Goal: Task Accomplishment & Management: Manage account settings

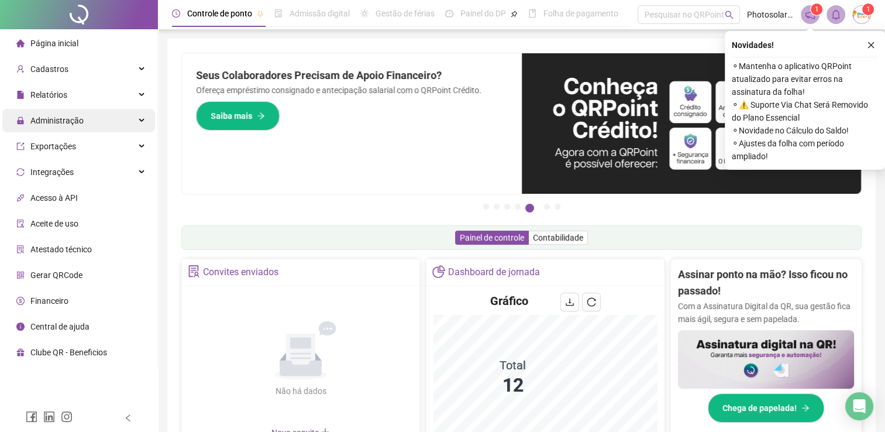
click at [96, 125] on div "Administração" at bounding box center [78, 120] width 153 height 23
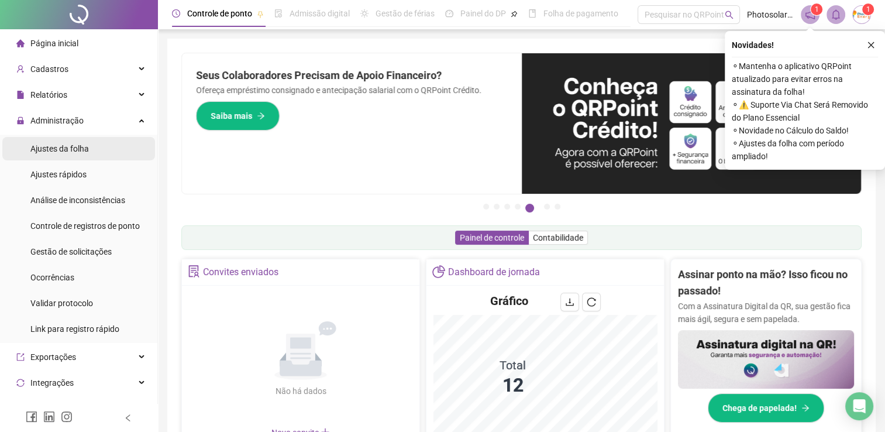
click at [85, 150] on span "Ajustes da folha" at bounding box center [59, 148] width 58 height 9
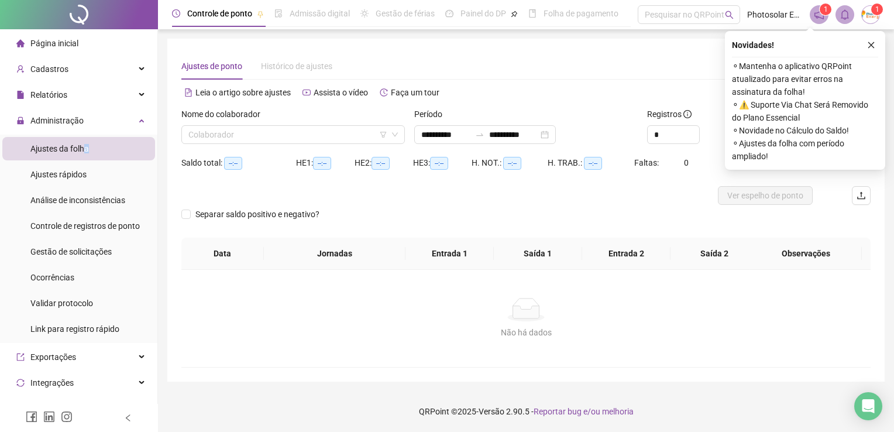
type input "**********"
click at [222, 130] on input "search" at bounding box center [287, 135] width 199 height 18
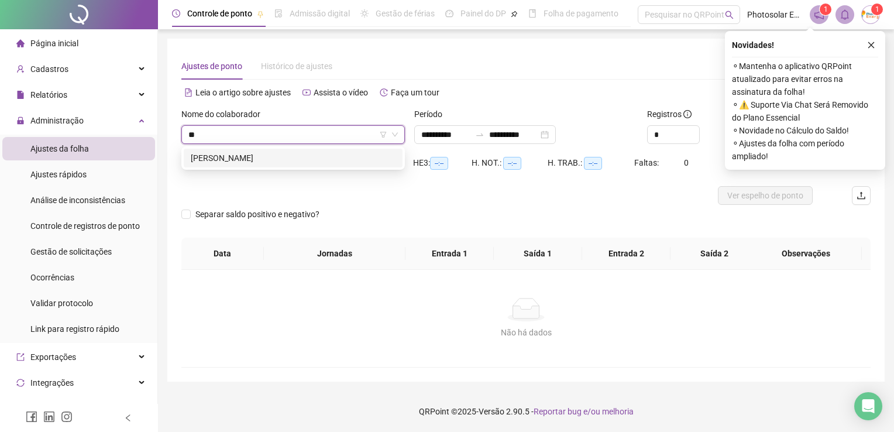
type input "***"
click at [254, 156] on div "[PERSON_NAME]" at bounding box center [293, 157] width 205 height 13
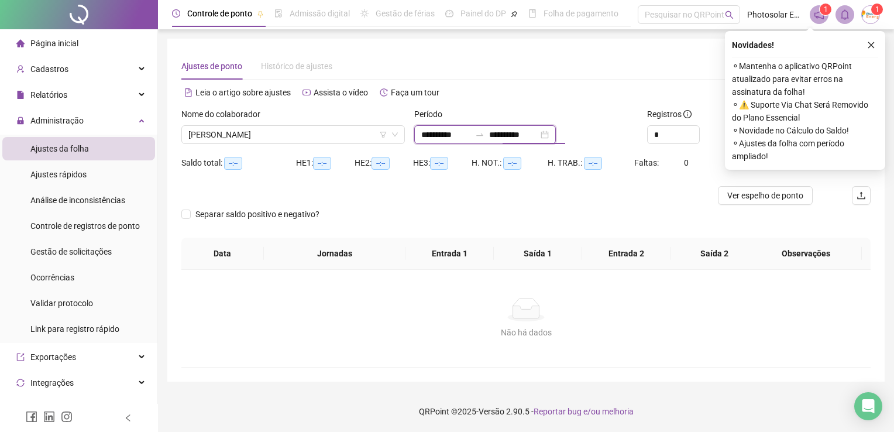
click at [538, 135] on input "**********" at bounding box center [513, 134] width 49 height 13
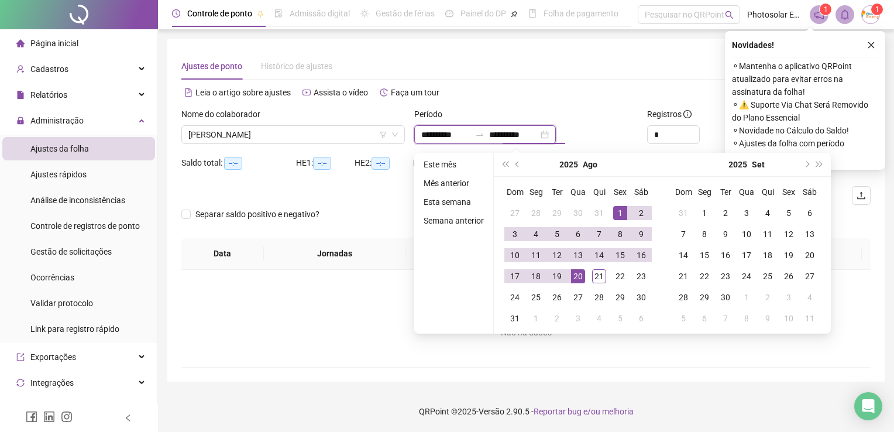
click at [556, 135] on div "**********" at bounding box center [485, 134] width 142 height 19
click at [556, 136] on div "**********" at bounding box center [485, 134] width 142 height 19
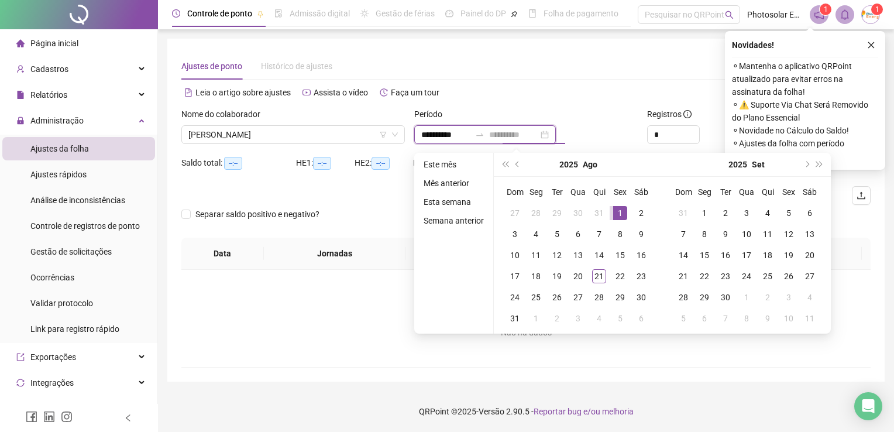
type input "**********"
click at [616, 212] on div "1" at bounding box center [620, 213] width 14 height 14
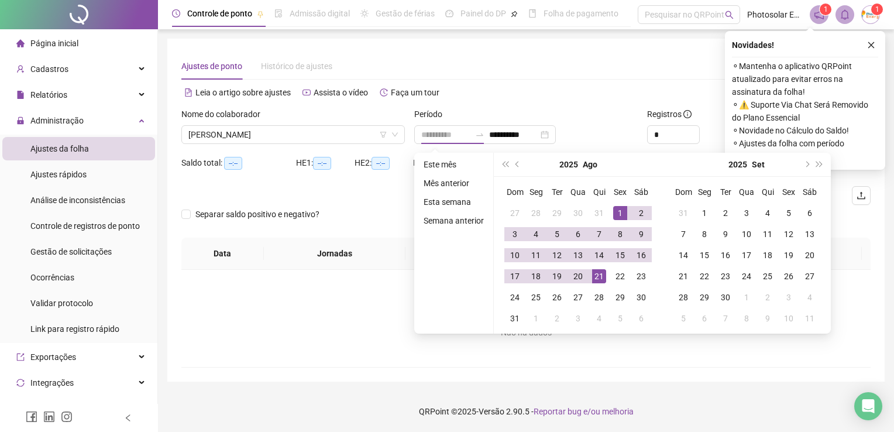
click at [598, 279] on div "21" at bounding box center [599, 276] width 14 height 14
type input "**********"
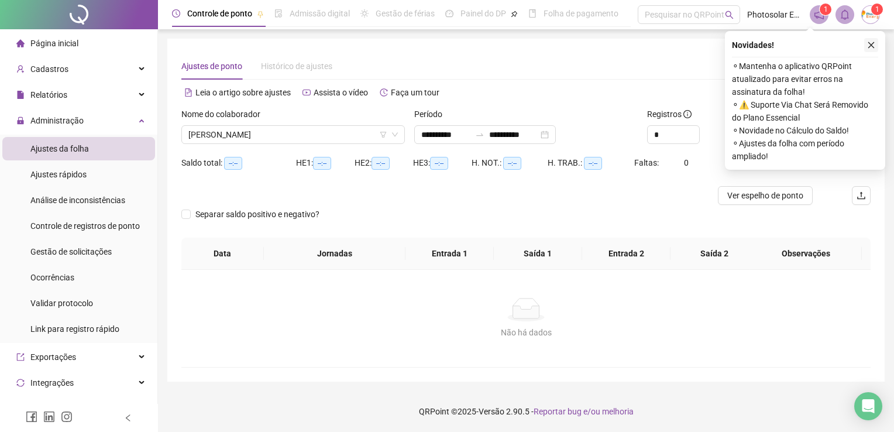
click at [870, 43] on icon "close" at bounding box center [871, 45] width 8 height 8
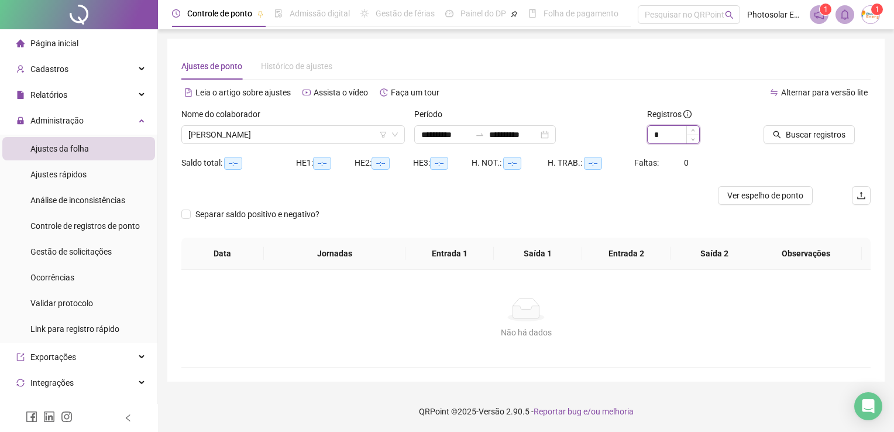
click at [660, 140] on input "*" at bounding box center [672, 135] width 51 height 18
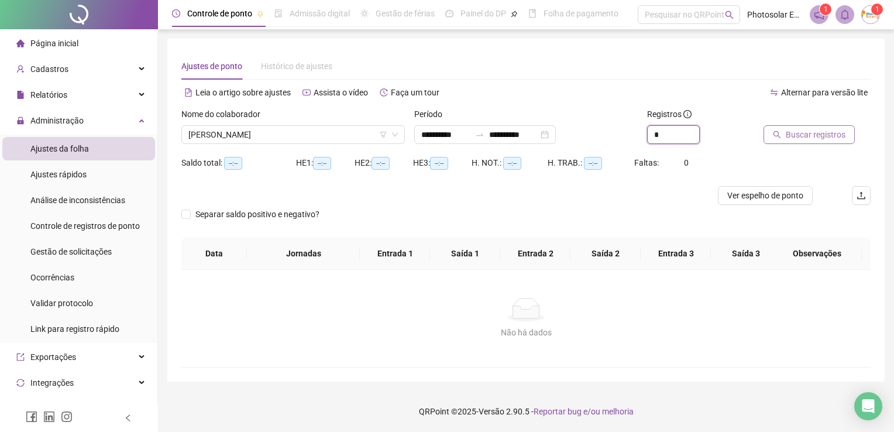
type input "*"
click at [794, 139] on span "Buscar registros" at bounding box center [815, 134] width 60 height 13
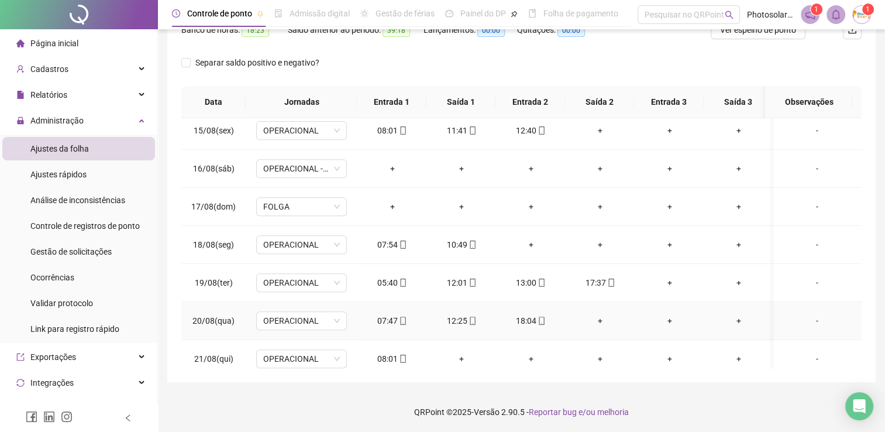
scroll to position [546, 0]
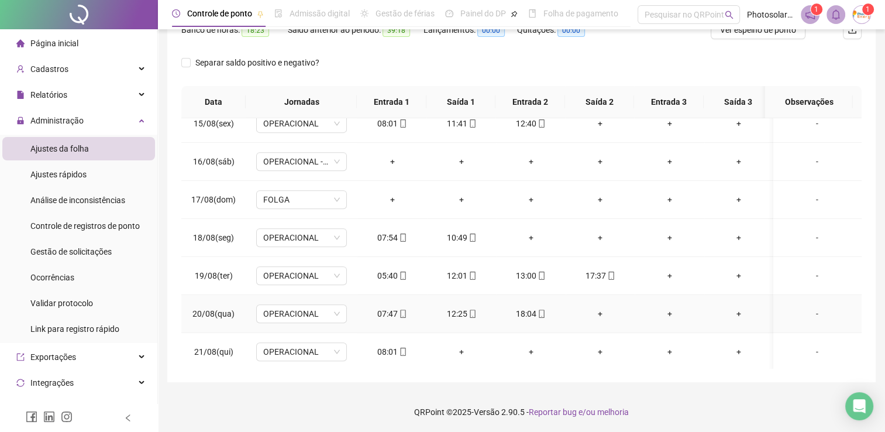
click at [599, 312] on div "+" at bounding box center [600, 313] width 51 height 13
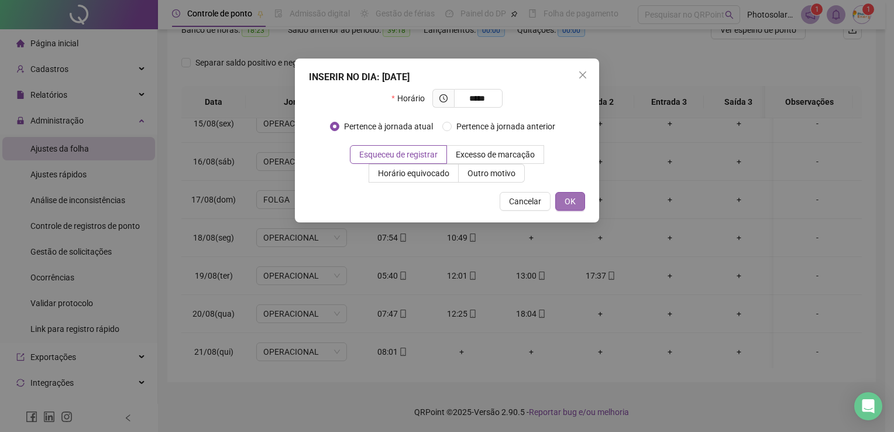
type input "*****"
click at [569, 195] on span "OK" at bounding box center [569, 201] width 11 height 13
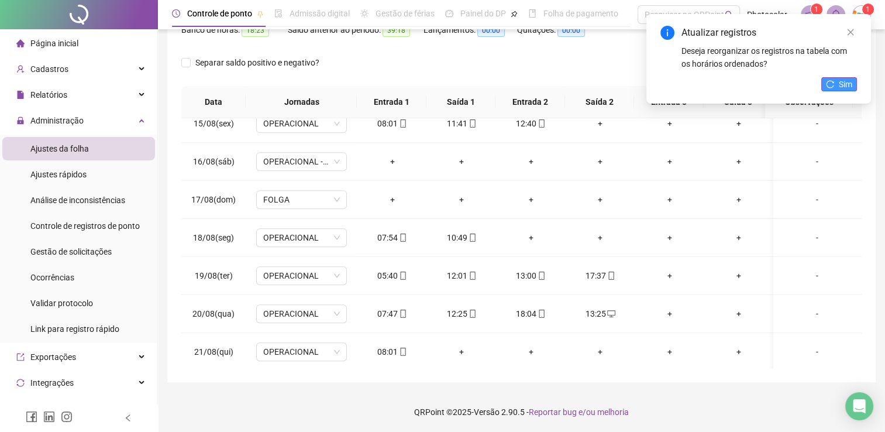
click at [824, 87] on button "Sim" at bounding box center [839, 84] width 36 height 14
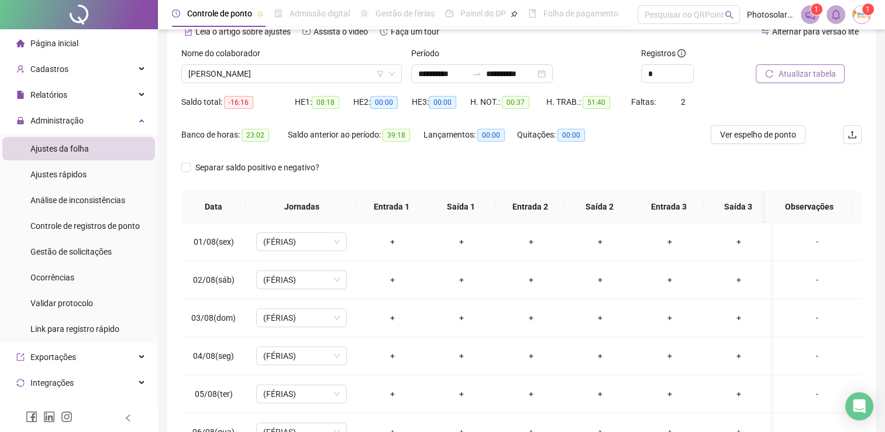
scroll to position [0, 0]
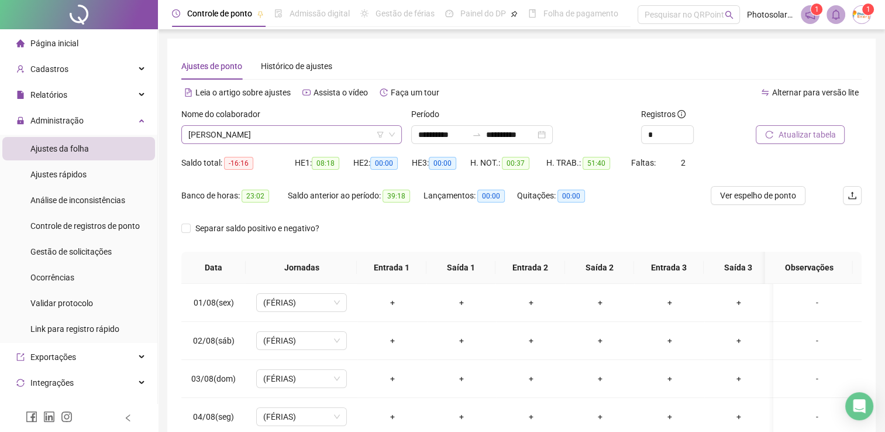
click at [227, 128] on span "[PERSON_NAME]" at bounding box center [291, 135] width 206 height 18
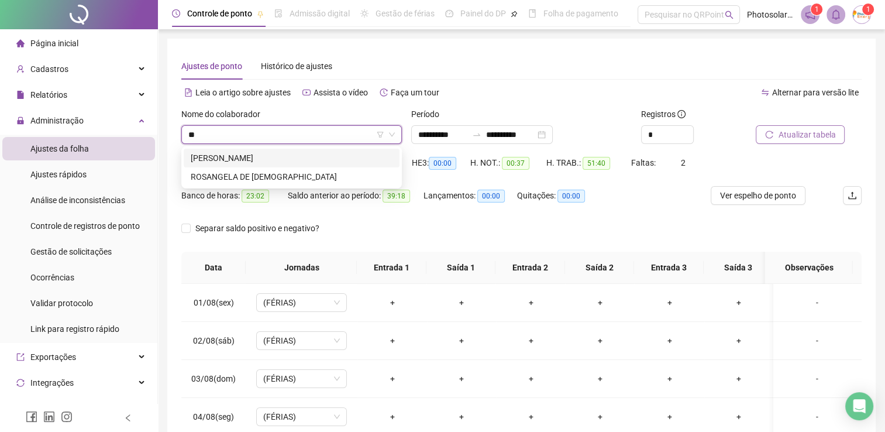
type input "***"
click at [245, 158] on div "[PERSON_NAME]" at bounding box center [292, 157] width 202 height 13
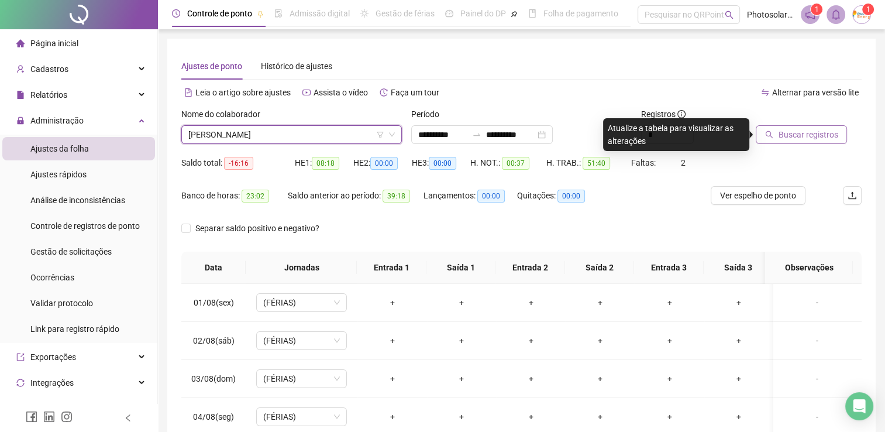
click at [809, 133] on span "Buscar registros" at bounding box center [808, 134] width 60 height 13
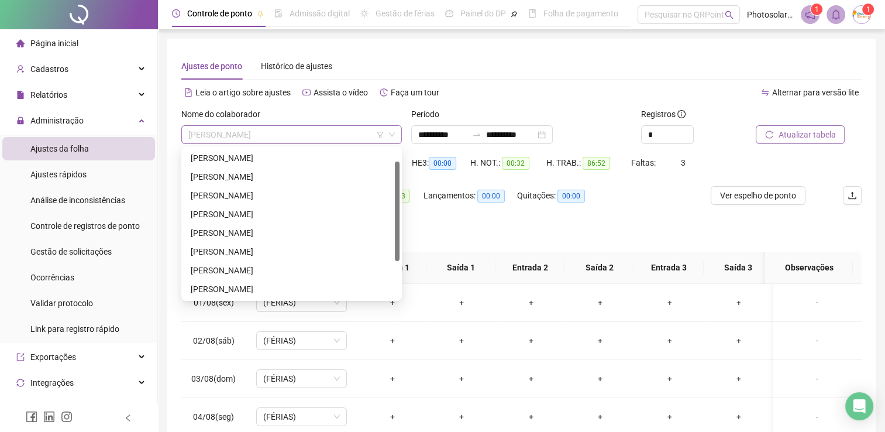
scroll to position [19, 0]
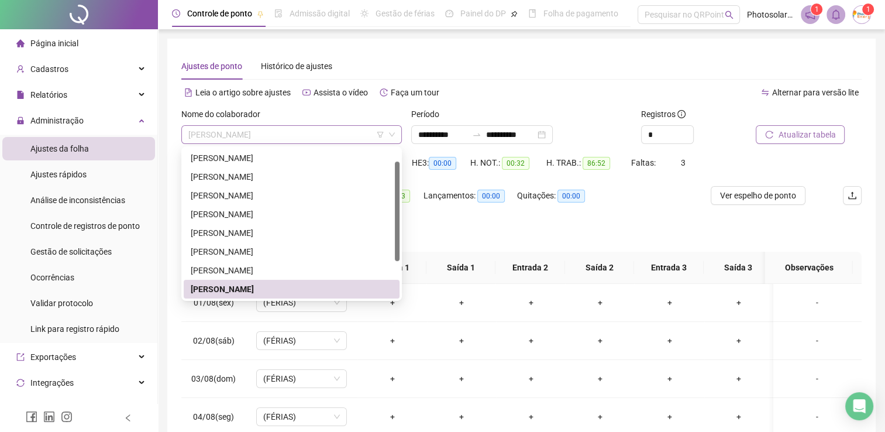
click at [323, 142] on span "[PERSON_NAME]" at bounding box center [291, 135] width 206 height 18
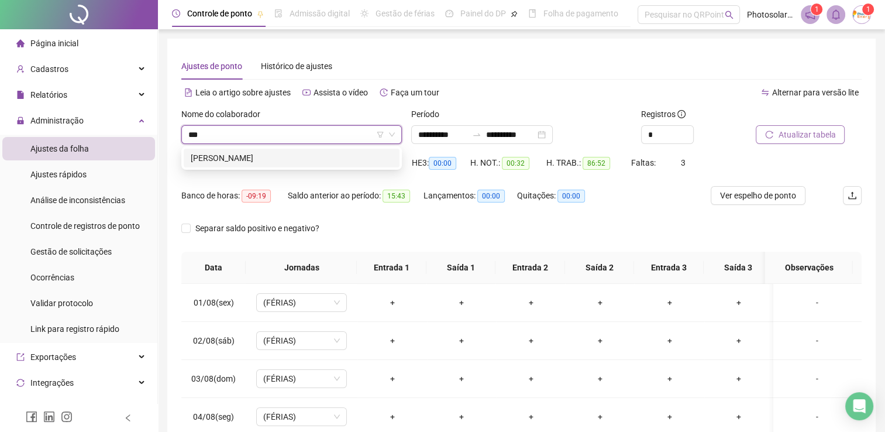
type input "****"
click at [300, 154] on div "[PERSON_NAME]" at bounding box center [292, 157] width 202 height 13
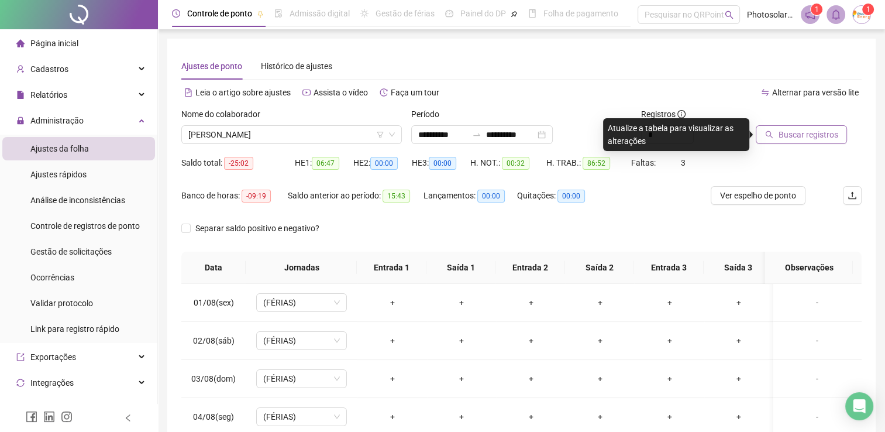
click at [780, 134] on span "Buscar registros" at bounding box center [808, 134] width 60 height 13
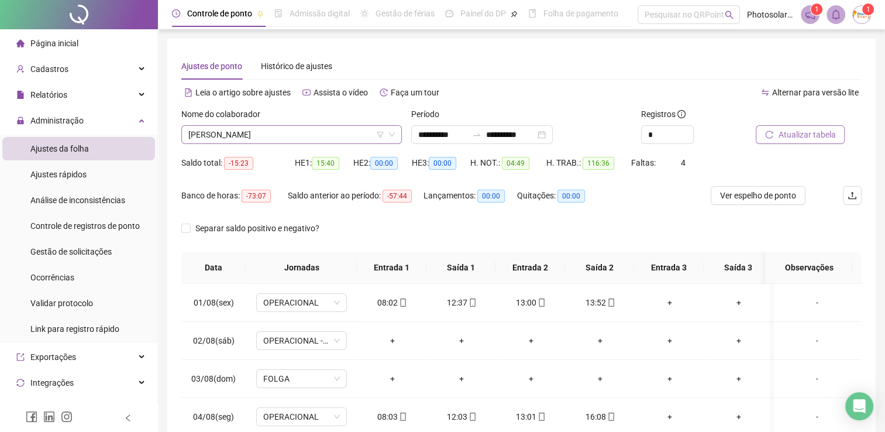
click at [241, 129] on span "[PERSON_NAME]" at bounding box center [291, 135] width 206 height 18
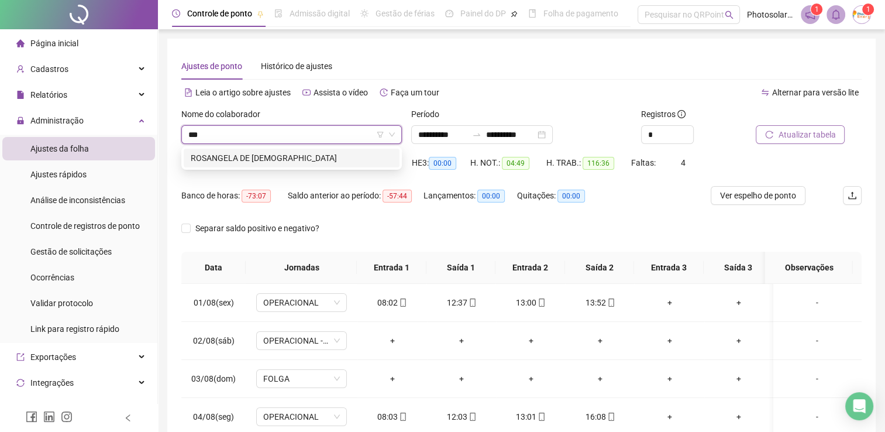
type input "****"
click at [275, 159] on div "ROSANGELA DE [DEMOGRAPHIC_DATA]" at bounding box center [292, 157] width 202 height 13
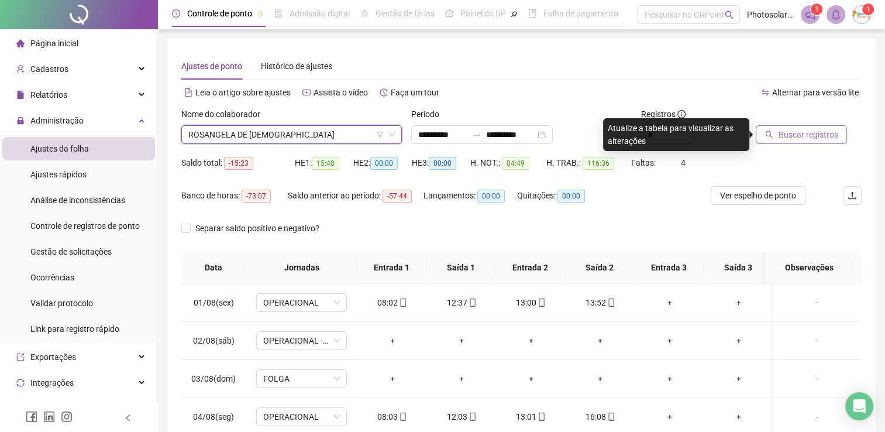
click at [781, 132] on span "Buscar registros" at bounding box center [808, 134] width 60 height 13
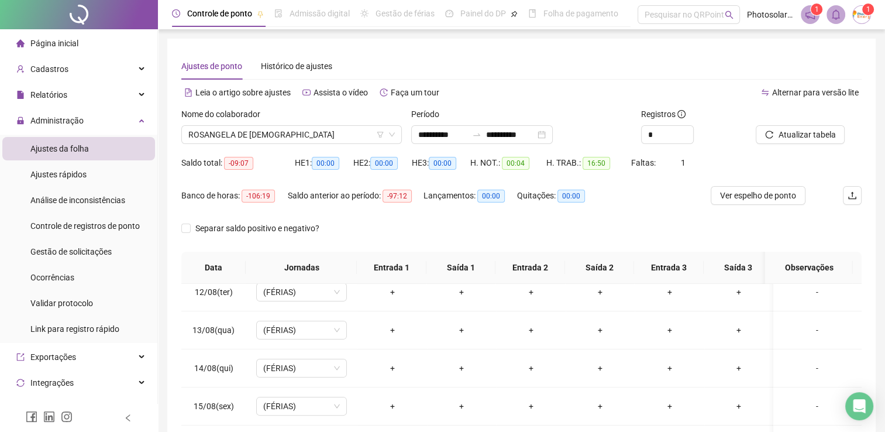
click at [63, 142] on div "Ajustes da folha" at bounding box center [59, 148] width 58 height 23
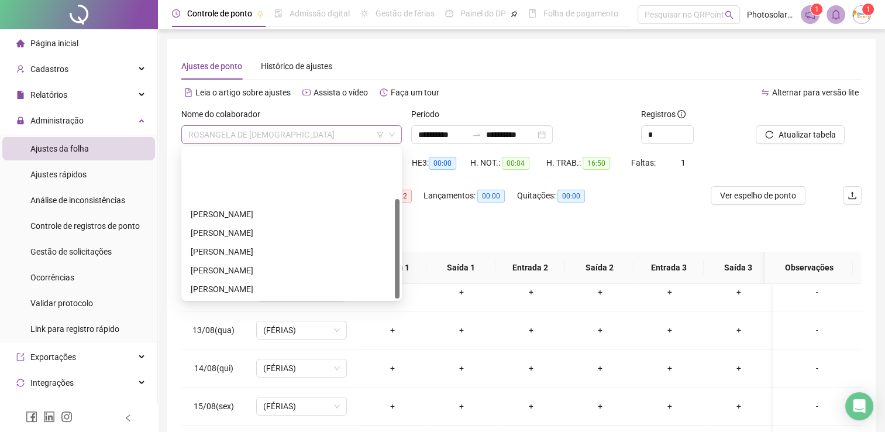
scroll to position [75, 0]
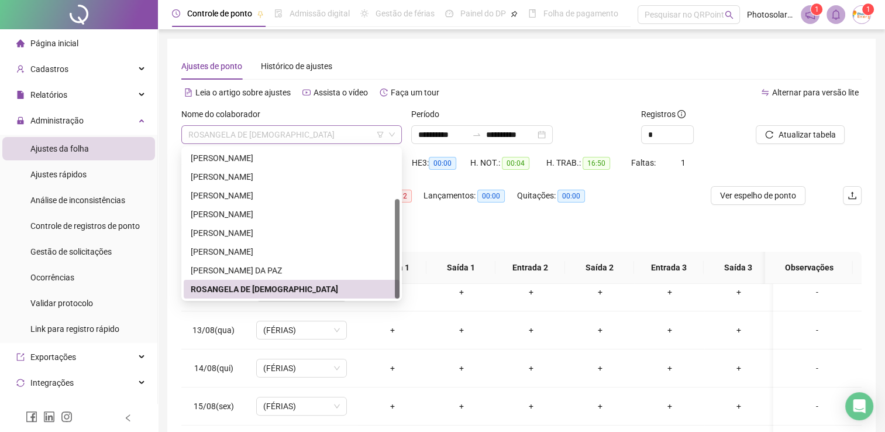
click at [261, 139] on span "ROSANGELA DE [DEMOGRAPHIC_DATA]" at bounding box center [291, 135] width 206 height 18
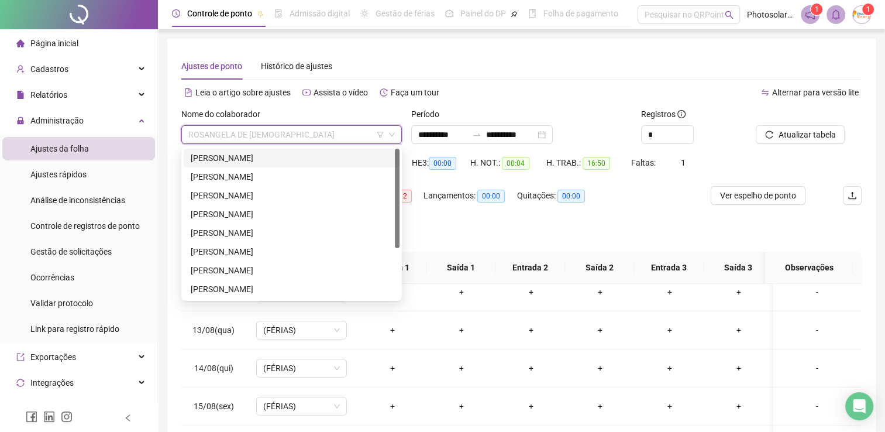
click at [234, 158] on div "[PERSON_NAME]" at bounding box center [292, 157] width 202 height 13
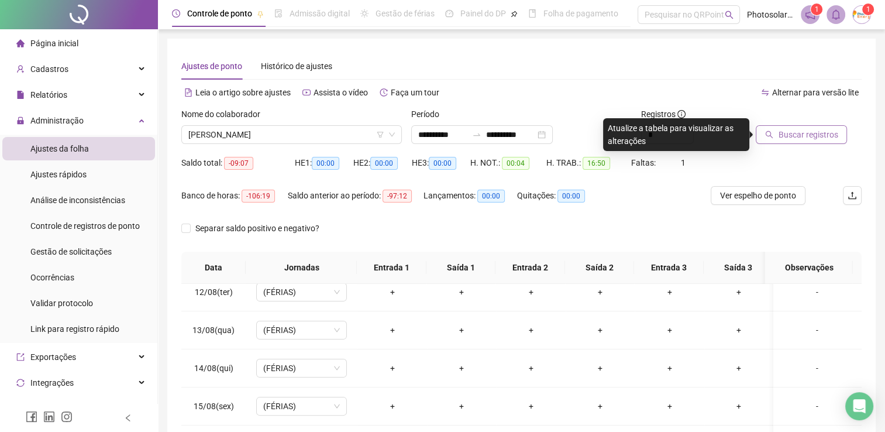
click at [811, 132] on span "Buscar registros" at bounding box center [808, 134] width 60 height 13
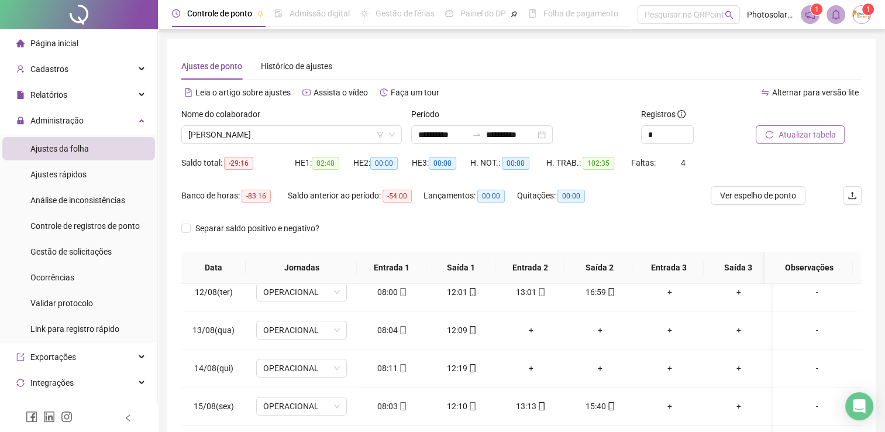
click at [42, 40] on span "Página inicial" at bounding box center [54, 43] width 48 height 9
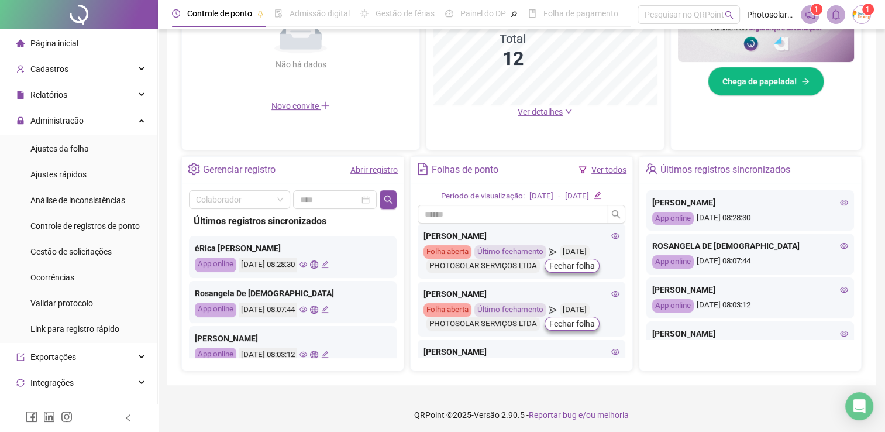
scroll to position [328, 0]
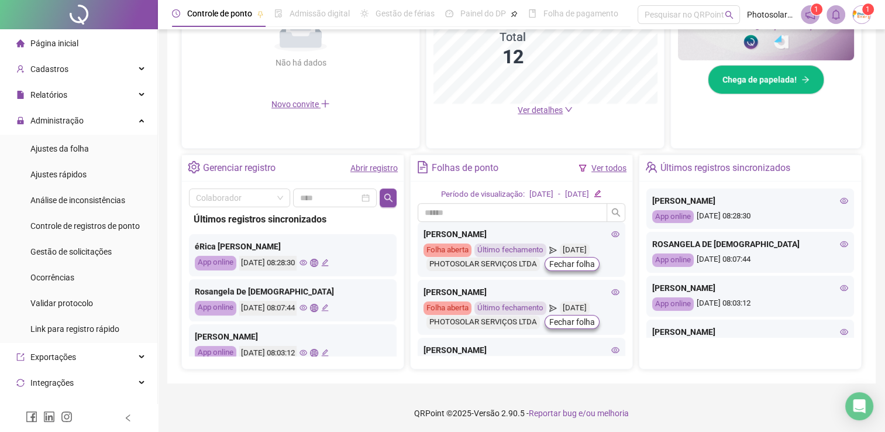
click at [601, 193] on icon "edit" at bounding box center [598, 194] width 8 height 8
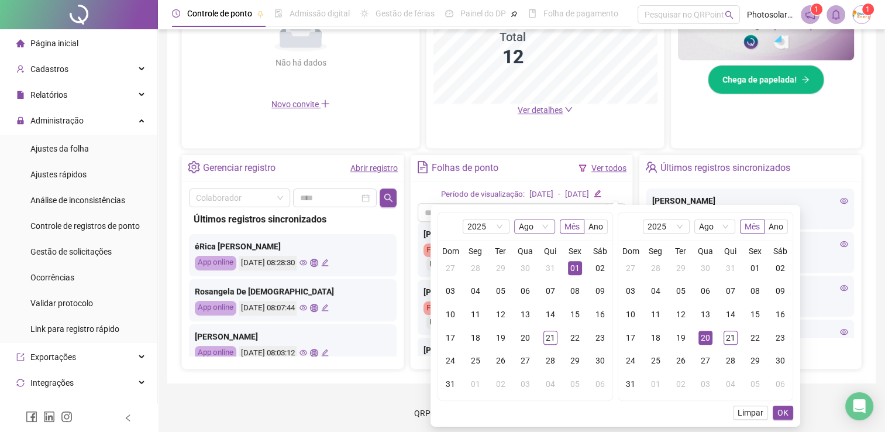
click at [550, 228] on span "Ago" at bounding box center [535, 226] width 32 height 13
click at [536, 340] on div "Jun" at bounding box center [535, 341] width 22 height 13
click at [454, 266] on div "01" at bounding box center [450, 268] width 14 height 14
click at [732, 223] on div "Ago" at bounding box center [714, 226] width 41 height 14
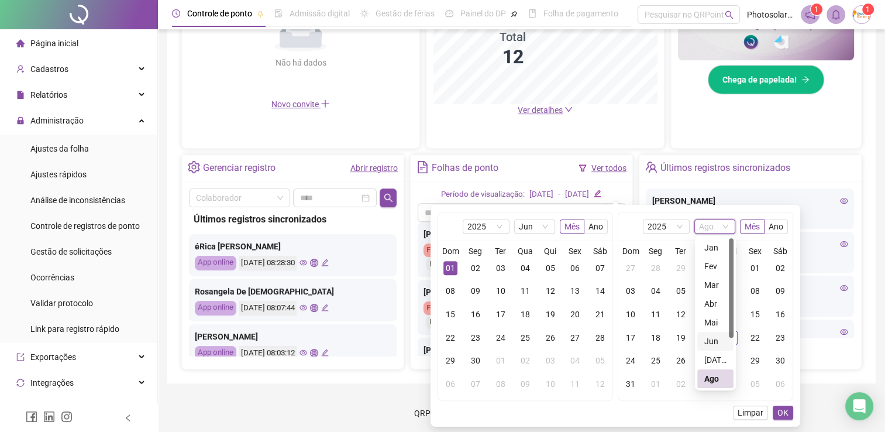
click at [710, 340] on div "Jun" at bounding box center [715, 341] width 22 height 13
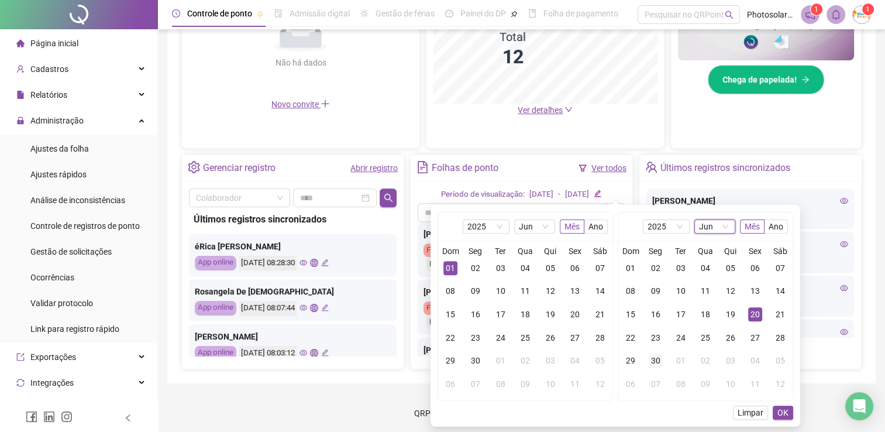
click at [652, 361] on div "30" at bounding box center [656, 360] width 14 height 14
click at [788, 413] on span "OK" at bounding box center [782, 412] width 11 height 13
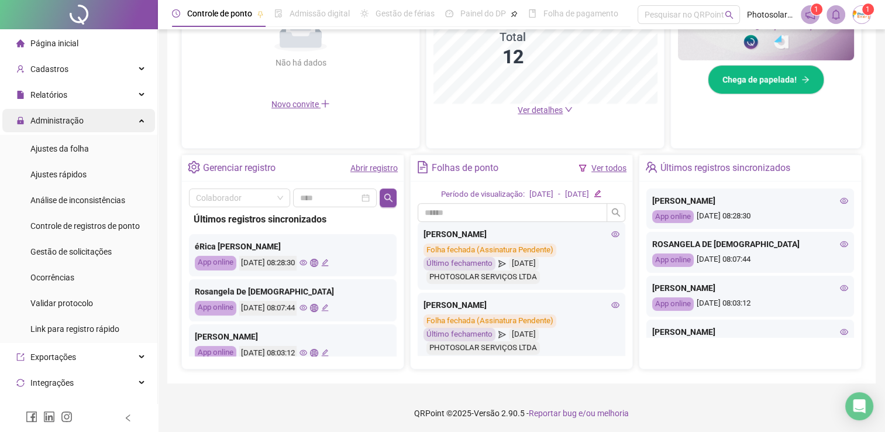
click at [58, 122] on span "Administração" at bounding box center [56, 120] width 53 height 9
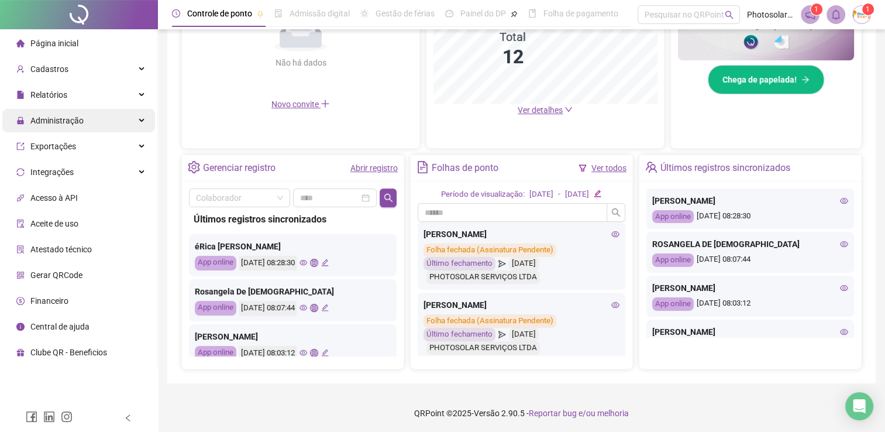
click at [95, 125] on div "Administração" at bounding box center [78, 120] width 153 height 23
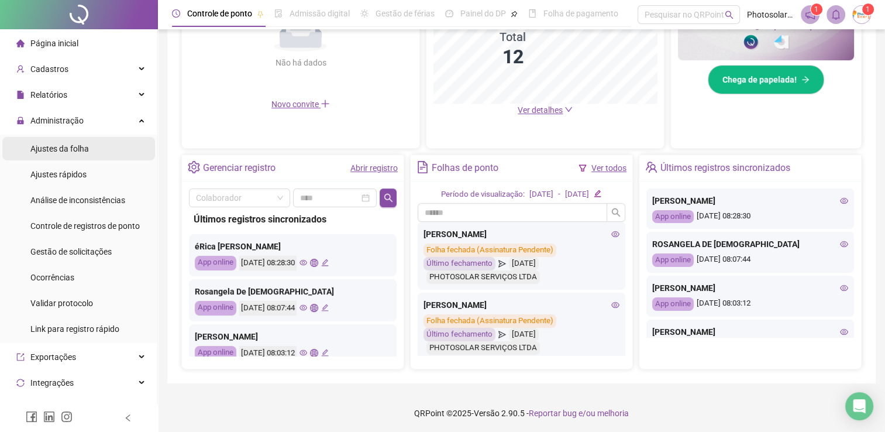
click at [75, 155] on div "Ajustes da folha" at bounding box center [59, 148] width 58 height 23
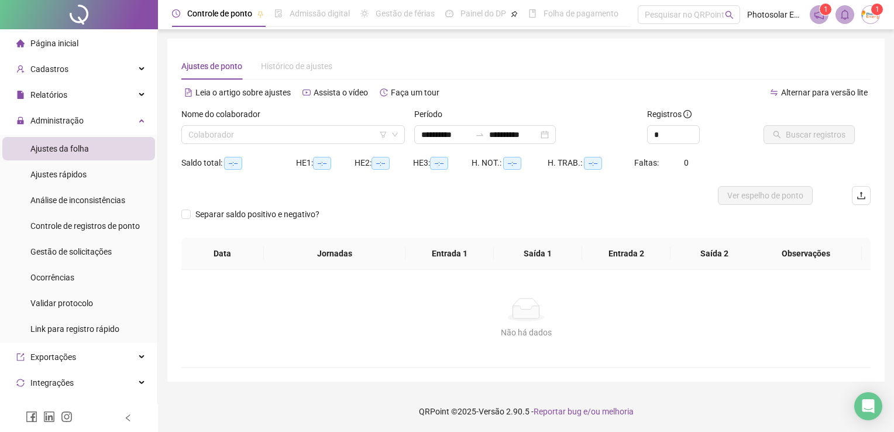
type input "**********"
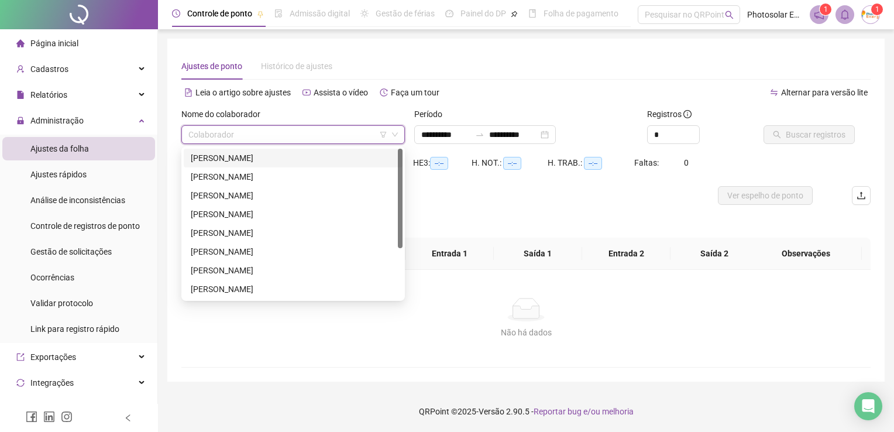
click at [254, 136] on input "search" at bounding box center [287, 135] width 199 height 18
type input "*"
click at [220, 160] on div "[PERSON_NAME]" at bounding box center [293, 157] width 205 height 13
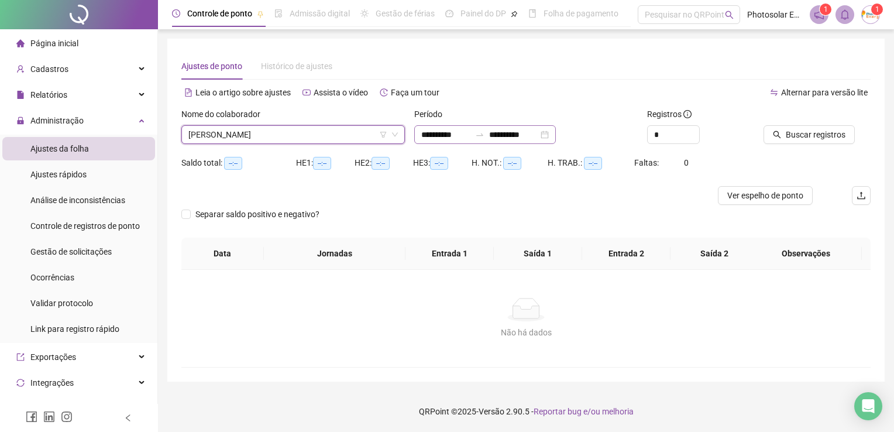
click at [556, 137] on div "**********" at bounding box center [485, 134] width 142 height 19
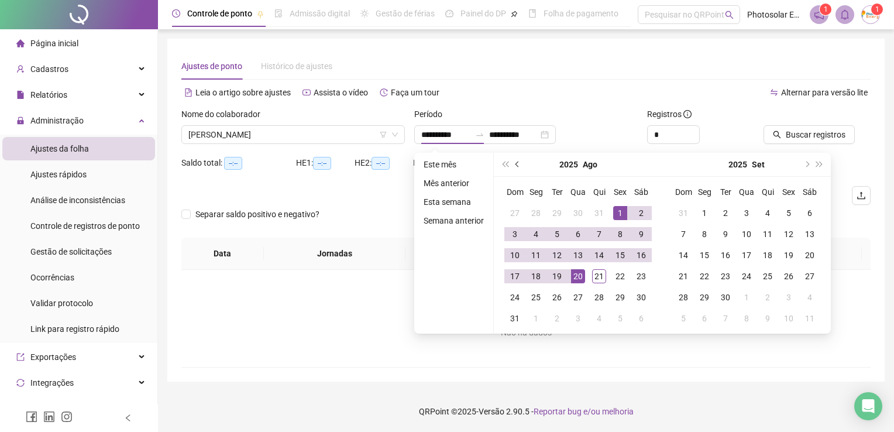
click at [515, 167] on button "prev-year" at bounding box center [517, 164] width 13 height 23
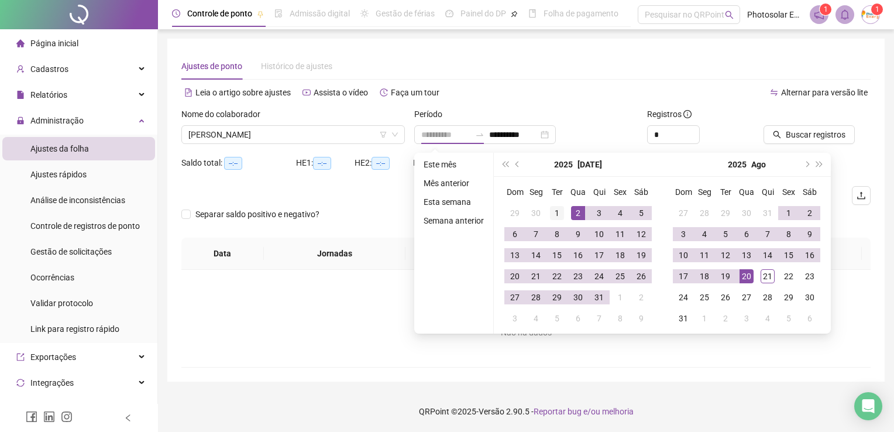
type input "**********"
click at [552, 207] on div "1" at bounding box center [557, 213] width 14 height 14
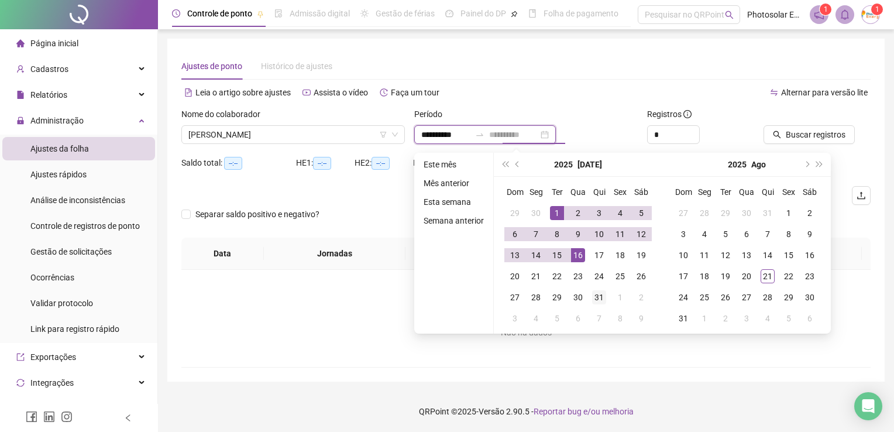
type input "**********"
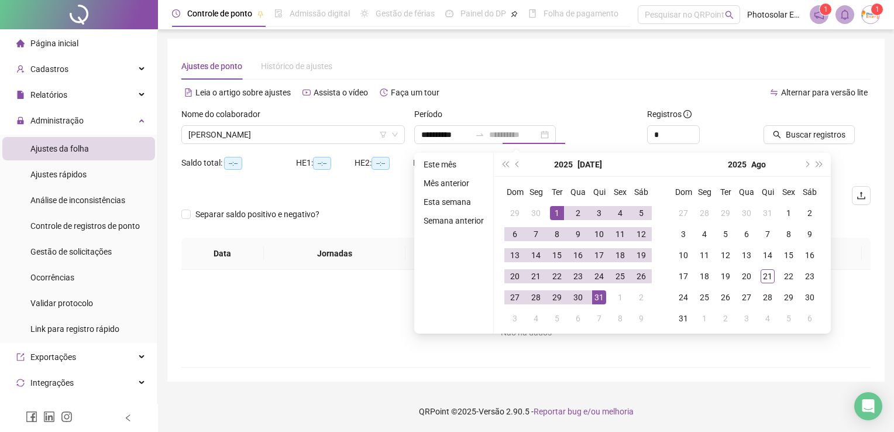
click at [598, 297] on div "31" at bounding box center [599, 297] width 14 height 14
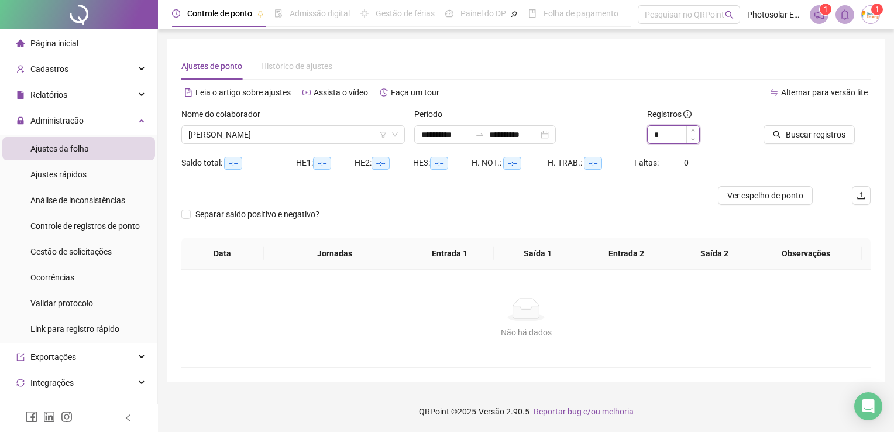
click at [668, 136] on input "*" at bounding box center [672, 135] width 51 height 18
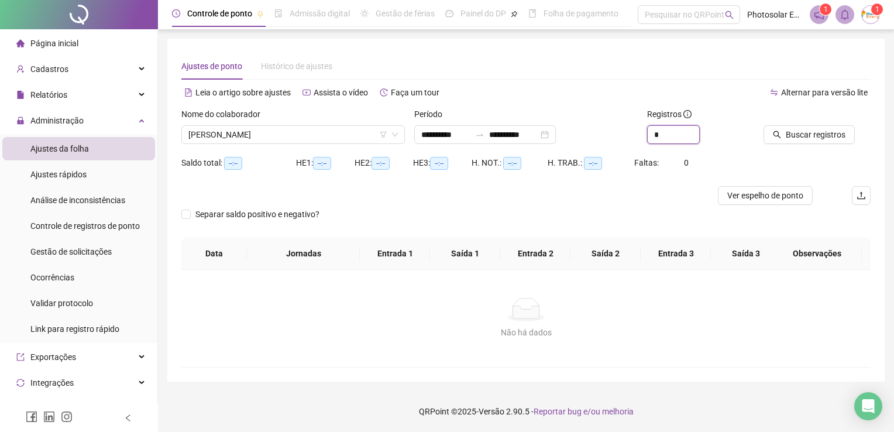
type input "*"
click at [766, 156] on div "Saldo total: --:-- HE 1: --:-- HE 2: --:-- HE 3: --:-- H. NOT.: --:-- H. TRAB.:…" at bounding box center [525, 169] width 689 height 33
click at [792, 140] on span "Buscar registros" at bounding box center [815, 134] width 60 height 13
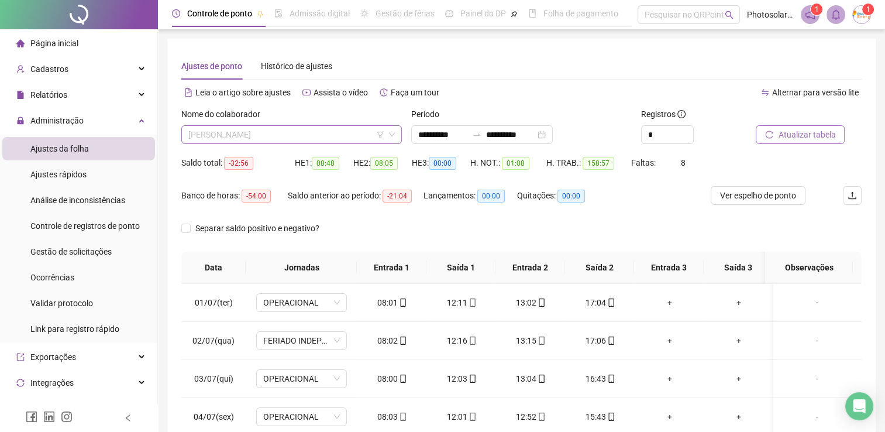
click at [280, 135] on span "[PERSON_NAME]" at bounding box center [291, 135] width 206 height 18
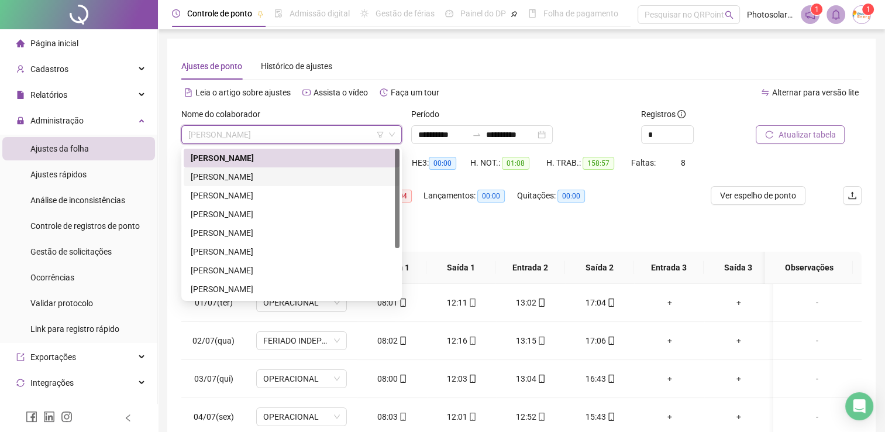
click at [250, 176] on div "[PERSON_NAME]" at bounding box center [292, 176] width 202 height 13
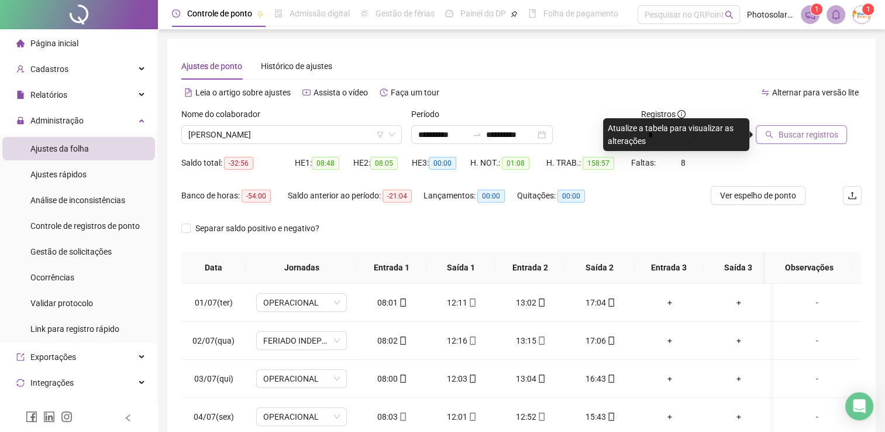
click at [781, 142] on button "Buscar registros" at bounding box center [801, 134] width 91 height 19
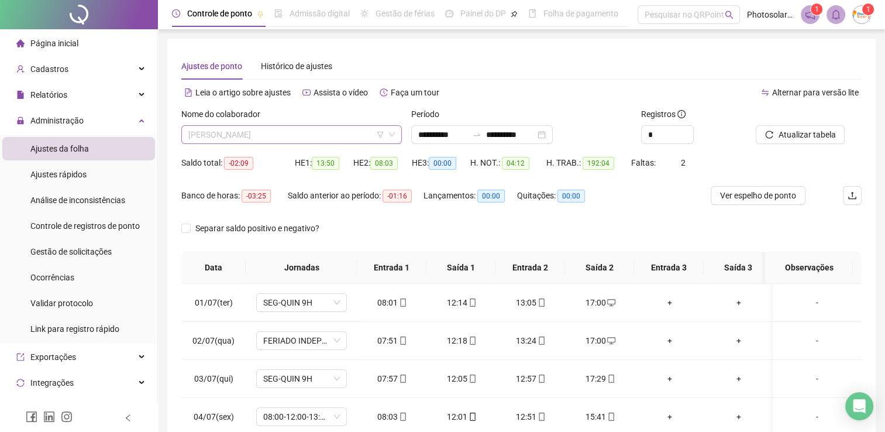
click at [273, 137] on span "[PERSON_NAME]" at bounding box center [291, 135] width 206 height 18
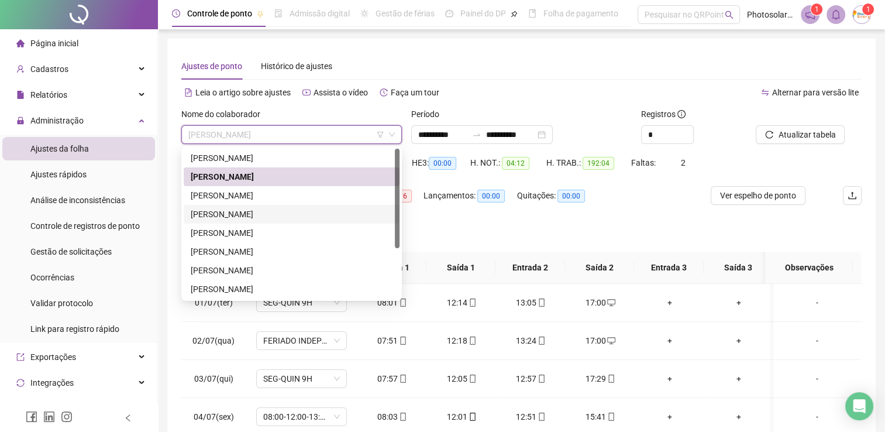
click at [249, 216] on div "[PERSON_NAME]" at bounding box center [292, 214] width 202 height 13
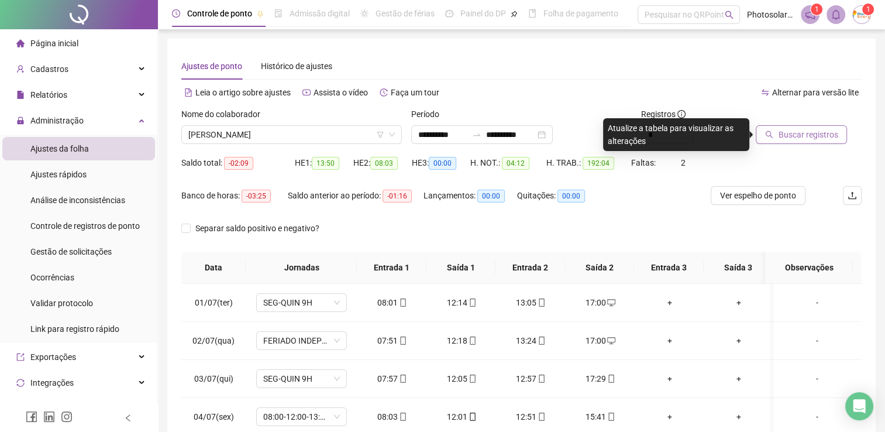
click at [779, 135] on span "Buscar registros" at bounding box center [808, 134] width 60 height 13
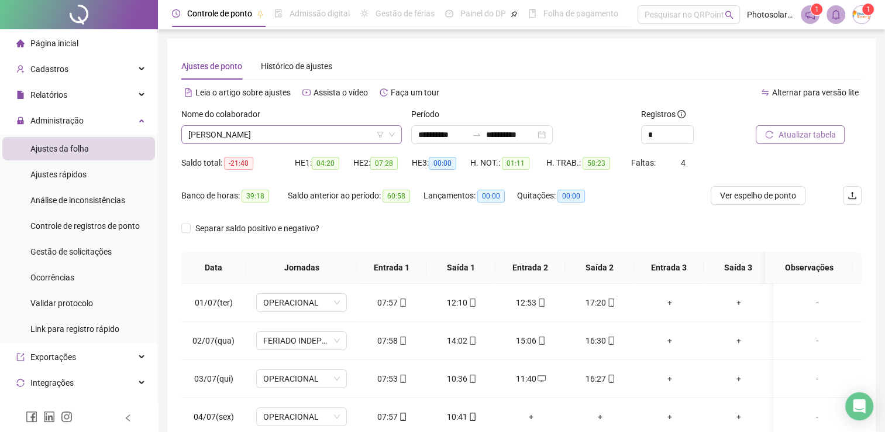
click at [309, 138] on span "[PERSON_NAME]" at bounding box center [291, 135] width 206 height 18
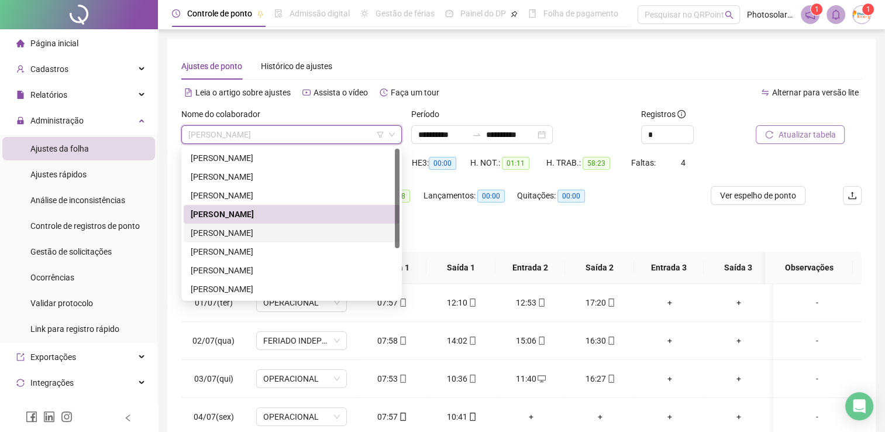
click at [259, 233] on div "[PERSON_NAME]" at bounding box center [292, 232] width 202 height 13
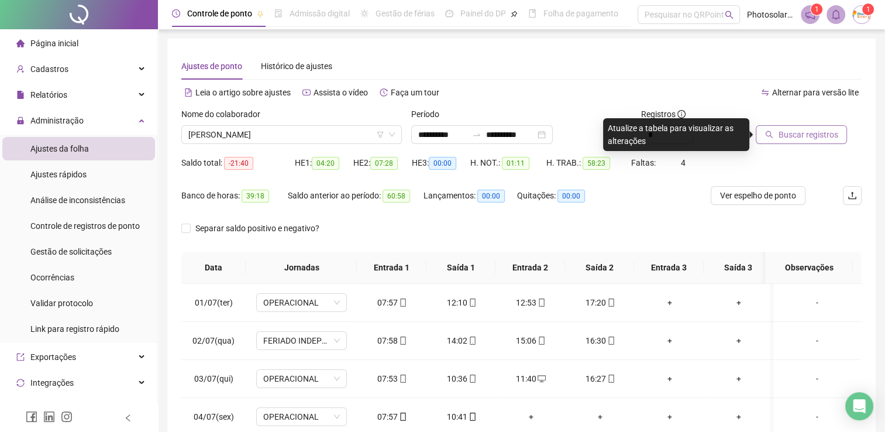
click at [798, 135] on span "Buscar registros" at bounding box center [808, 134] width 60 height 13
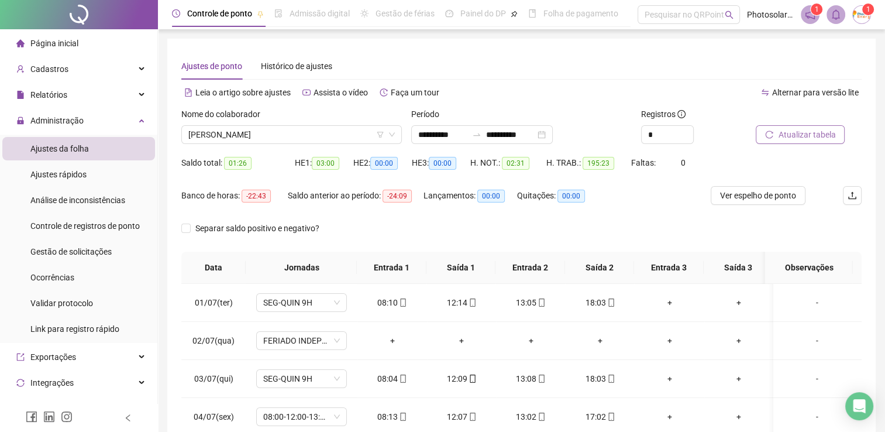
click at [778, 140] on span "Atualizar tabela" at bounding box center [806, 134] width 57 height 13
click at [312, 134] on span "[PERSON_NAME]" at bounding box center [291, 135] width 206 height 18
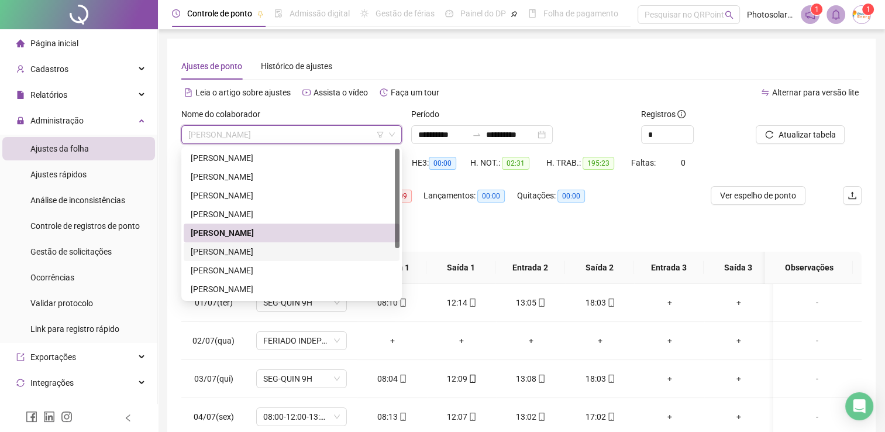
click at [233, 250] on div "[PERSON_NAME]" at bounding box center [292, 251] width 202 height 13
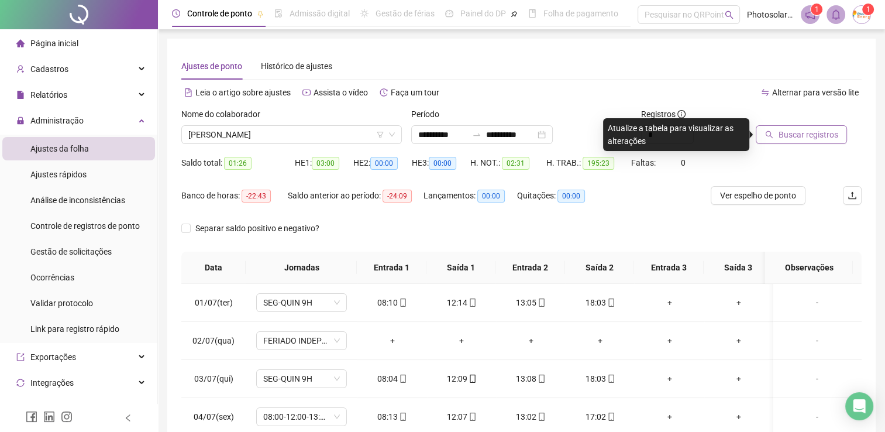
click at [778, 132] on span "Buscar registros" at bounding box center [808, 134] width 60 height 13
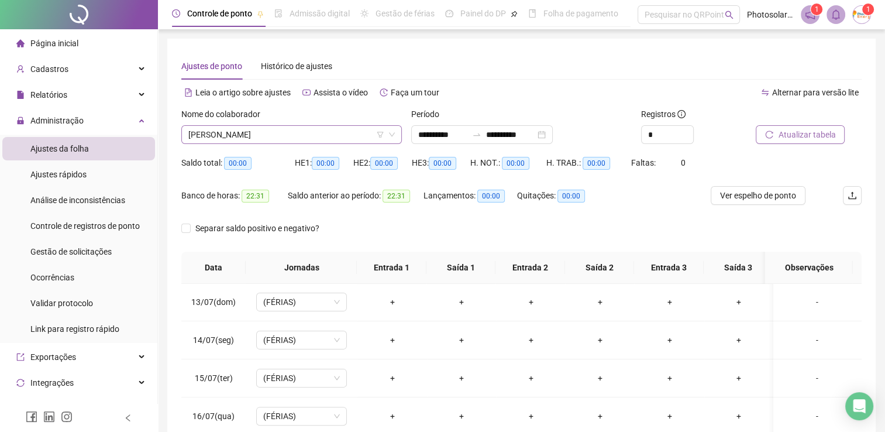
click at [281, 136] on span "[PERSON_NAME]" at bounding box center [291, 135] width 206 height 18
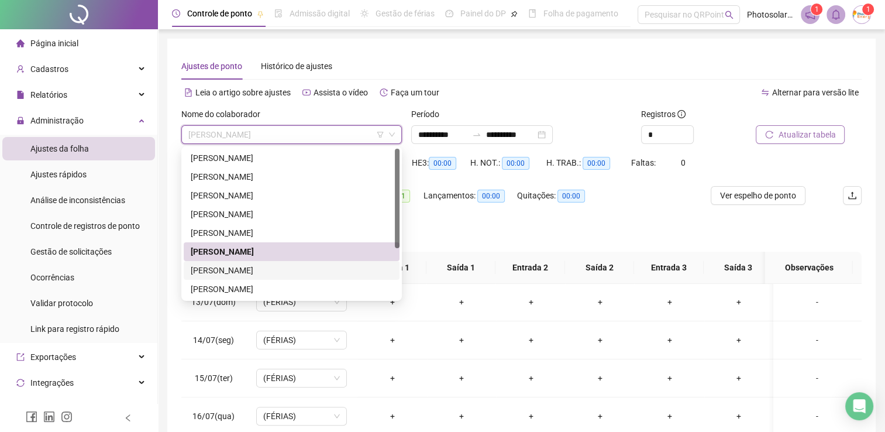
click at [224, 273] on div "[PERSON_NAME]" at bounding box center [292, 270] width 202 height 13
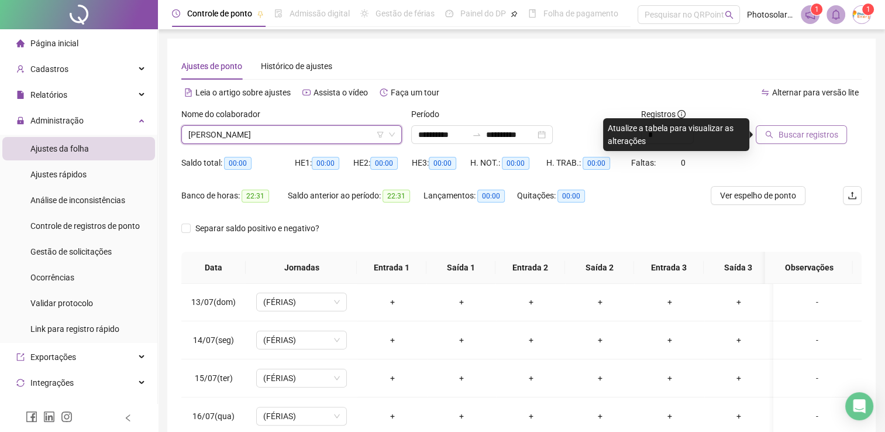
click at [788, 134] on span "Buscar registros" at bounding box center [808, 134] width 60 height 13
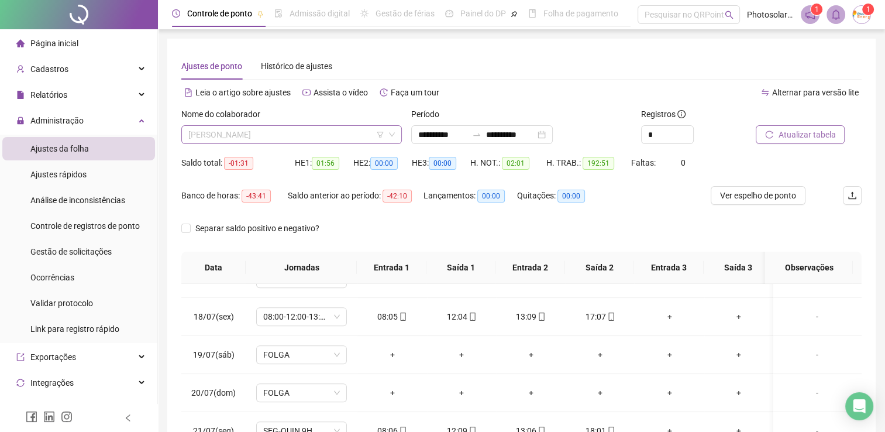
click at [303, 130] on span "[PERSON_NAME]" at bounding box center [291, 135] width 206 height 18
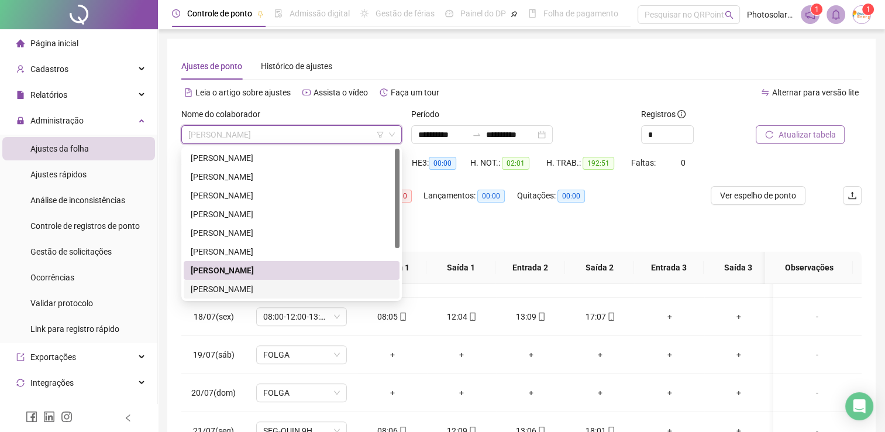
click at [240, 288] on div "[PERSON_NAME]" at bounding box center [292, 288] width 202 height 13
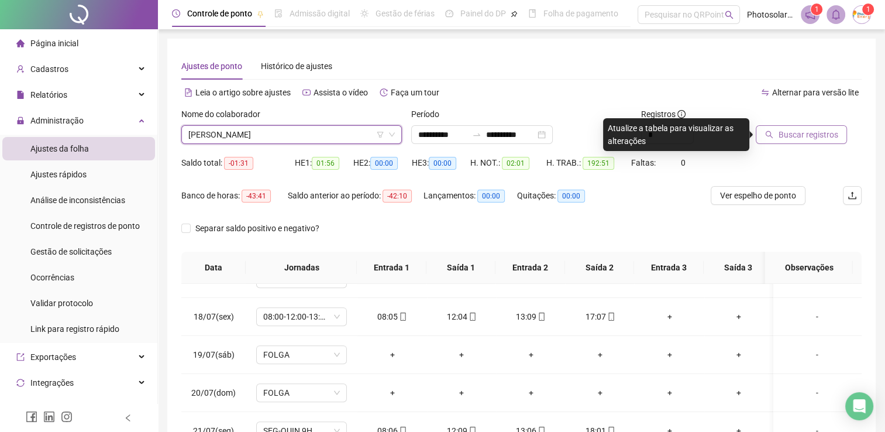
click at [790, 132] on span "Buscar registros" at bounding box center [808, 134] width 60 height 13
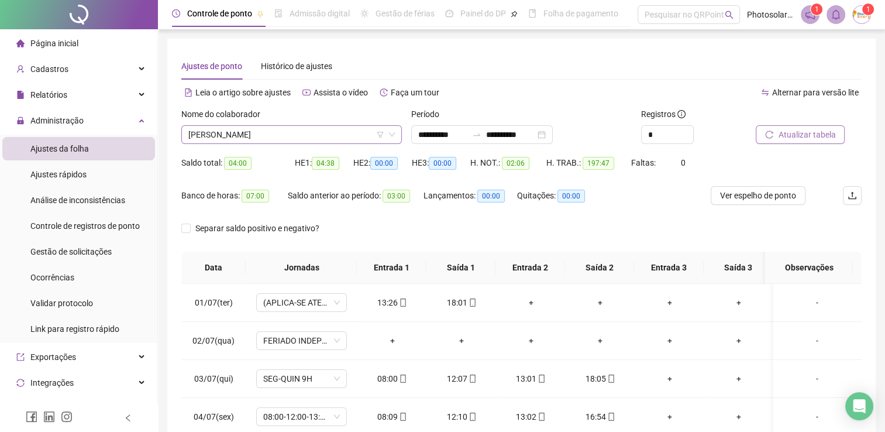
click at [303, 140] on span "[PERSON_NAME]" at bounding box center [291, 135] width 206 height 18
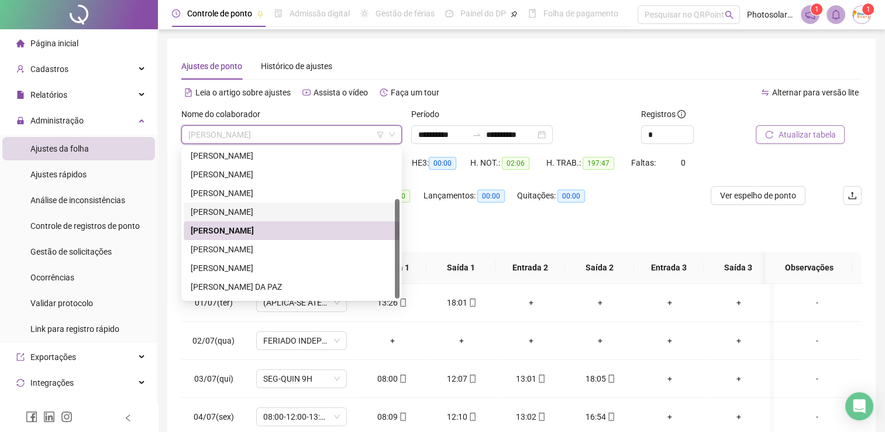
scroll to position [75, 0]
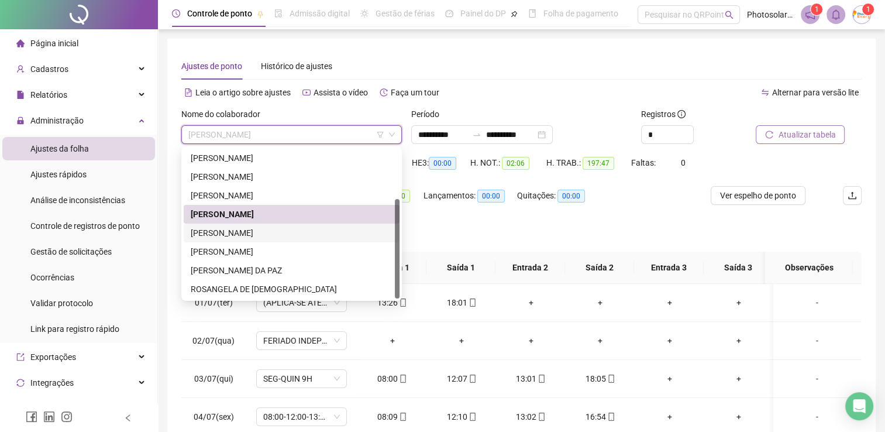
click at [246, 234] on div "[PERSON_NAME]" at bounding box center [292, 232] width 202 height 13
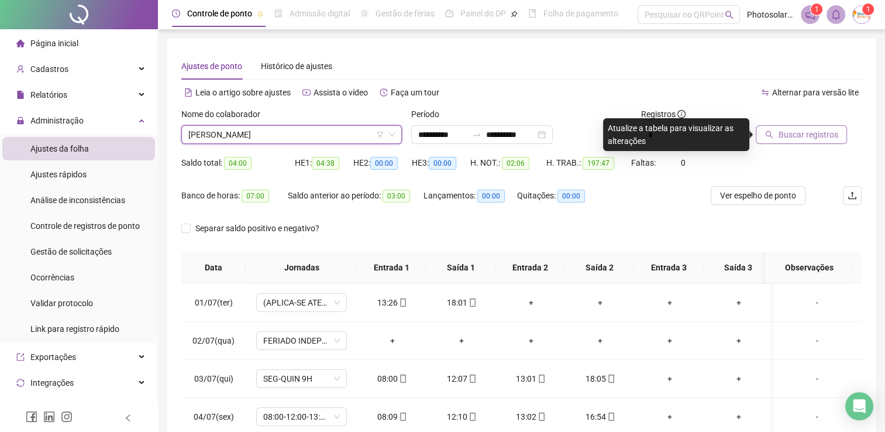
click at [773, 131] on icon "search" at bounding box center [769, 134] width 8 height 8
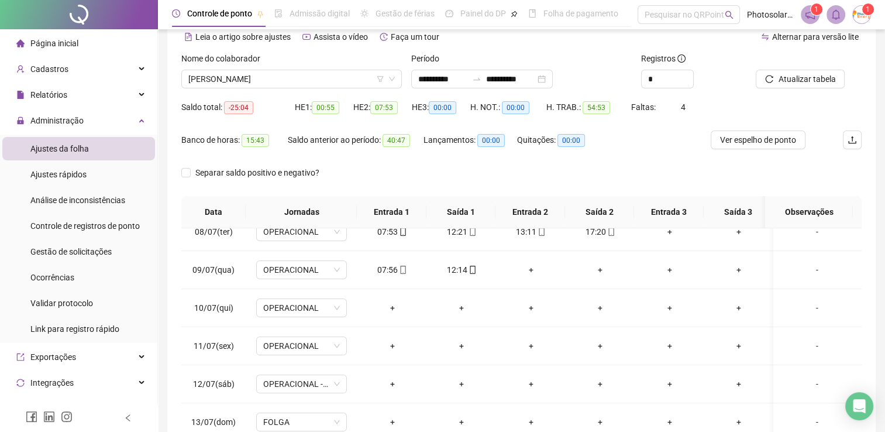
scroll to position [0, 0]
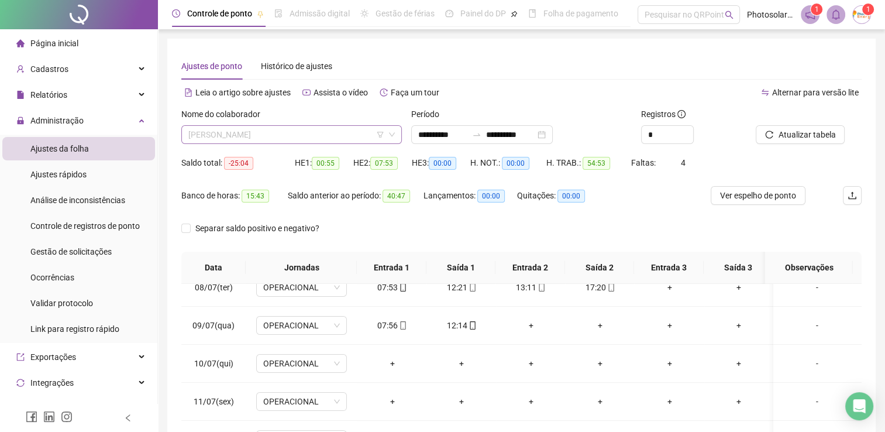
click at [318, 132] on span "[PERSON_NAME]" at bounding box center [291, 135] width 206 height 18
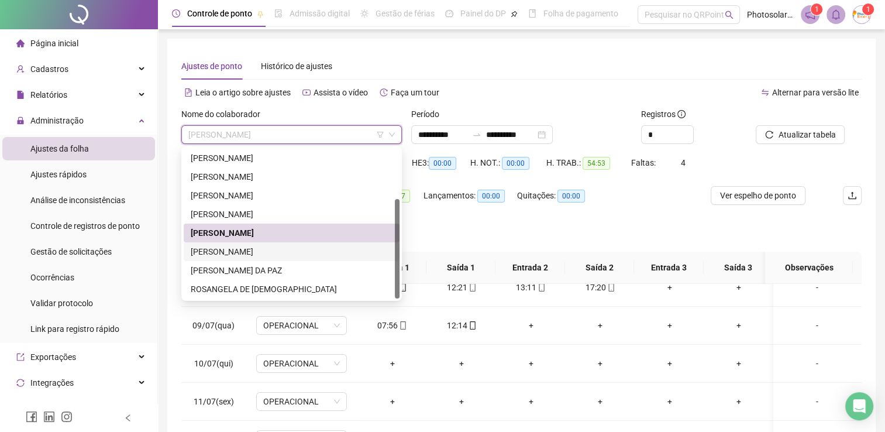
click at [262, 259] on div "[PERSON_NAME]" at bounding box center [292, 251] width 216 height 19
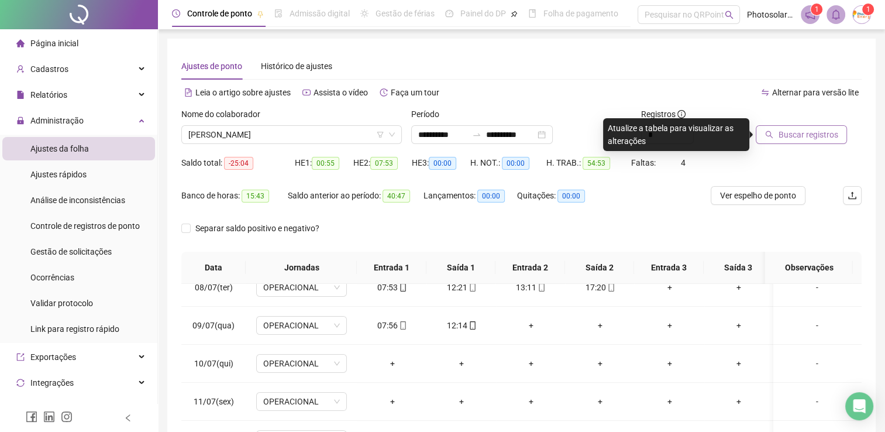
click at [791, 135] on span "Buscar registros" at bounding box center [808, 134] width 60 height 13
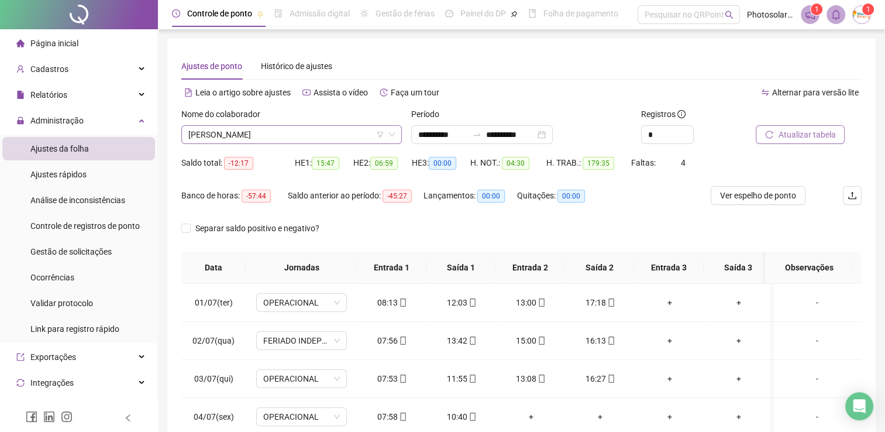
click at [311, 139] on span "[PERSON_NAME]" at bounding box center [291, 135] width 206 height 18
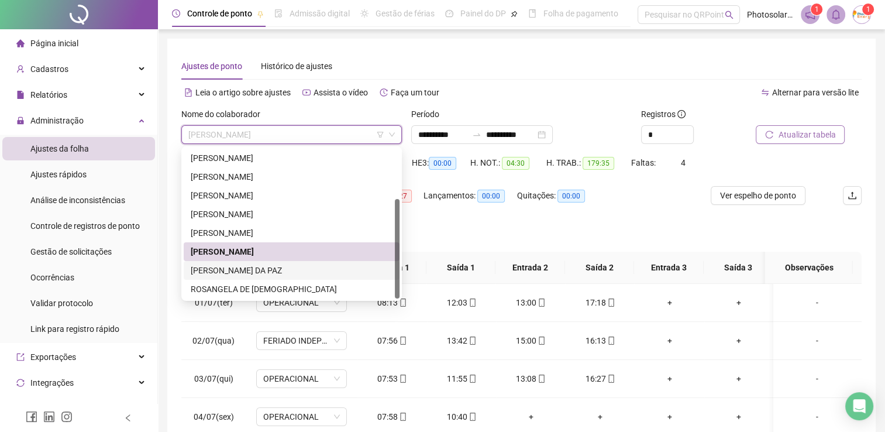
click at [257, 273] on div "[PERSON_NAME] DA PAZ" at bounding box center [292, 270] width 202 height 13
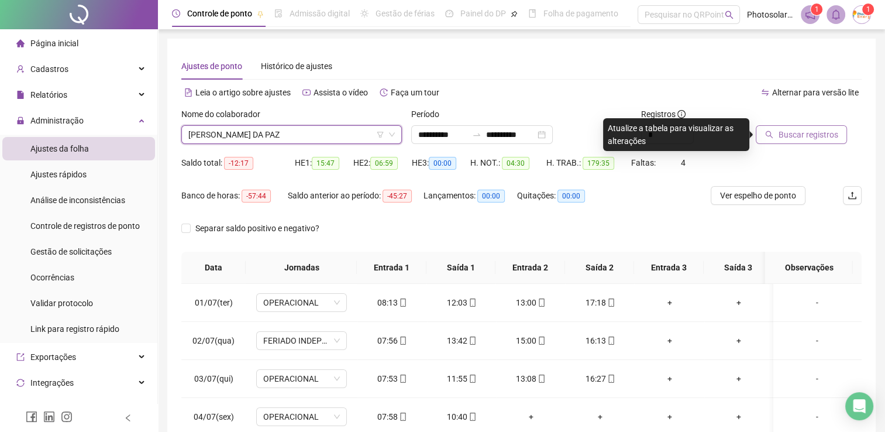
click at [780, 135] on span "Buscar registros" at bounding box center [808, 134] width 60 height 13
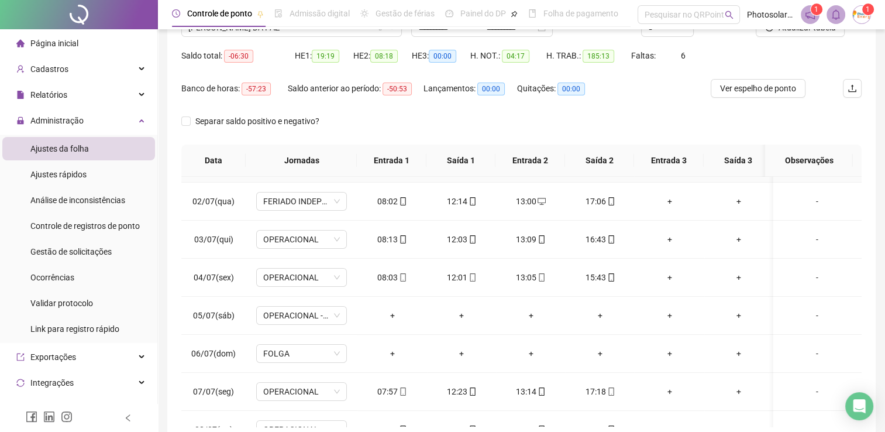
scroll to position [58, 0]
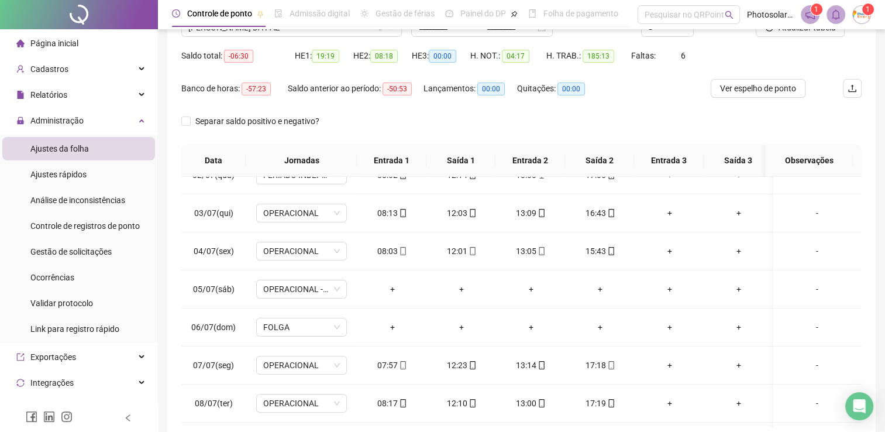
click at [884, 163] on div "**********" at bounding box center [521, 192] width 727 height 598
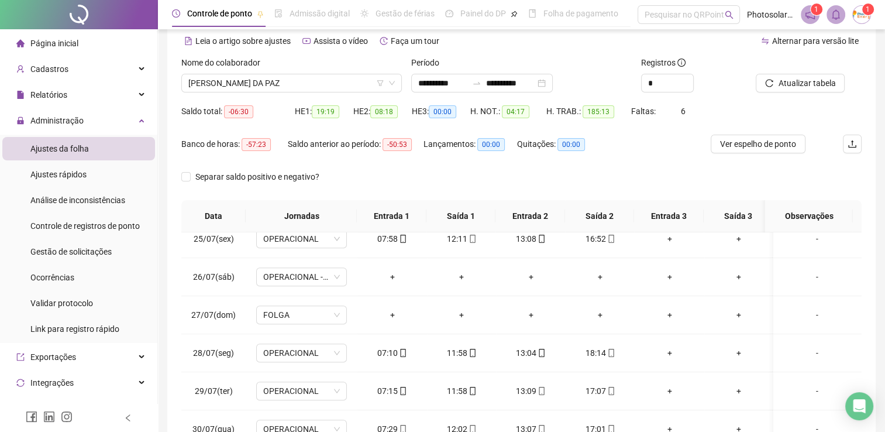
scroll to position [0, 0]
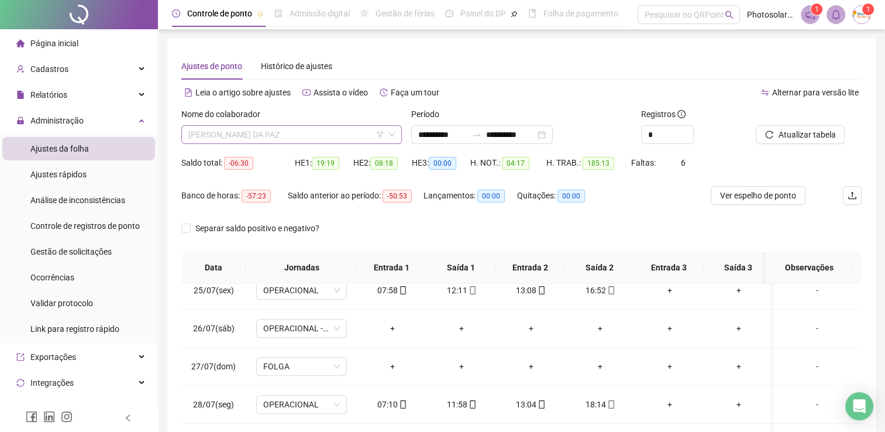
click at [319, 132] on span "[PERSON_NAME] DA PAZ" at bounding box center [291, 135] width 206 height 18
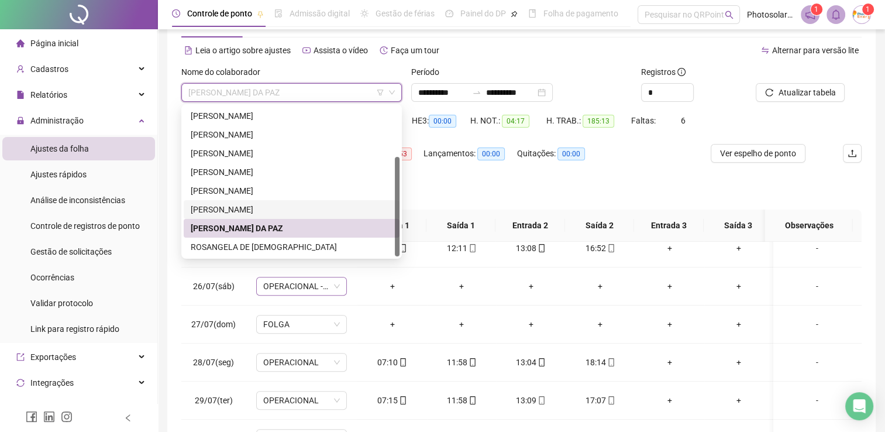
scroll to position [58, 0]
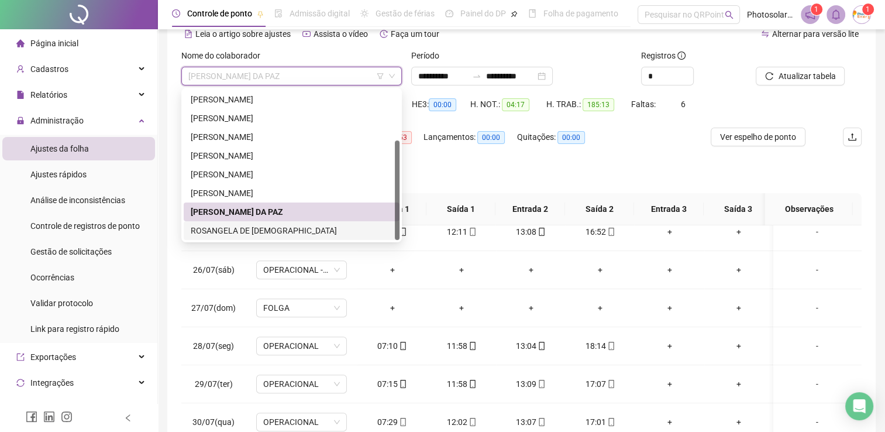
click at [255, 232] on div "ROSANGELA DE [DEMOGRAPHIC_DATA]" at bounding box center [292, 230] width 202 height 13
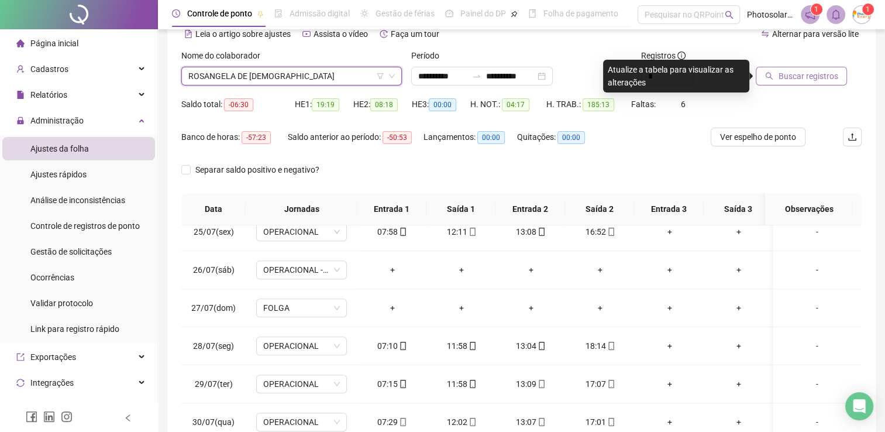
click at [777, 77] on button "Buscar registros" at bounding box center [801, 76] width 91 height 19
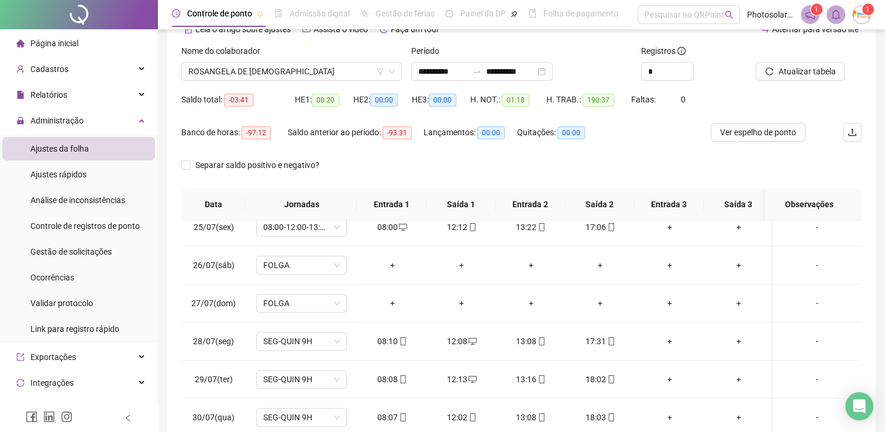
scroll to position [0, 0]
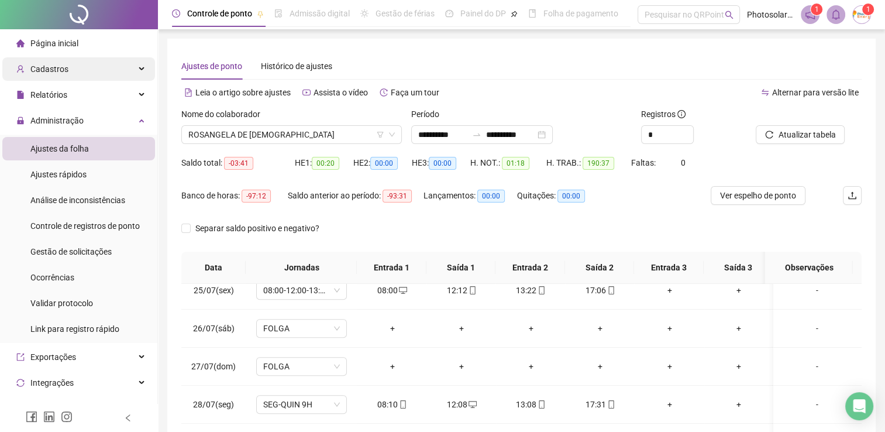
click at [50, 74] on span "Cadastros" at bounding box center [42, 68] width 52 height 23
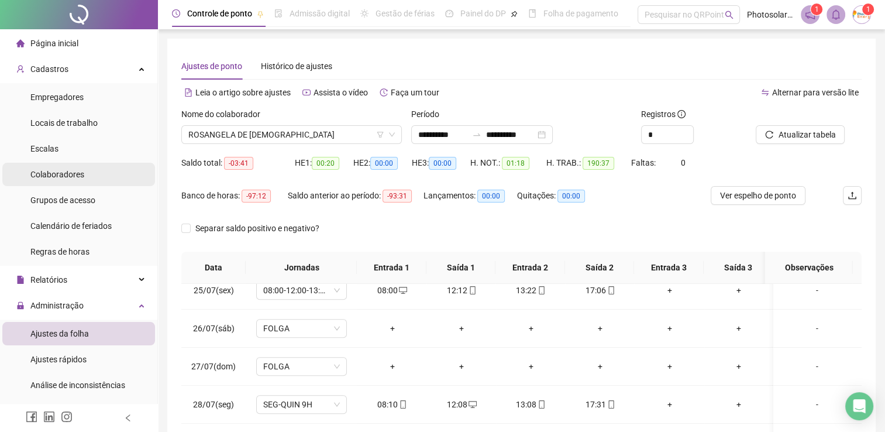
click at [64, 176] on span "Colaboradores" at bounding box center [57, 174] width 54 height 9
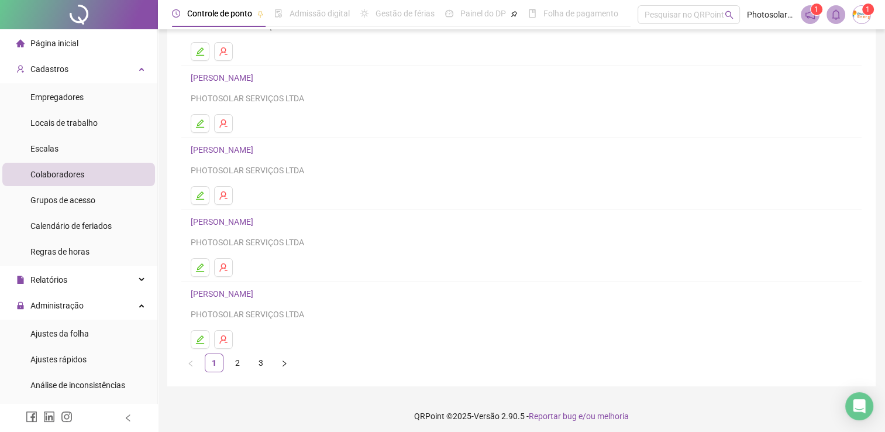
scroll to position [133, 0]
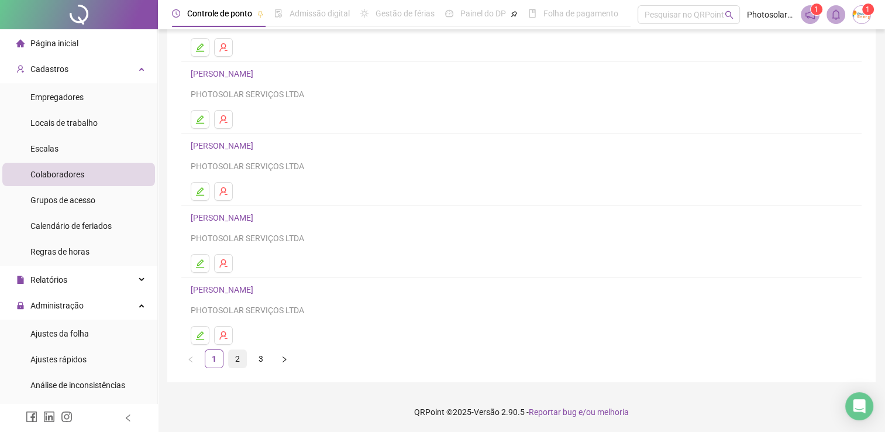
click at [240, 357] on link "2" at bounding box center [238, 359] width 18 height 18
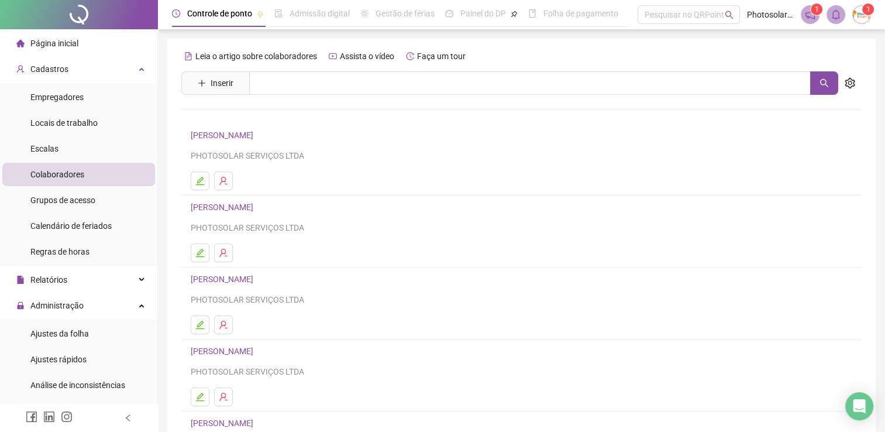
click at [215, 138] on link "[PERSON_NAME]" at bounding box center [224, 134] width 66 height 9
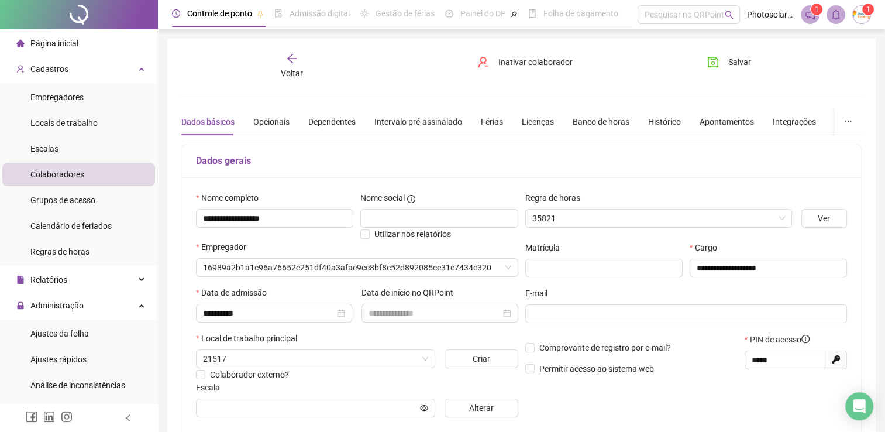
type input "**********"
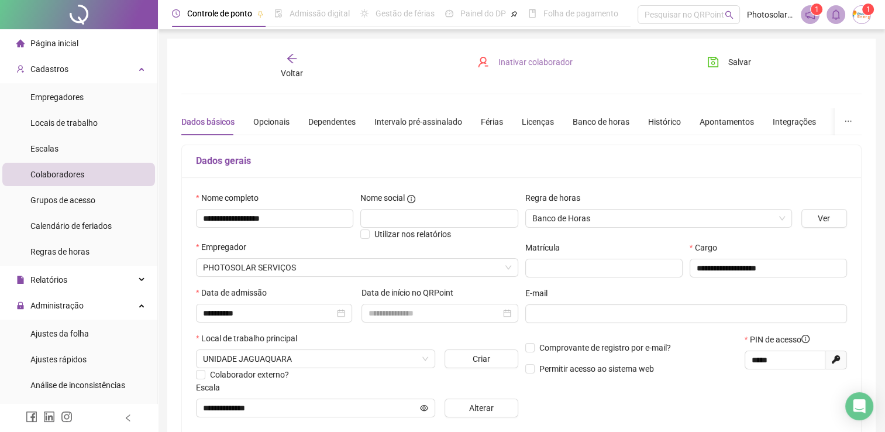
click at [520, 64] on span "Inativar colaborador" at bounding box center [535, 62] width 74 height 13
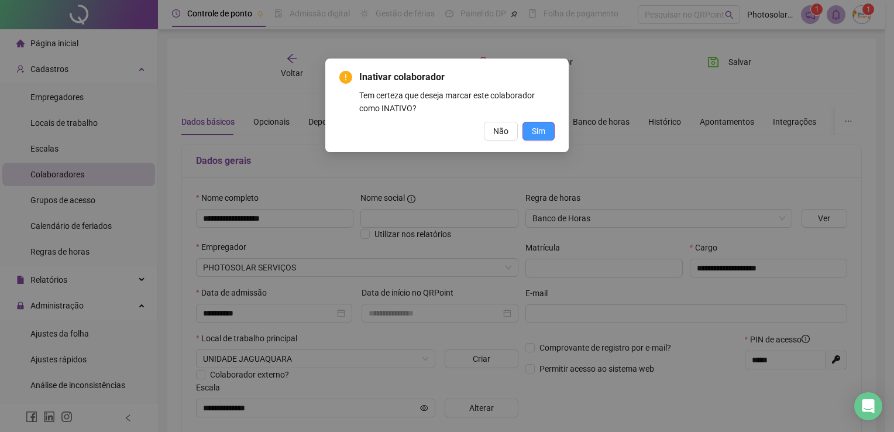
click at [539, 137] on span "Sim" at bounding box center [538, 131] width 13 height 13
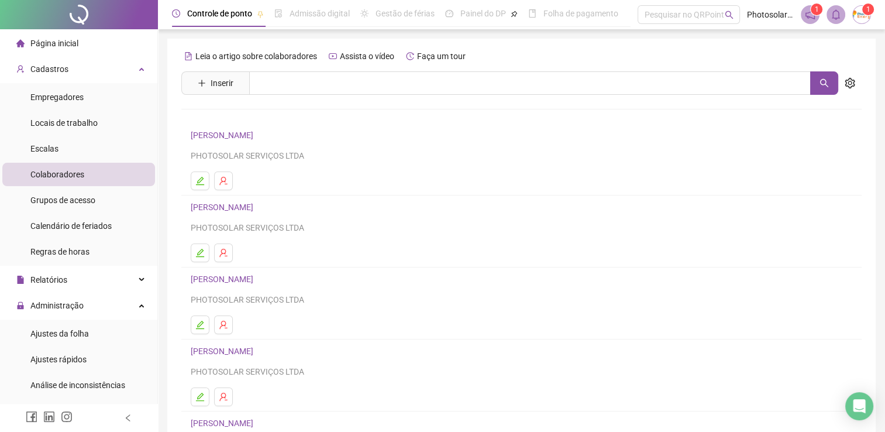
click at [70, 49] on div "Página inicial" at bounding box center [47, 43] width 62 height 23
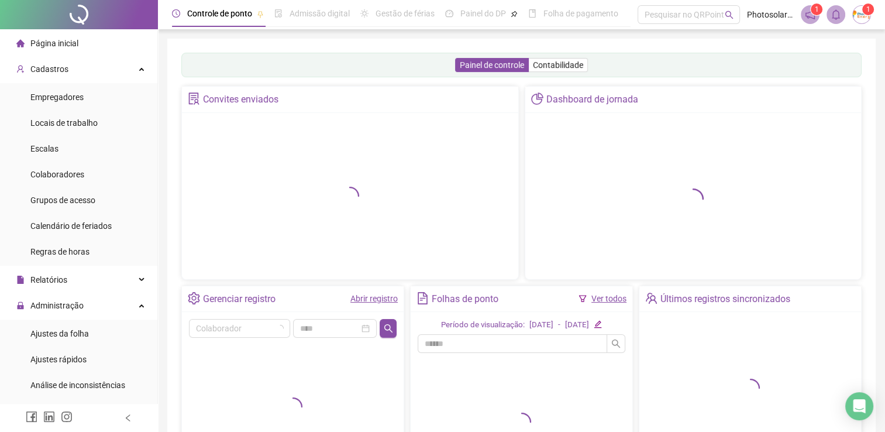
click at [42, 43] on span "Página inicial" at bounding box center [54, 43] width 48 height 9
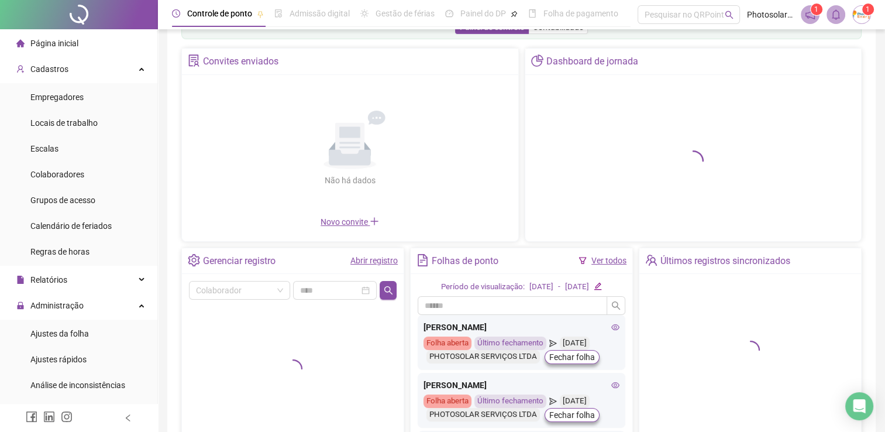
scroll to position [58, 0]
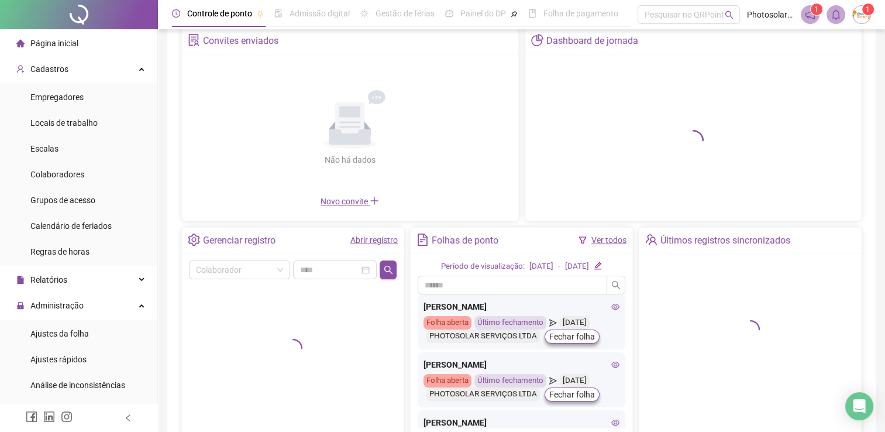
click at [601, 266] on icon "edit" at bounding box center [598, 265] width 8 height 8
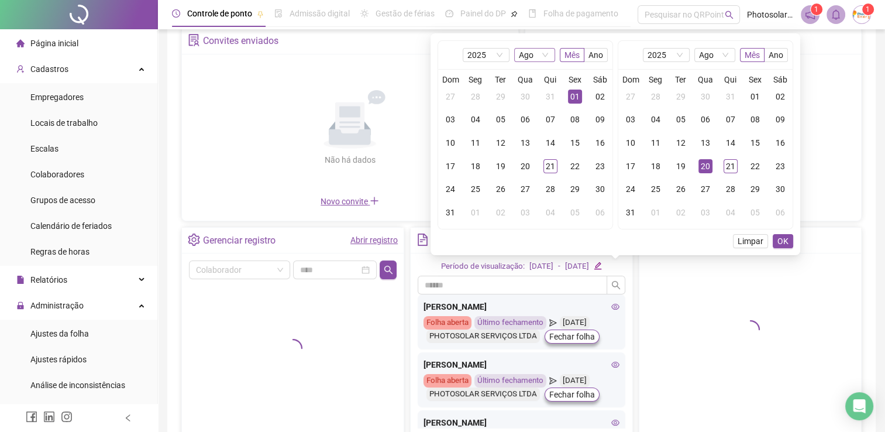
click at [545, 59] on span "Ago" at bounding box center [535, 55] width 32 height 13
click at [530, 190] on div "[DATE]" at bounding box center [535, 188] width 22 height 13
click at [505, 92] on div "01" at bounding box center [500, 96] width 14 height 14
click at [499, 100] on div "01" at bounding box center [500, 96] width 14 height 14
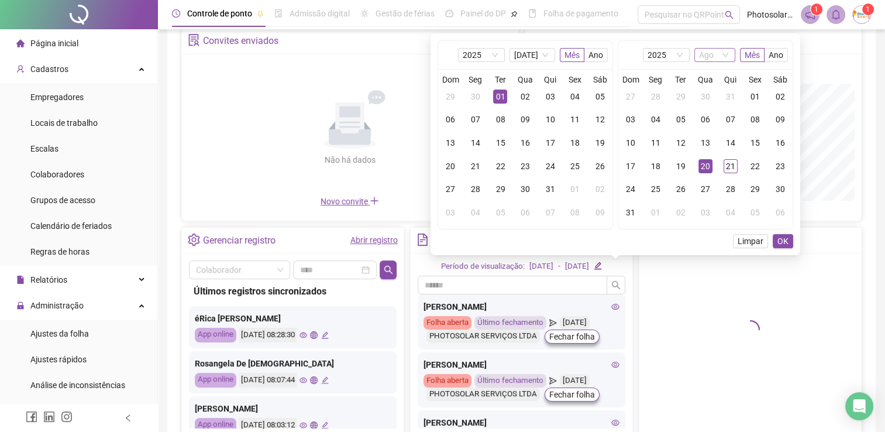
click at [726, 57] on span "Ago" at bounding box center [715, 55] width 32 height 13
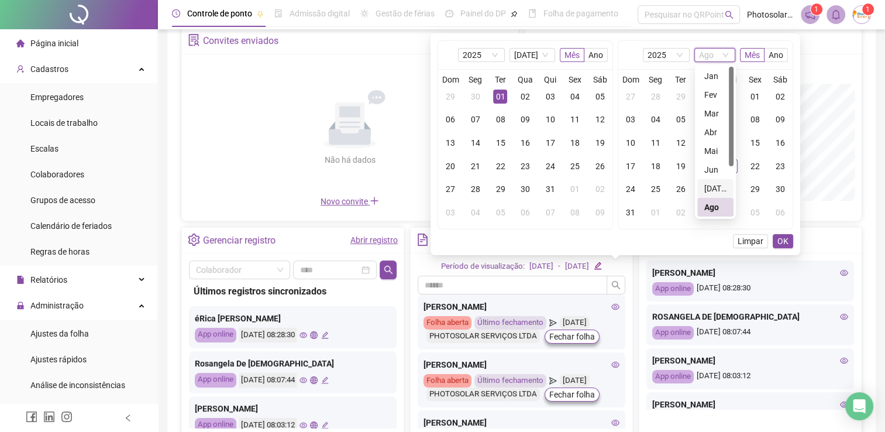
click at [705, 185] on div "[DATE]" at bounding box center [715, 188] width 22 height 13
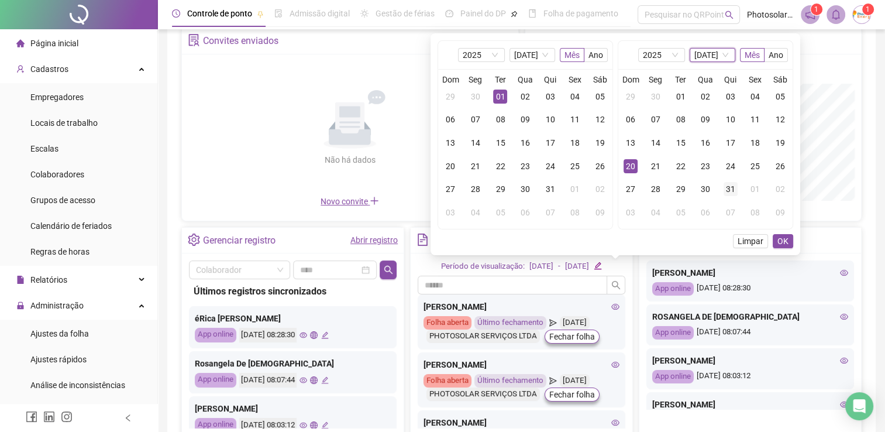
click at [727, 188] on div "31" at bounding box center [730, 189] width 14 height 14
click at [790, 241] on button "OK" at bounding box center [783, 241] width 20 height 14
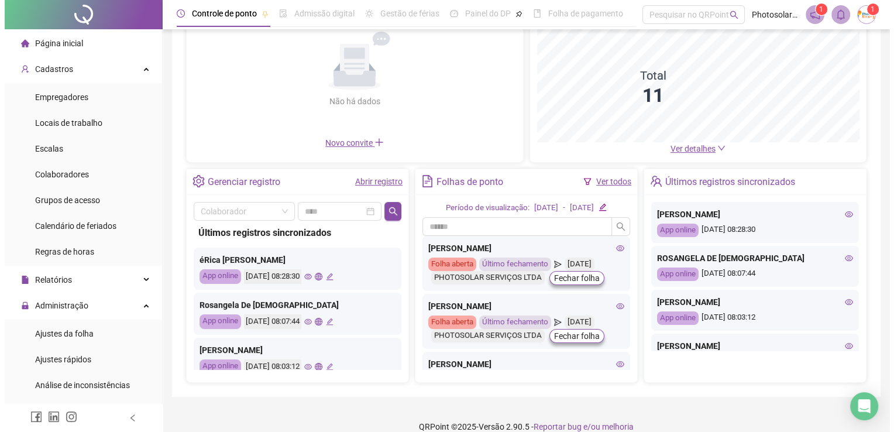
scroll to position [117, 0]
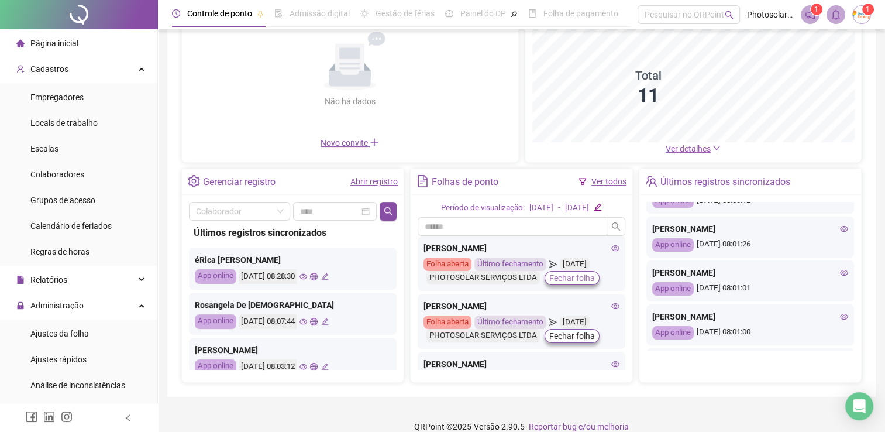
click at [576, 276] on span "Fechar folha" at bounding box center [572, 277] width 46 height 13
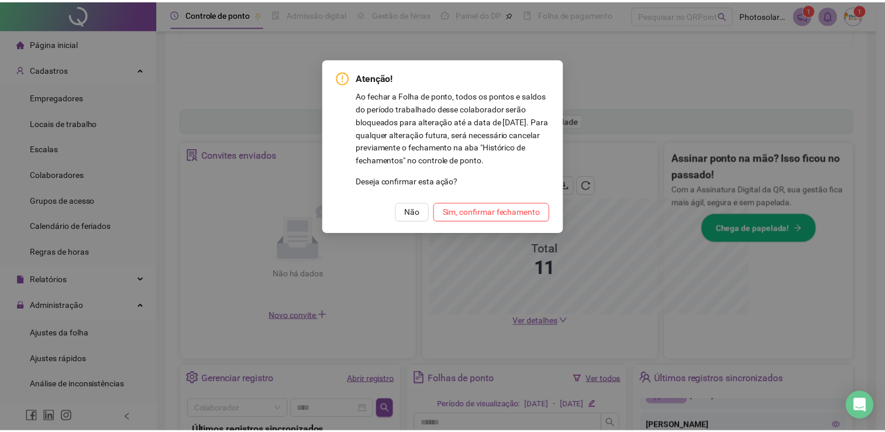
scroll to position [289, 0]
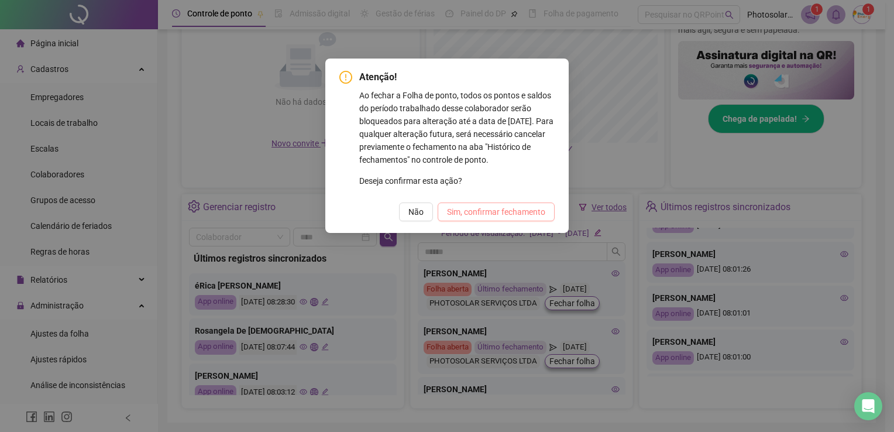
click at [496, 215] on span "Sim, confirmar fechamento" at bounding box center [496, 211] width 98 height 13
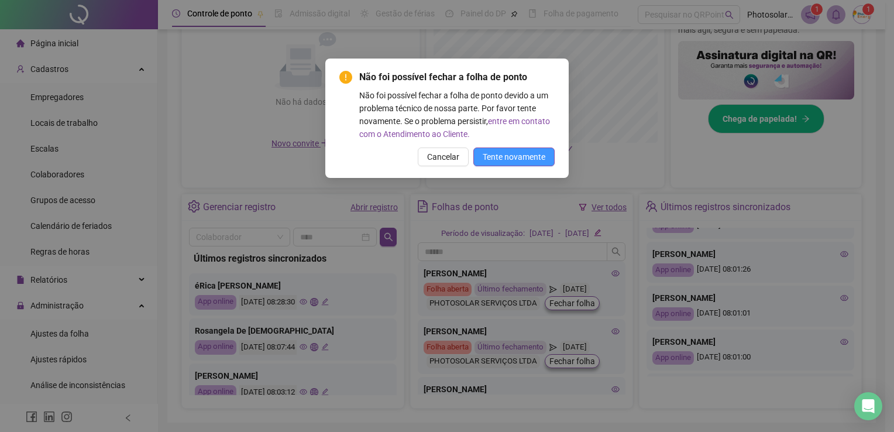
click at [512, 161] on span "Tente novamente" at bounding box center [514, 156] width 63 height 13
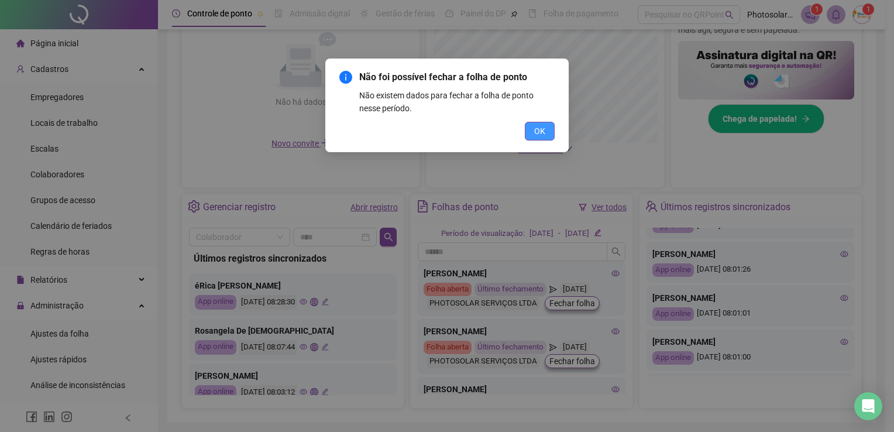
click at [544, 132] on span "OK" at bounding box center [539, 131] width 11 height 13
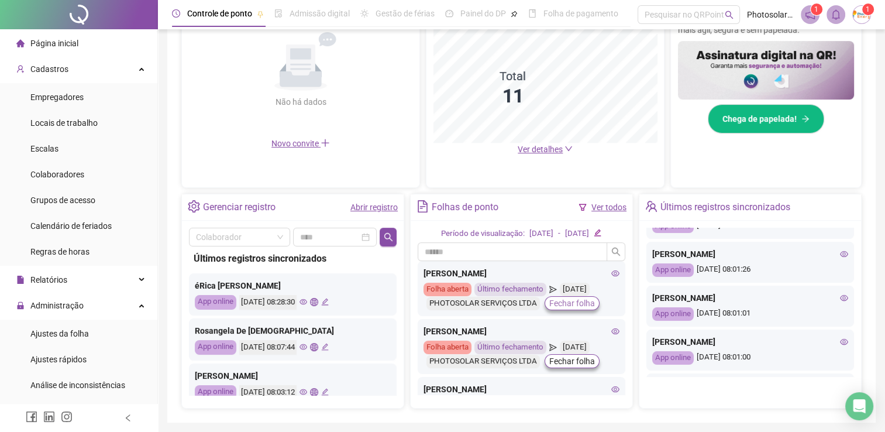
click at [568, 302] on span "Fechar folha" at bounding box center [572, 303] width 46 height 13
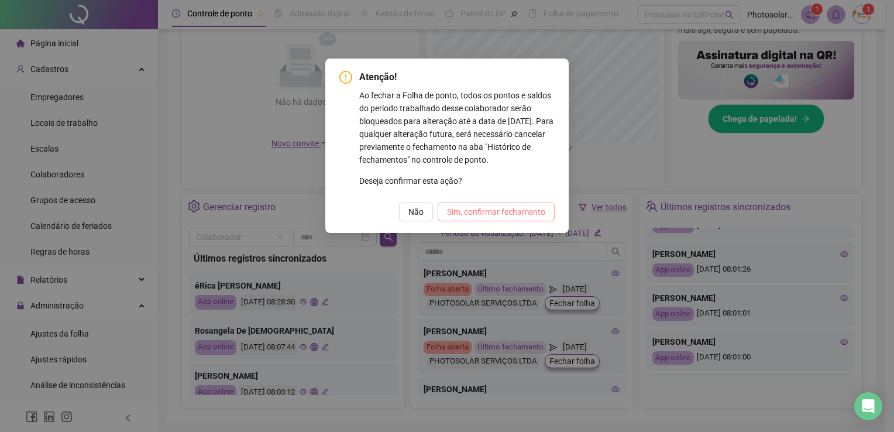
click at [490, 214] on span "Sim, confirmar fechamento" at bounding box center [496, 211] width 98 height 13
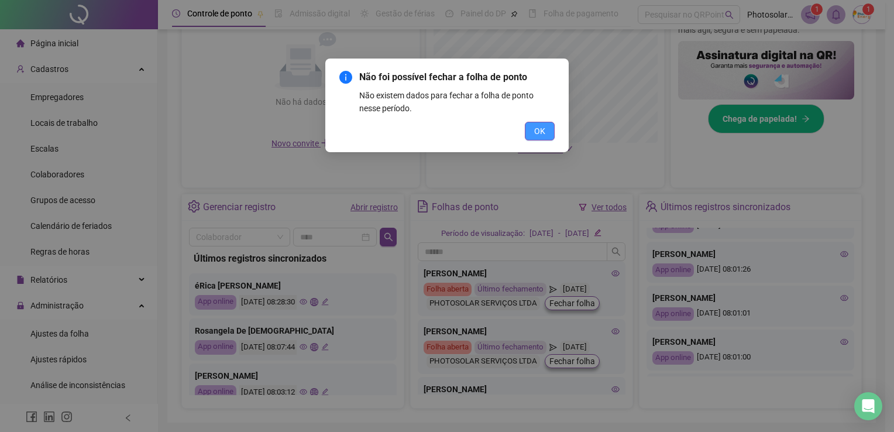
click at [537, 128] on span "OK" at bounding box center [539, 131] width 11 height 13
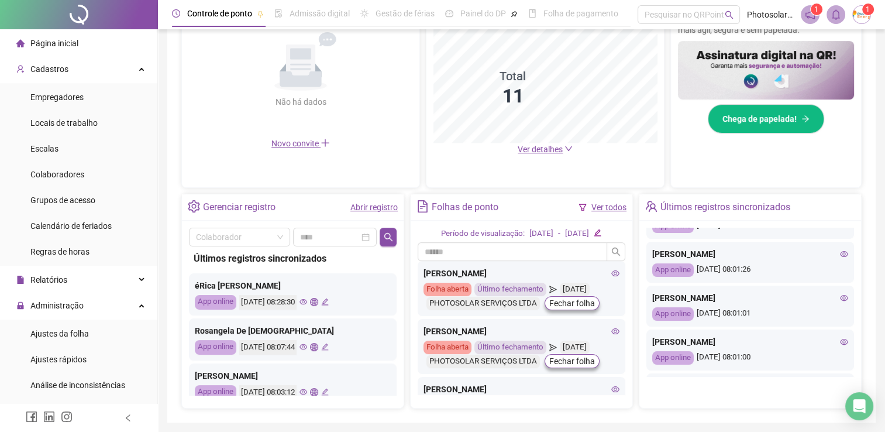
click at [601, 230] on icon "edit" at bounding box center [598, 233] width 8 height 8
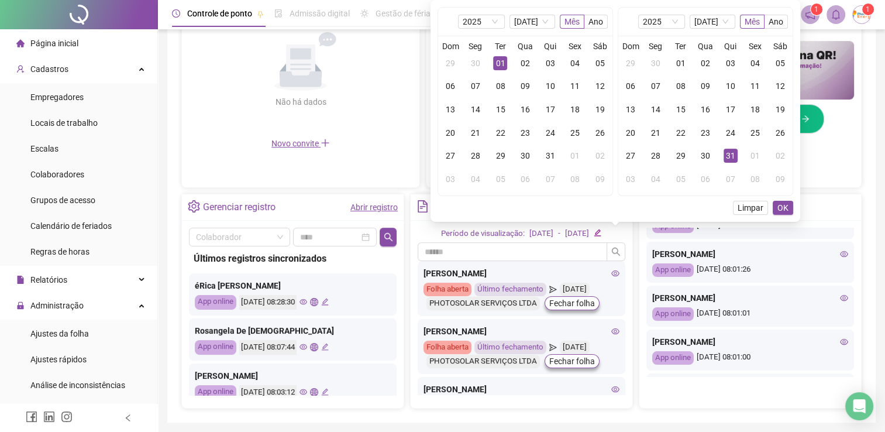
click at [501, 61] on div "01" at bounding box center [500, 63] width 14 height 14
click at [730, 156] on div "31" at bounding box center [730, 156] width 14 height 14
click at [781, 204] on span "OK" at bounding box center [782, 207] width 11 height 13
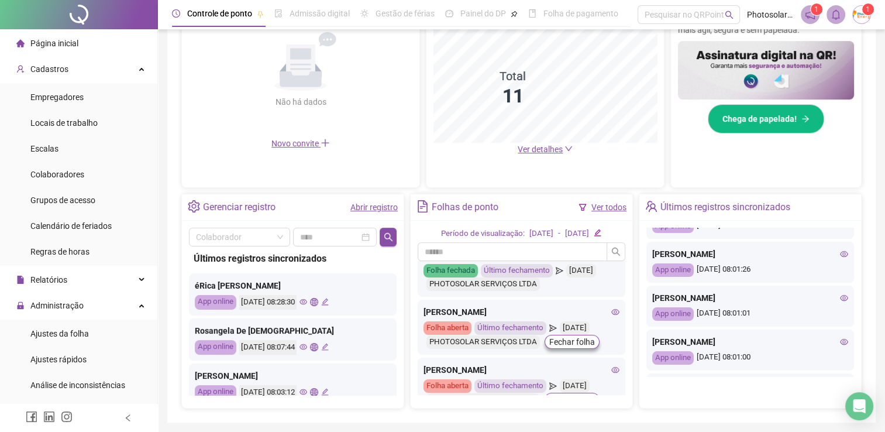
scroll to position [0, 0]
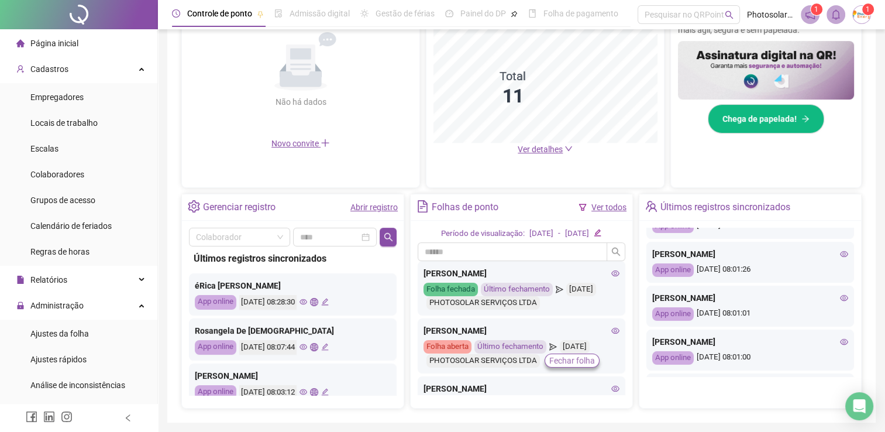
click at [552, 361] on span "Fechar folha" at bounding box center [572, 360] width 46 height 13
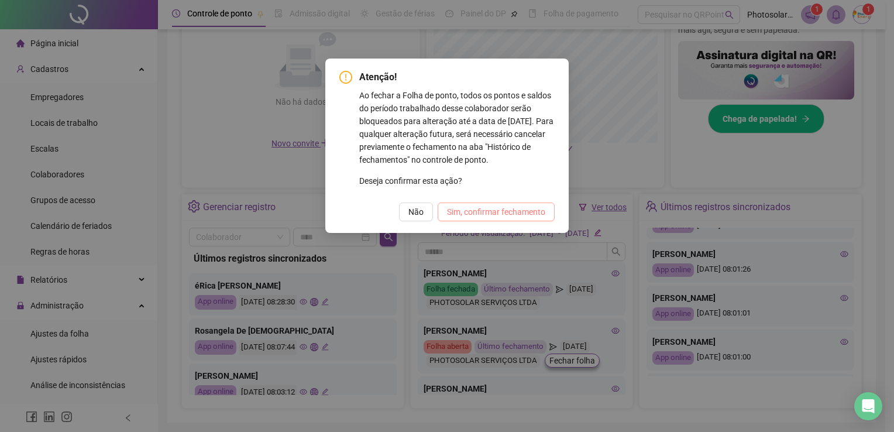
click at [474, 215] on span "Sim, confirmar fechamento" at bounding box center [496, 211] width 98 height 13
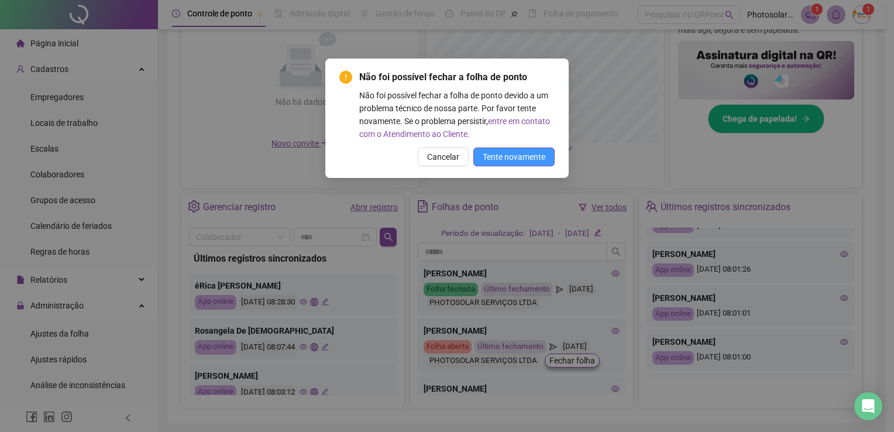
click at [498, 156] on span "Tente novamente" at bounding box center [514, 156] width 63 height 13
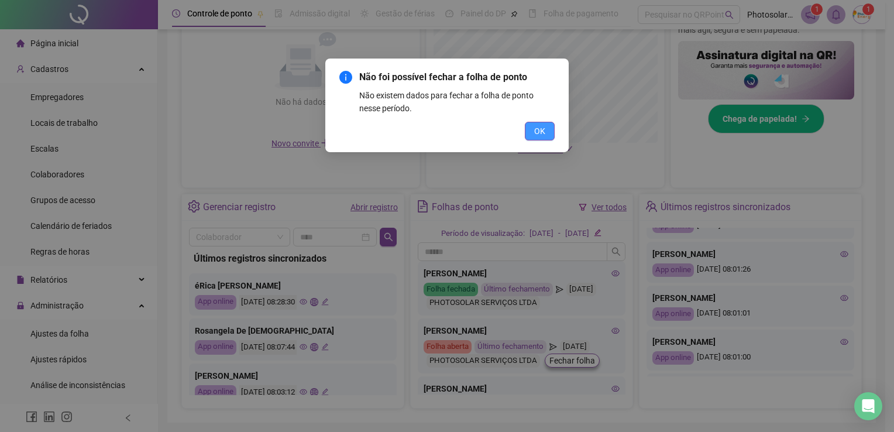
drag, startPoint x: 538, startPoint y: 128, endPoint x: 554, endPoint y: 137, distance: 19.2
click at [538, 128] on span "OK" at bounding box center [539, 131] width 11 height 13
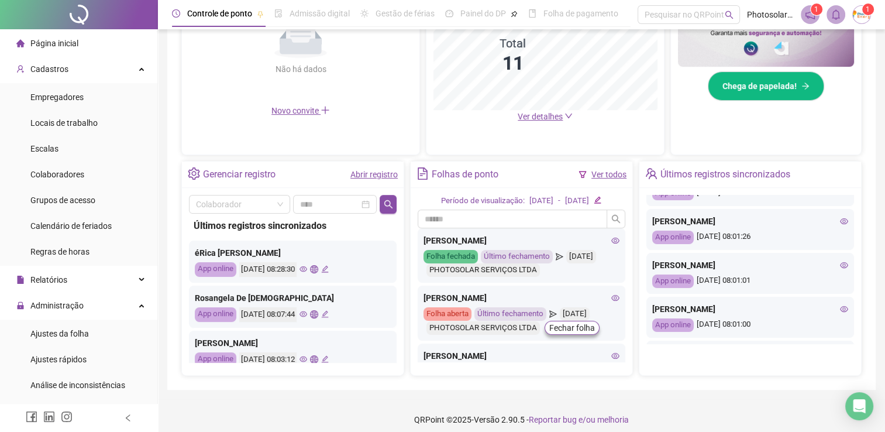
scroll to position [328, 0]
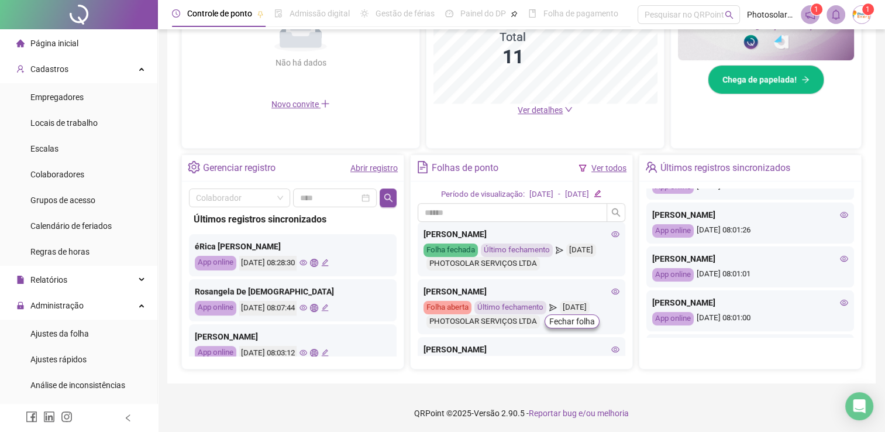
click at [601, 191] on icon "edit" at bounding box center [598, 194] width 8 height 8
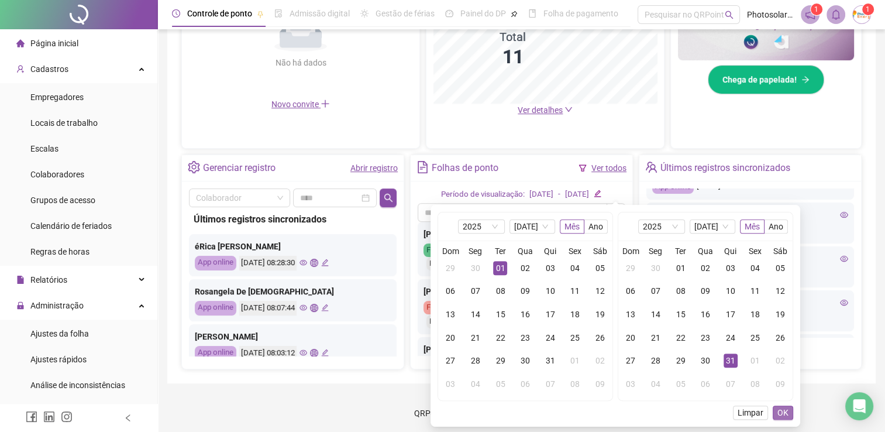
click at [776, 406] on button "OK" at bounding box center [783, 412] width 20 height 14
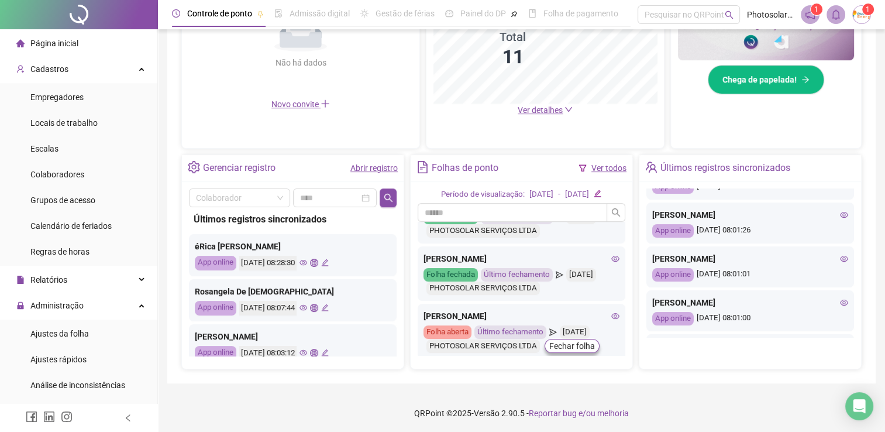
scroll to position [58, 0]
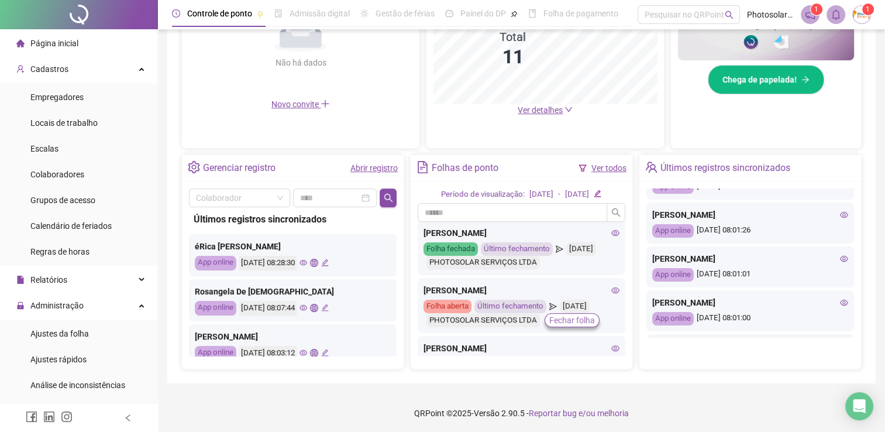
click at [570, 320] on span "Fechar folha" at bounding box center [572, 319] width 46 height 13
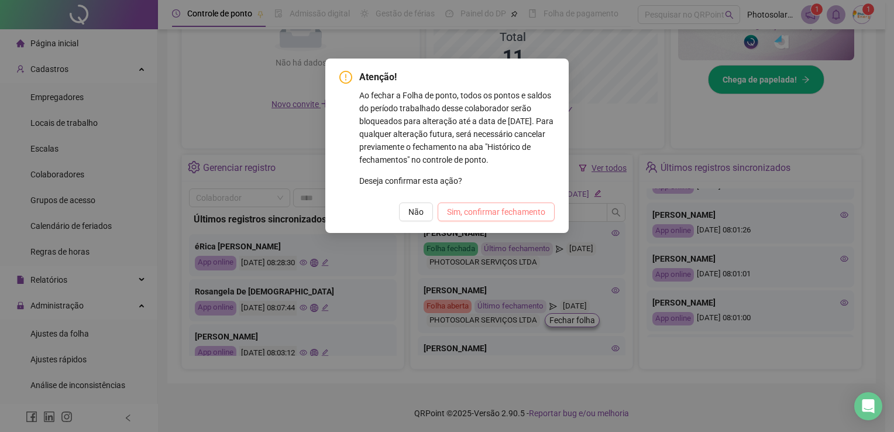
click at [457, 214] on span "Sim, confirmar fechamento" at bounding box center [496, 211] width 98 height 13
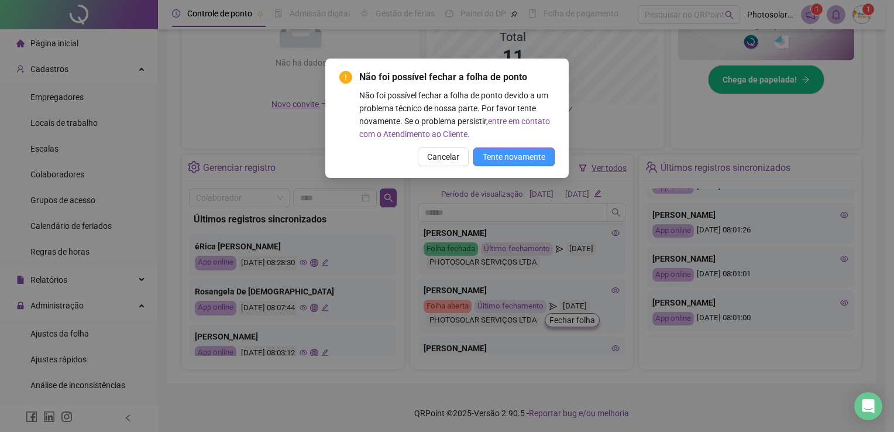
click at [504, 158] on span "Tente novamente" at bounding box center [514, 156] width 63 height 13
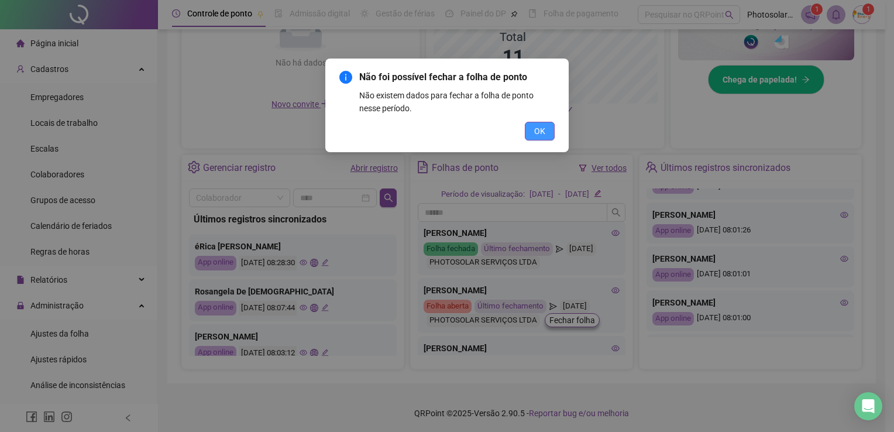
click at [539, 128] on span "OK" at bounding box center [539, 131] width 11 height 13
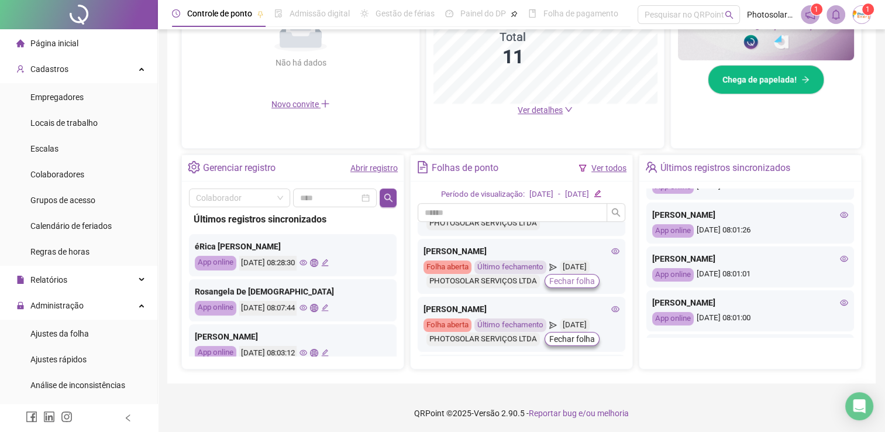
scroll to position [117, 0]
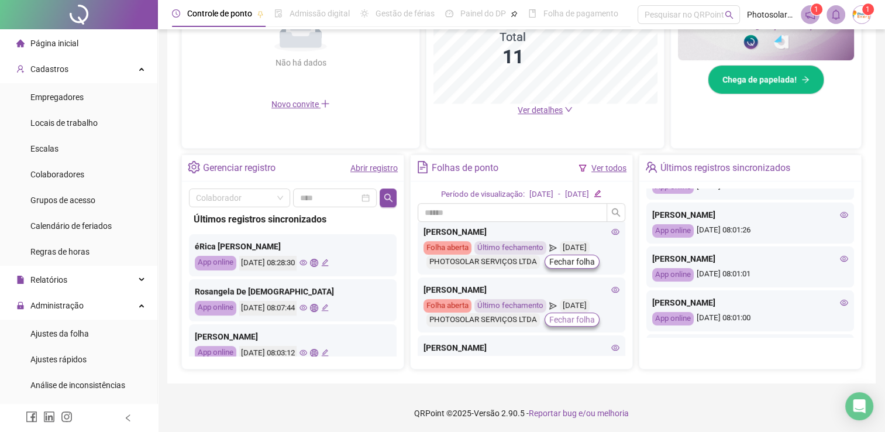
click at [562, 322] on span "Fechar folha" at bounding box center [572, 319] width 46 height 13
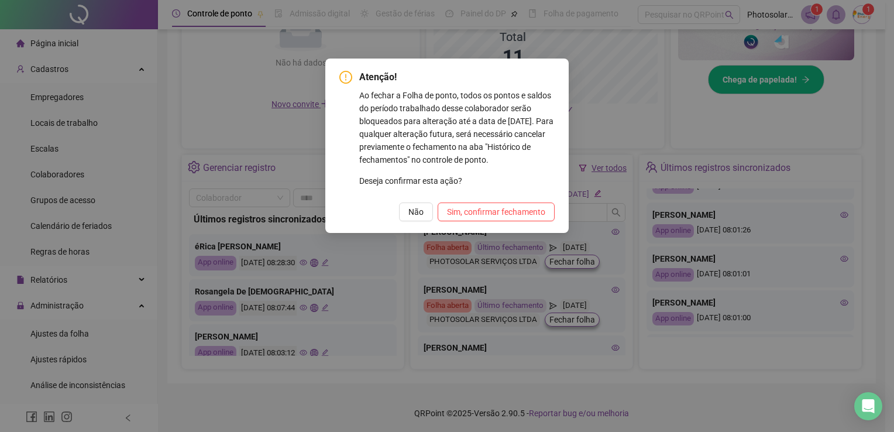
click at [477, 216] on span "Sim, confirmar fechamento" at bounding box center [496, 211] width 98 height 13
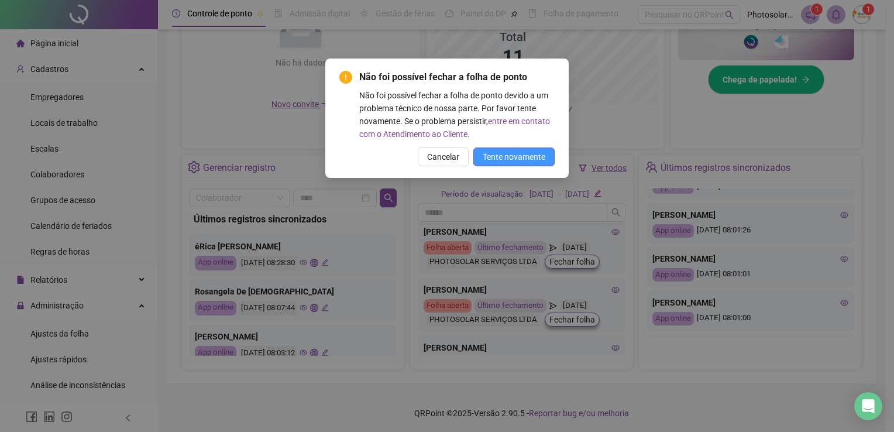
click at [487, 158] on span "Tente novamente" at bounding box center [514, 156] width 63 height 13
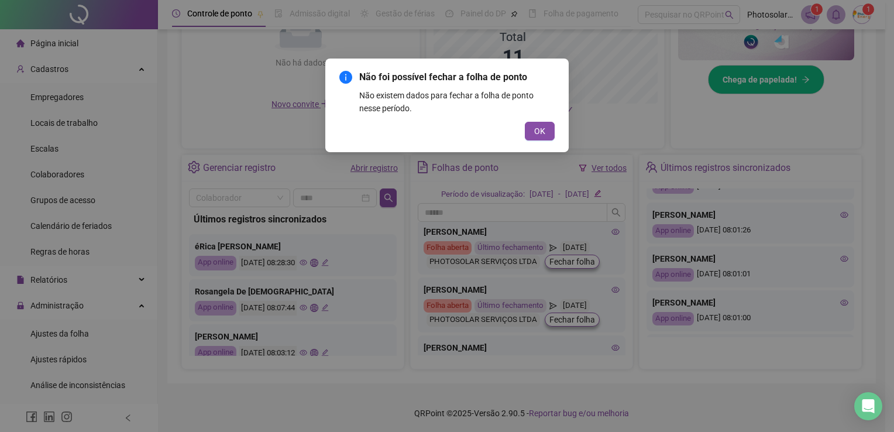
click at [540, 125] on span "OK" at bounding box center [539, 131] width 11 height 13
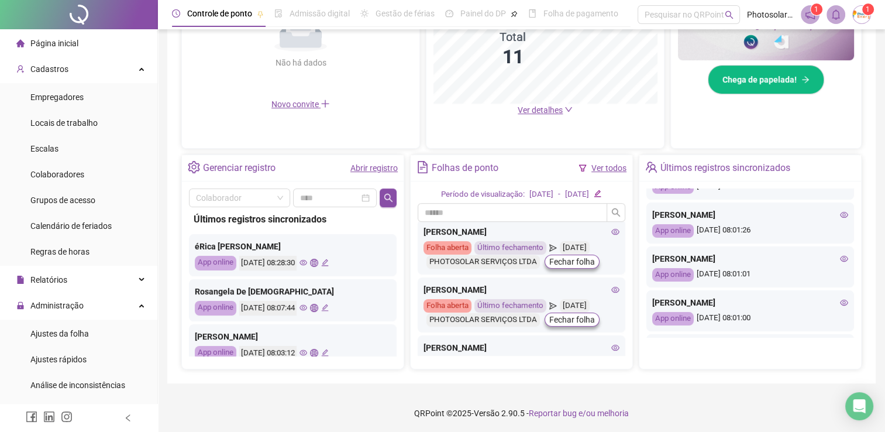
click at [601, 192] on icon "edit" at bounding box center [598, 194] width 8 height 8
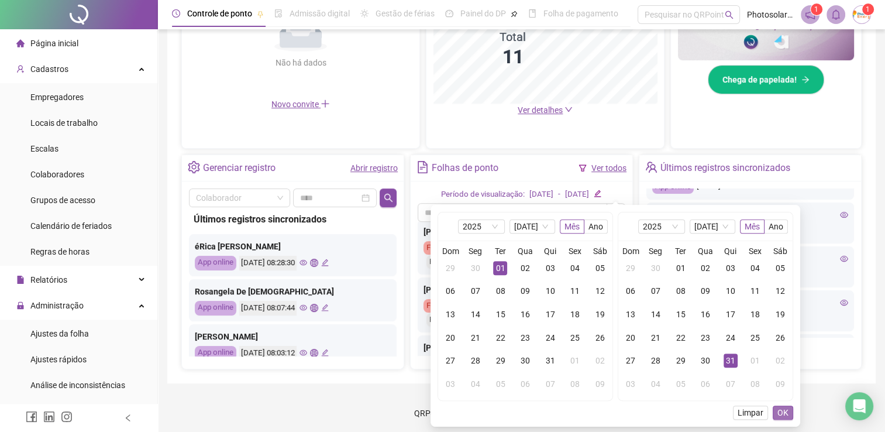
click at [782, 410] on span "OK" at bounding box center [782, 412] width 11 height 13
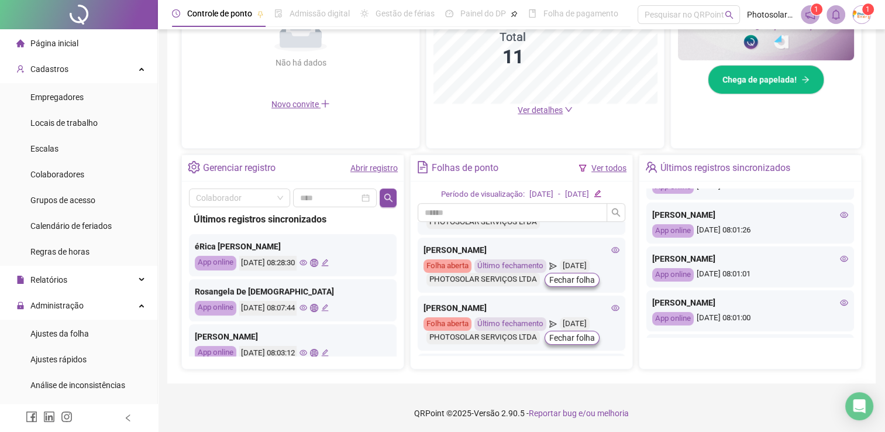
scroll to position [234, 0]
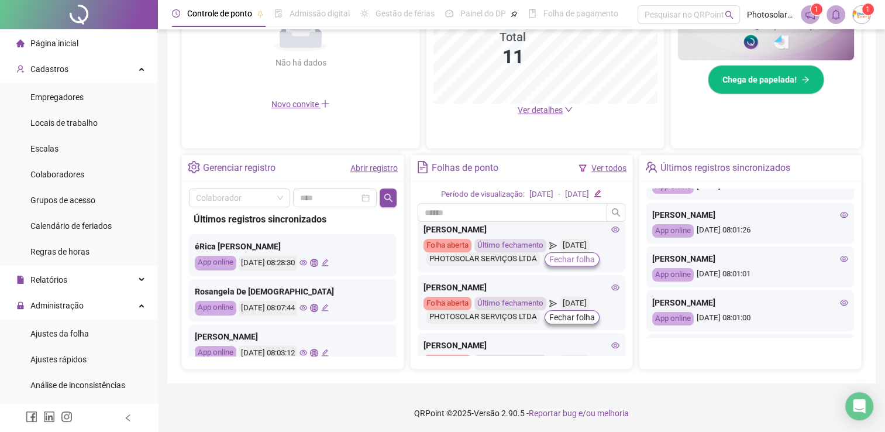
click at [569, 261] on span "Fechar folha" at bounding box center [572, 259] width 46 height 13
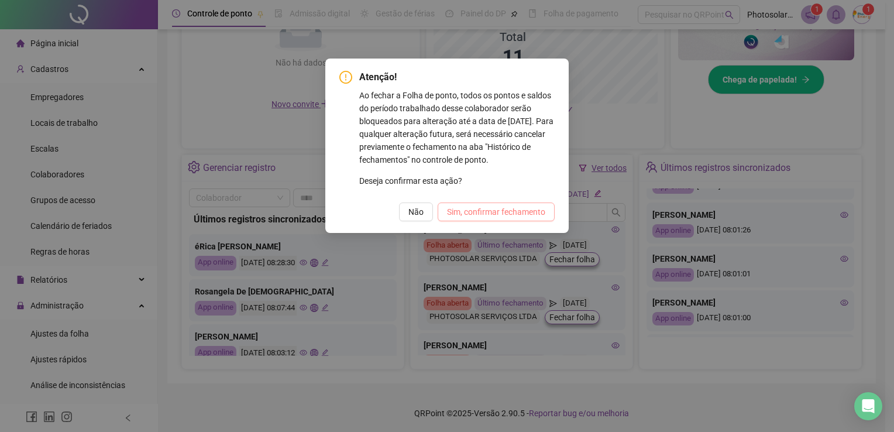
click at [474, 208] on span "Sim, confirmar fechamento" at bounding box center [496, 211] width 98 height 13
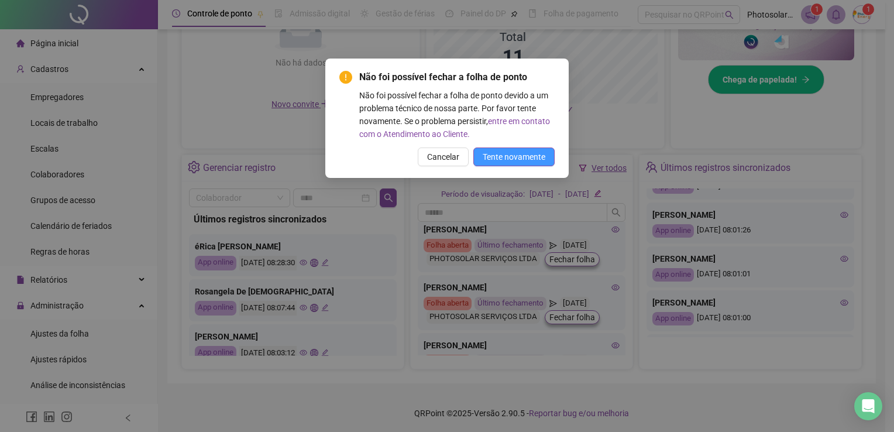
click at [503, 161] on span "Tente novamente" at bounding box center [514, 156] width 63 height 13
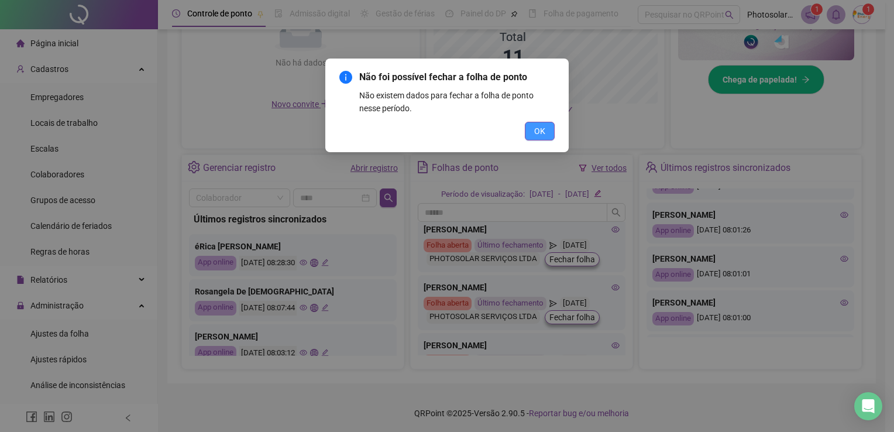
click at [536, 137] on span "OK" at bounding box center [539, 131] width 11 height 13
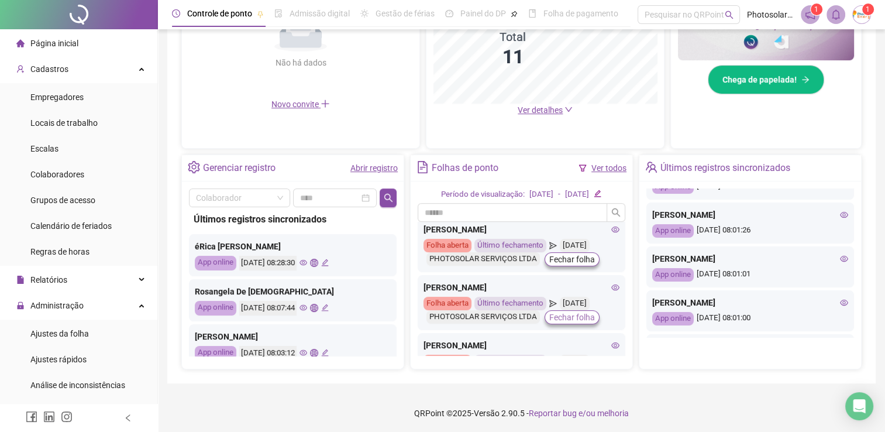
click at [558, 317] on span "Fechar folha" at bounding box center [572, 317] width 46 height 13
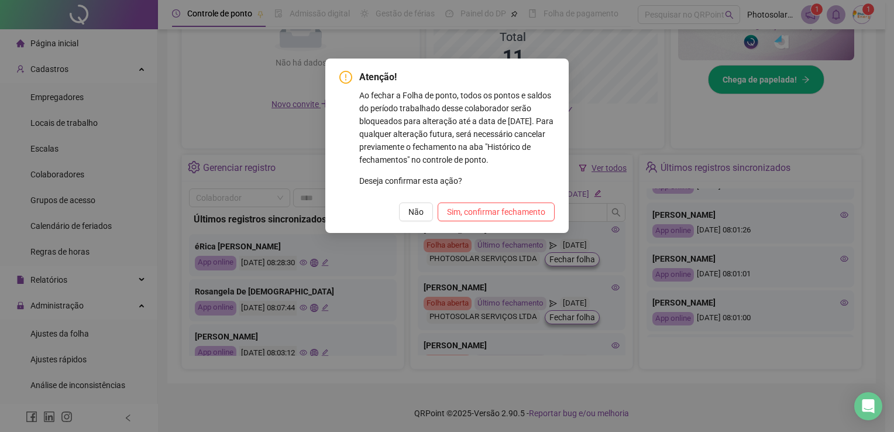
click at [480, 218] on button "Sim, confirmar fechamento" at bounding box center [495, 211] width 117 height 19
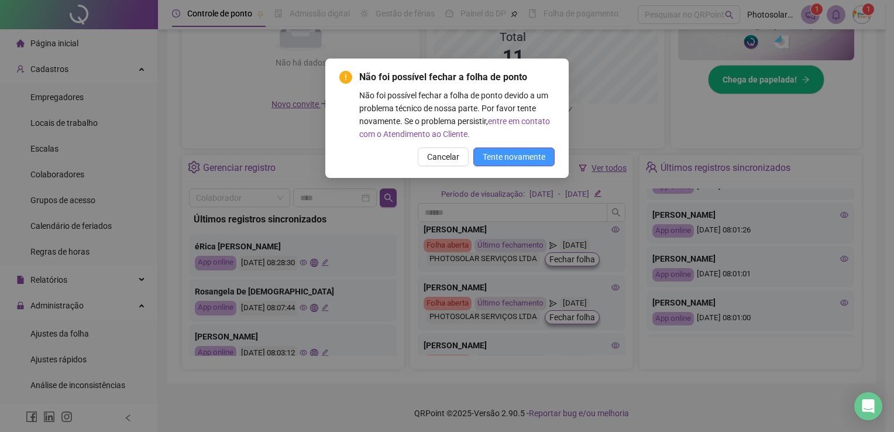
click at [499, 151] on span "Tente novamente" at bounding box center [514, 156] width 63 height 13
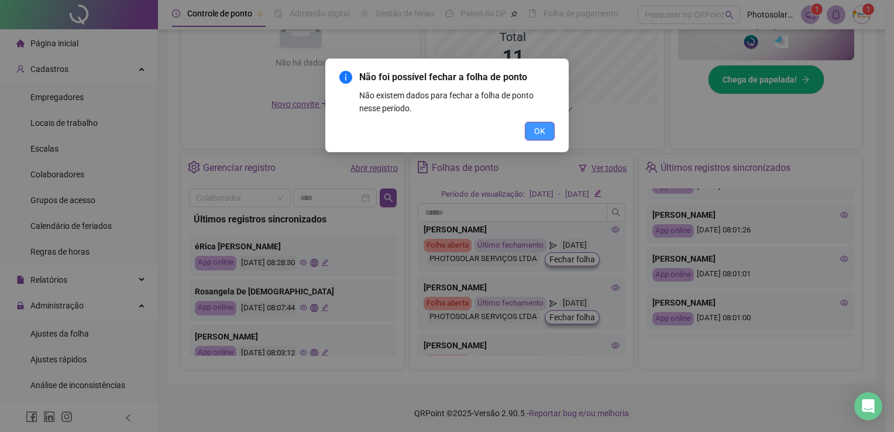
click at [535, 132] on span "OK" at bounding box center [539, 131] width 11 height 13
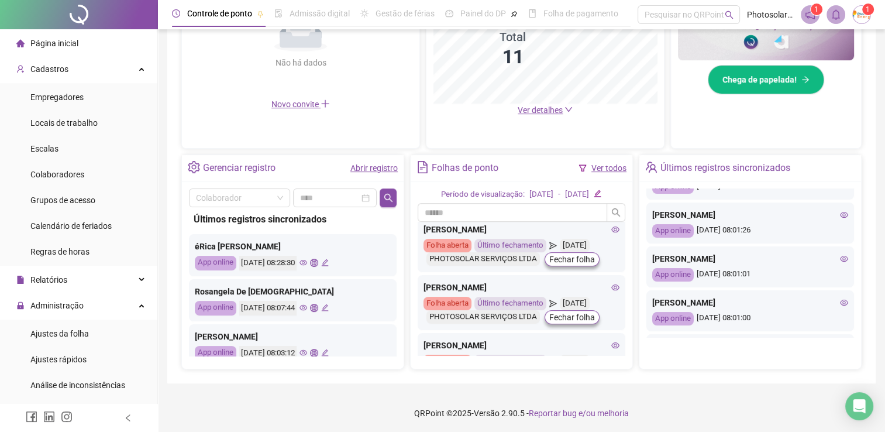
click at [601, 192] on icon "edit" at bounding box center [597, 193] width 7 height 7
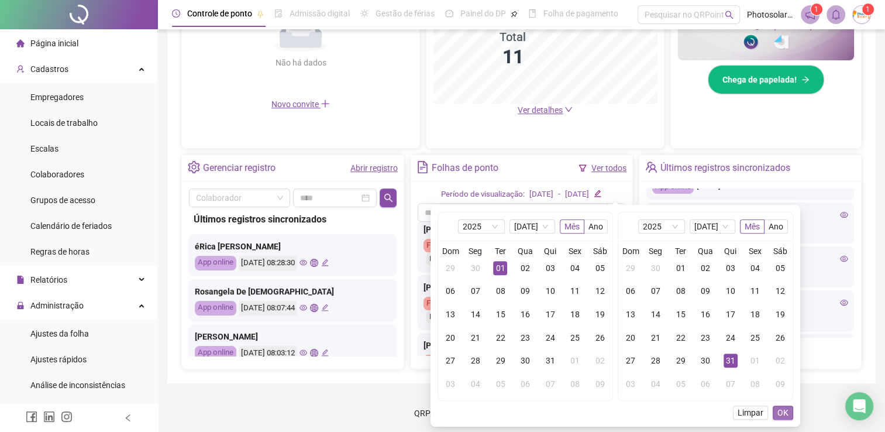
click at [786, 411] on span "OK" at bounding box center [782, 412] width 11 height 13
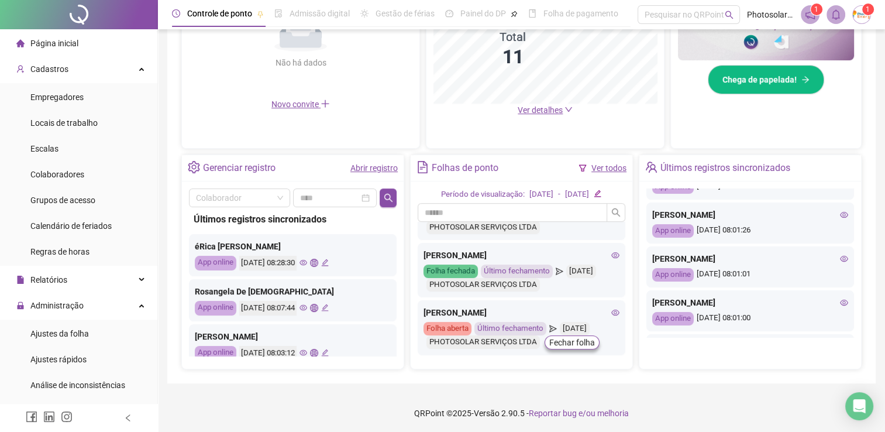
scroll to position [292, 0]
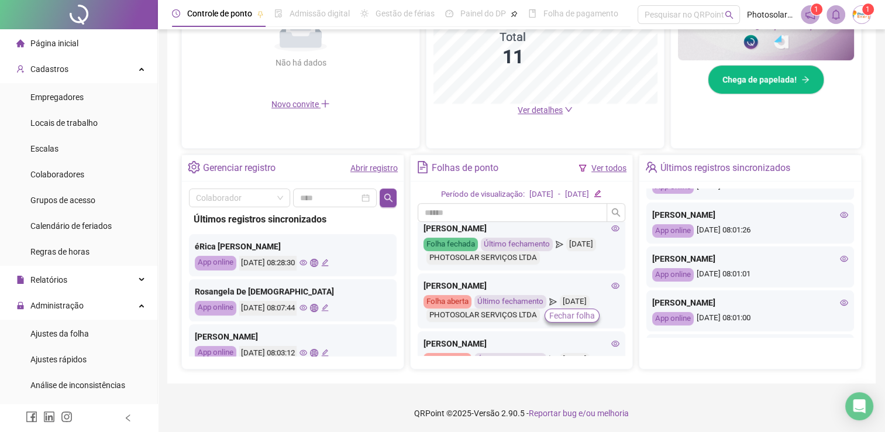
click at [552, 314] on span "Fechar folha" at bounding box center [572, 315] width 46 height 13
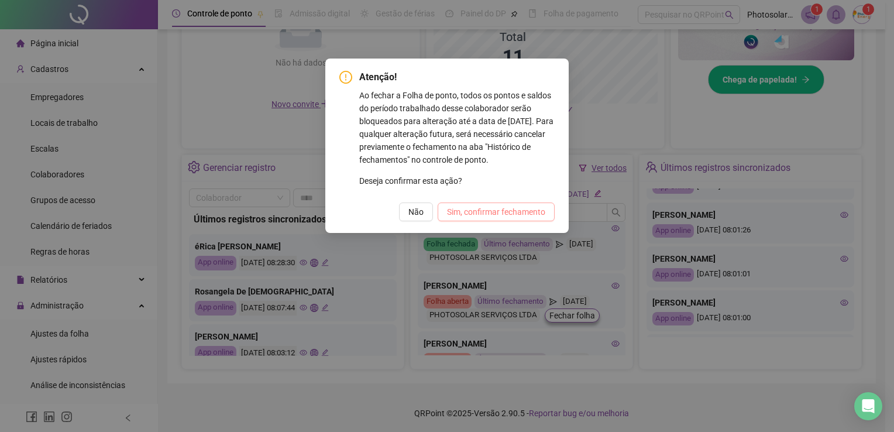
click at [458, 214] on span "Sim, confirmar fechamento" at bounding box center [496, 211] width 98 height 13
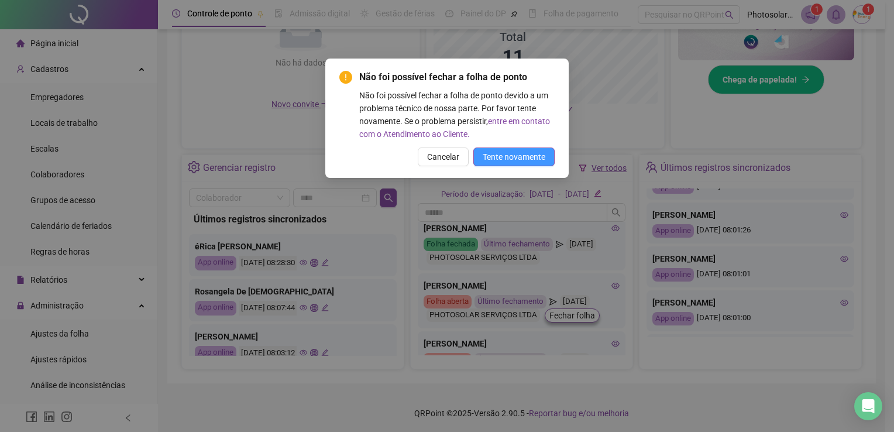
click at [492, 164] on button "Tente novamente" at bounding box center [513, 156] width 81 height 19
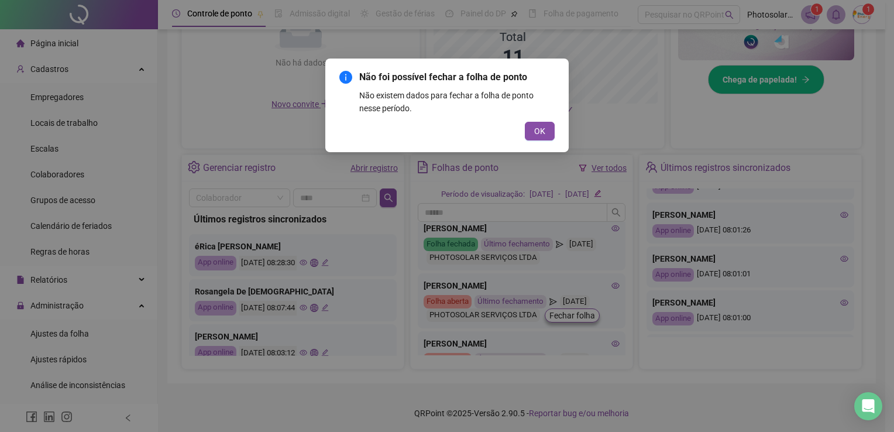
click at [538, 120] on div "Não foi possível fechar a folha de ponto Não existem dados para fechar a folha …" at bounding box center [446, 105] width 215 height 70
click at [538, 128] on span "OK" at bounding box center [539, 131] width 11 height 13
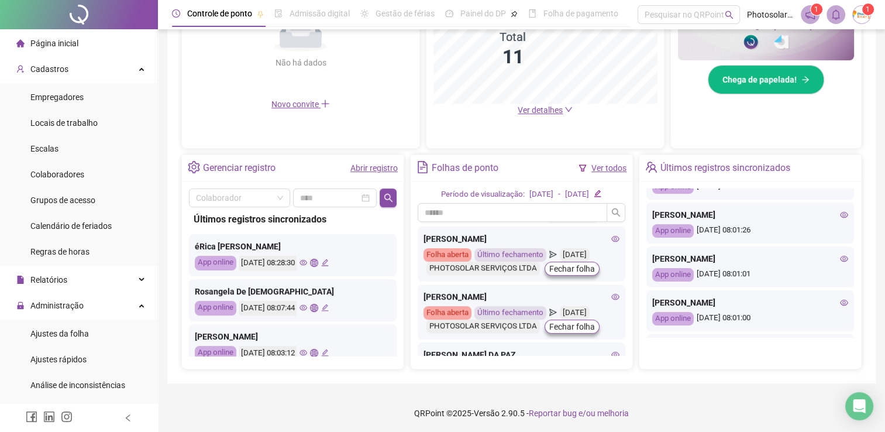
scroll to position [409, 0]
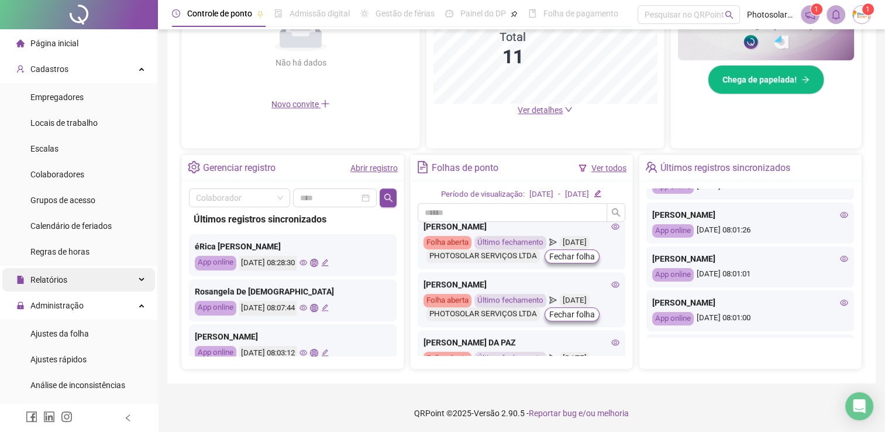
click at [54, 280] on span "Relatórios" at bounding box center [48, 279] width 37 height 9
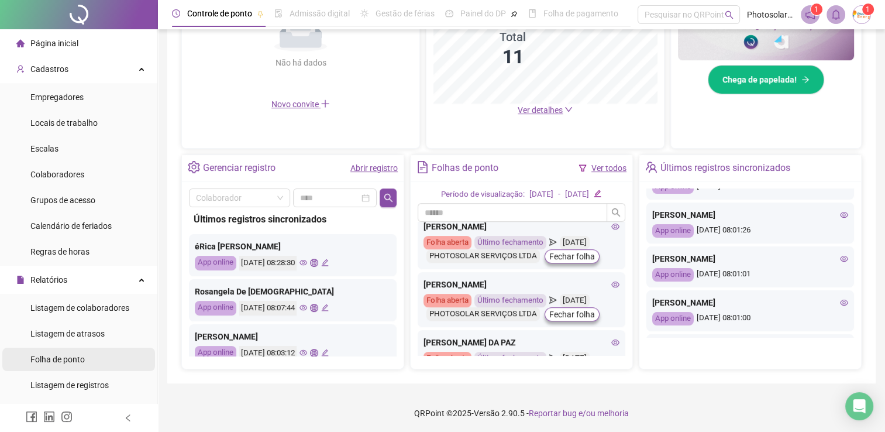
click at [66, 357] on span "Folha de ponto" at bounding box center [57, 358] width 54 height 9
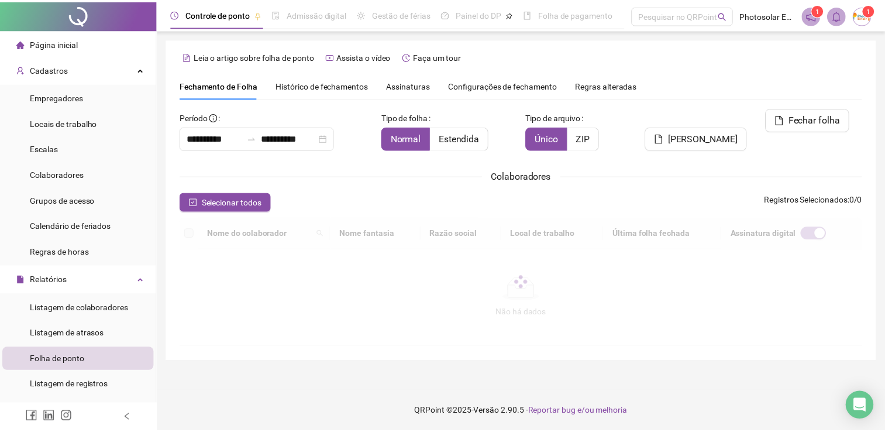
scroll to position [17, 0]
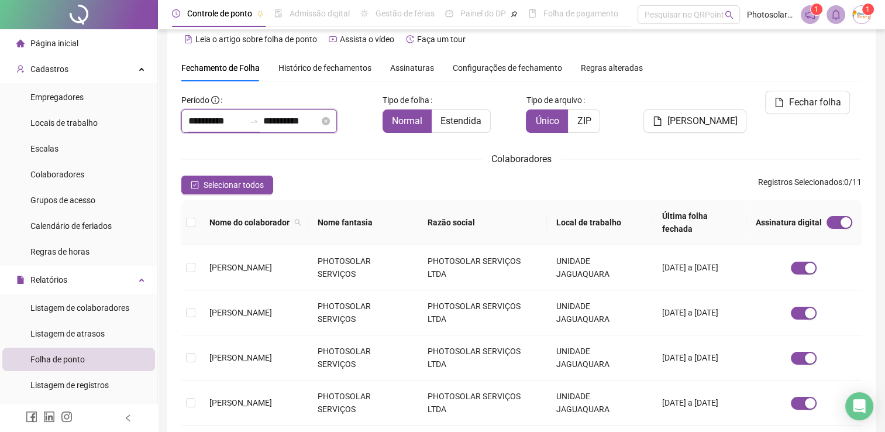
click at [223, 124] on input "**********" at bounding box center [216, 121] width 56 height 14
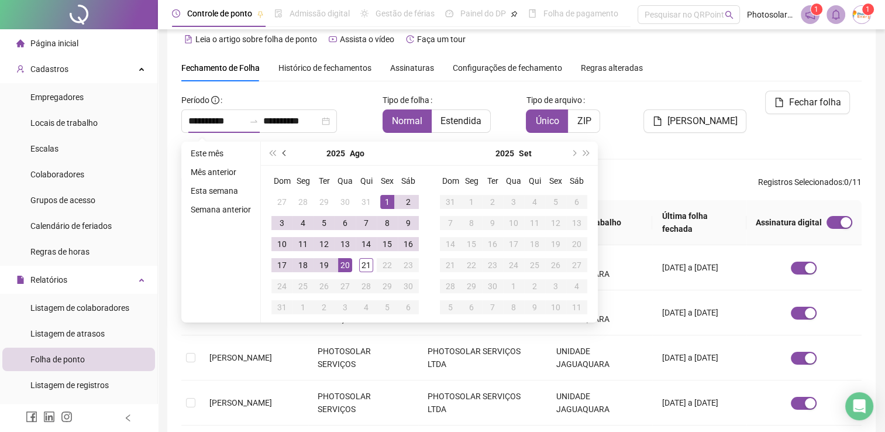
click at [282, 155] on button "prev-year" at bounding box center [284, 153] width 13 height 23
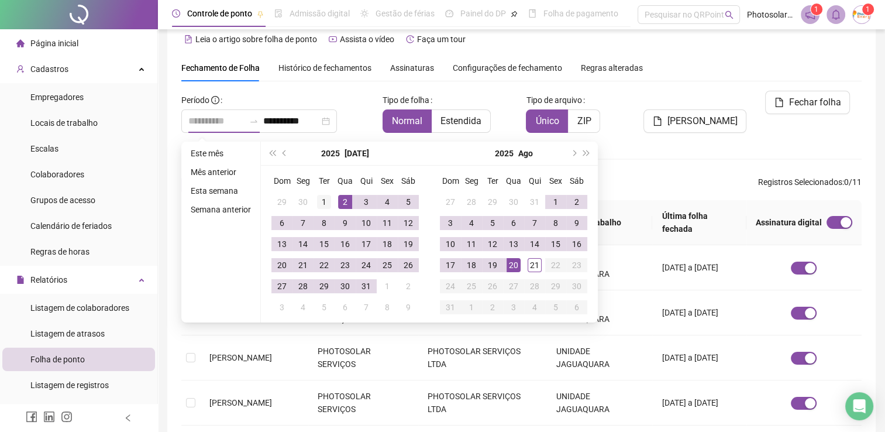
type input "**********"
click at [326, 200] on div "1" at bounding box center [324, 202] width 14 height 14
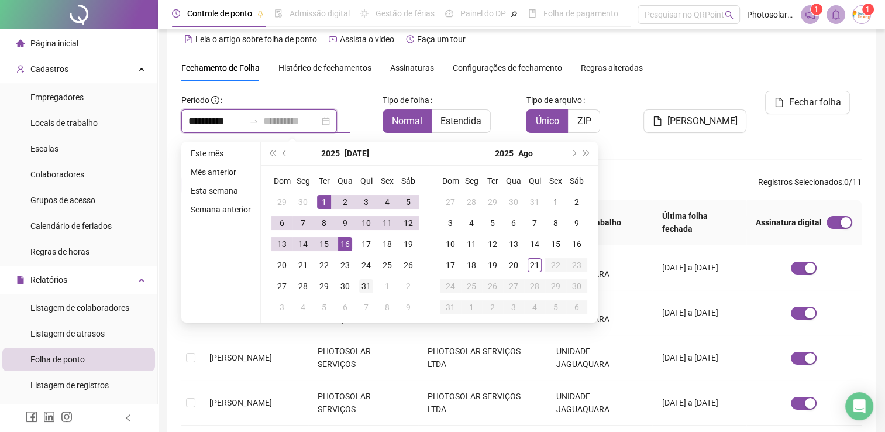
type input "**********"
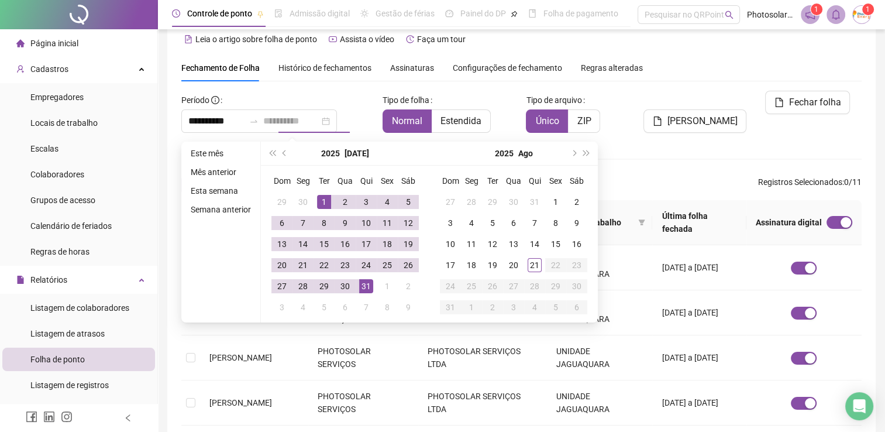
click at [370, 289] on div "31" at bounding box center [366, 286] width 14 height 14
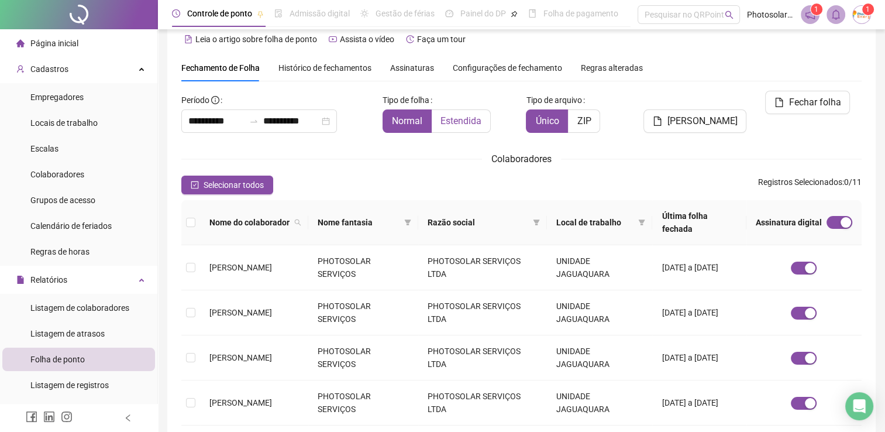
click at [453, 123] on span "Estendida" at bounding box center [460, 120] width 41 height 11
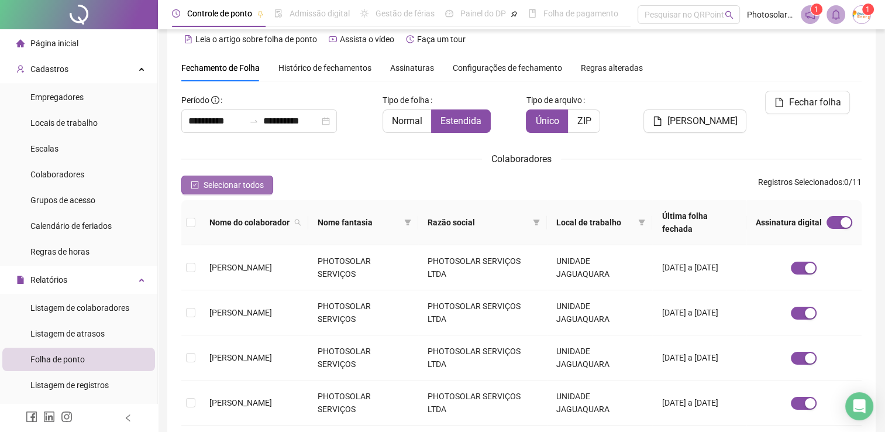
click at [192, 182] on icon "check-square" at bounding box center [195, 185] width 8 height 8
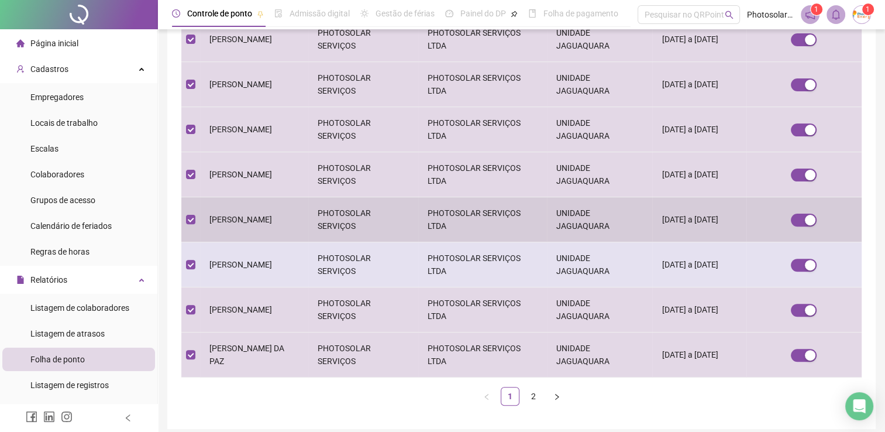
scroll to position [368, 0]
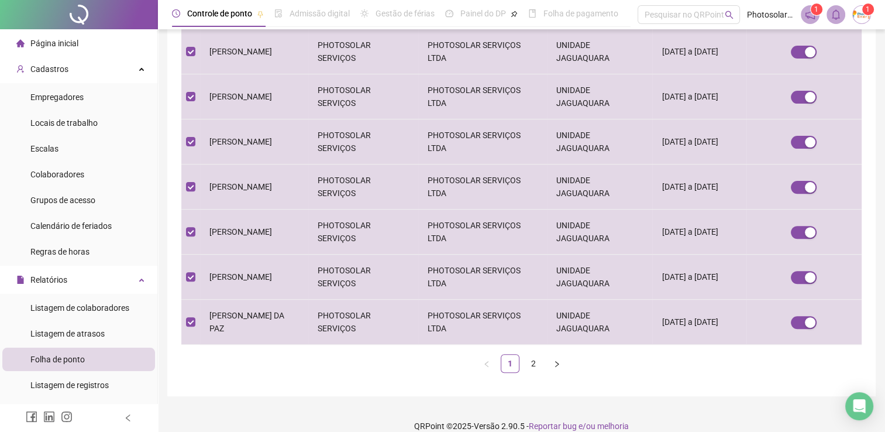
click at [536, 354] on link "2" at bounding box center [534, 363] width 18 height 18
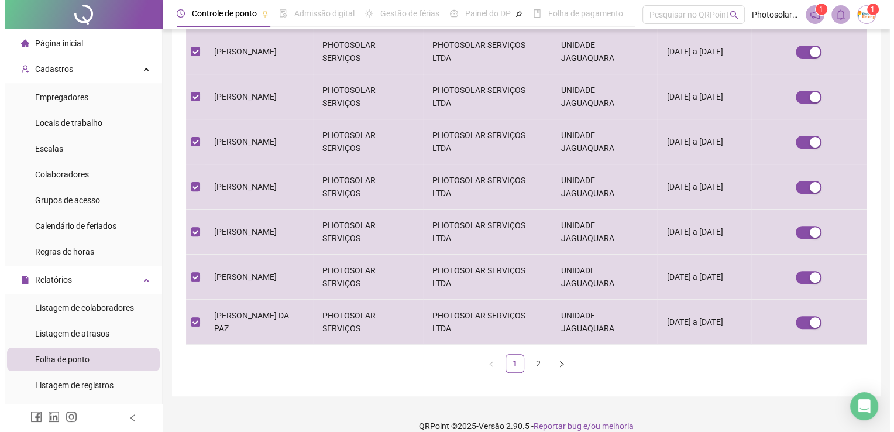
scroll to position [0, 0]
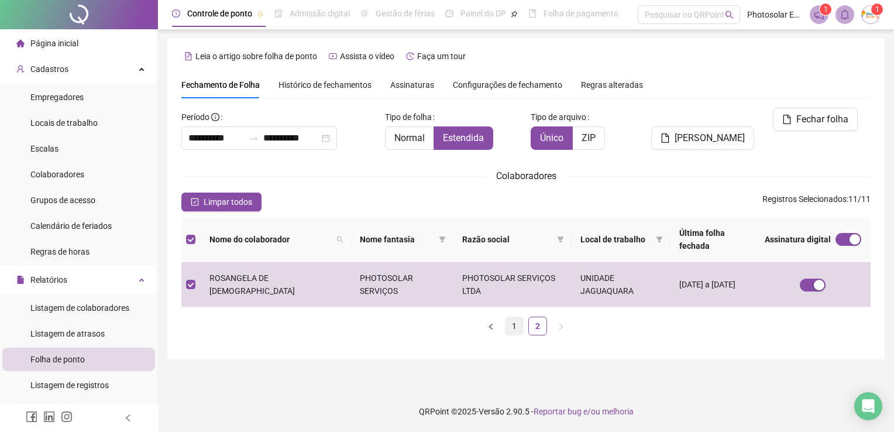
click at [508, 317] on link "1" at bounding box center [514, 326] width 18 height 18
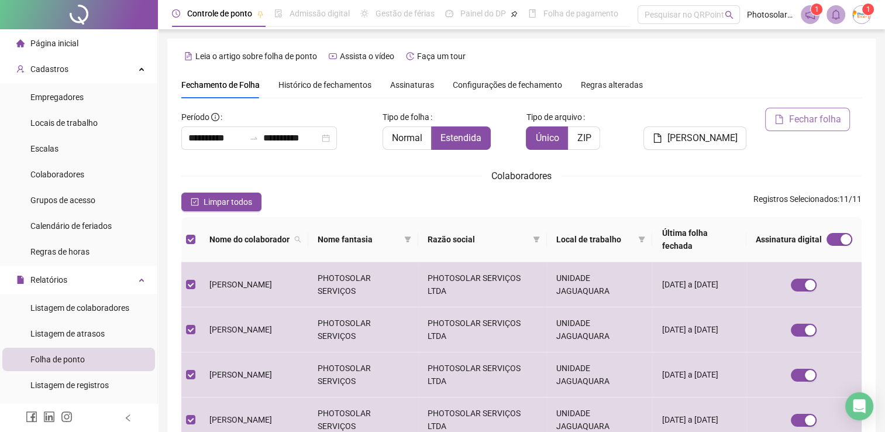
click at [779, 115] on icon "file" at bounding box center [780, 119] width 8 height 9
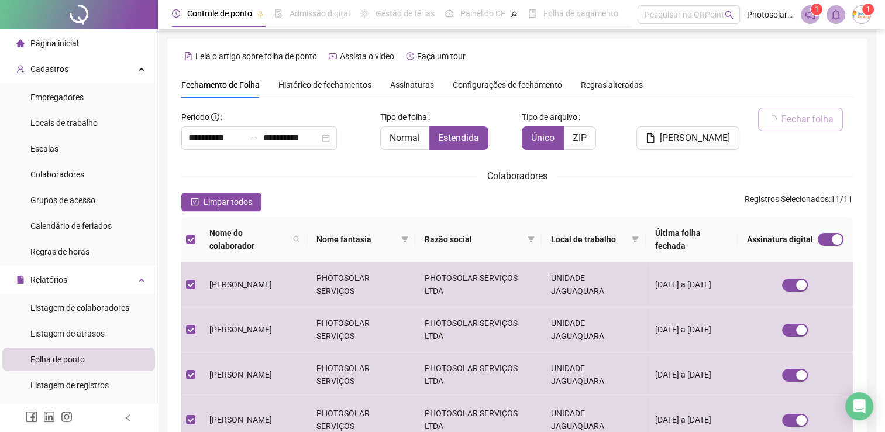
scroll to position [17, 0]
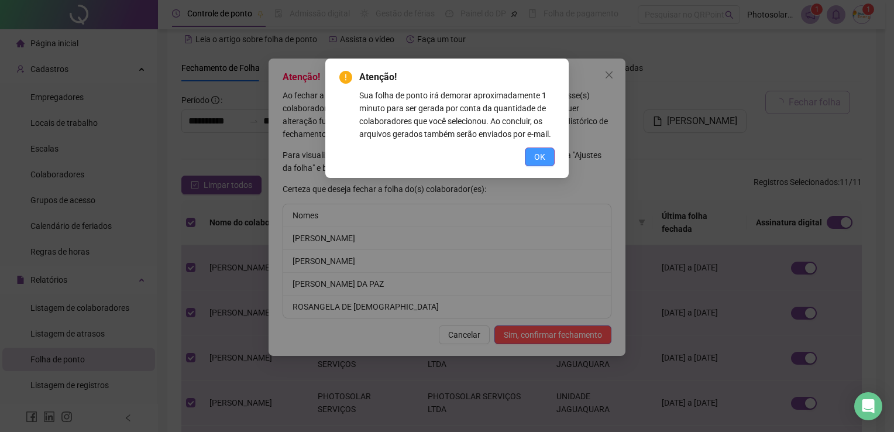
click at [538, 158] on span "OK" at bounding box center [539, 156] width 11 height 13
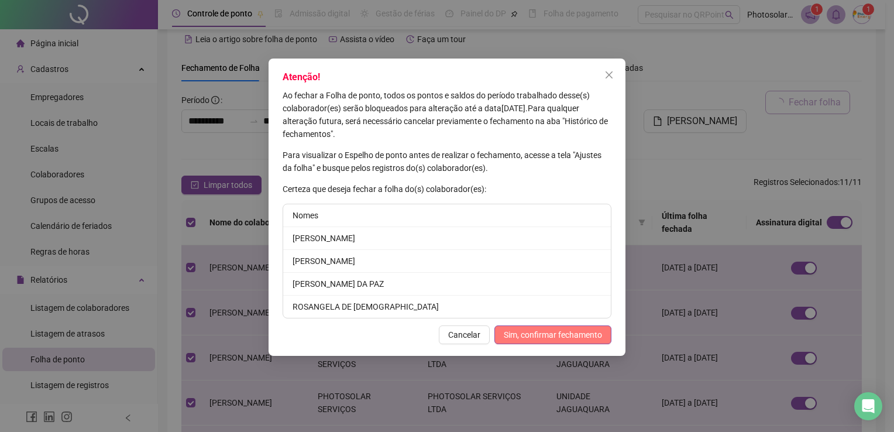
click at [538, 340] on button "Sim, confirmar fechamento" at bounding box center [552, 334] width 117 height 19
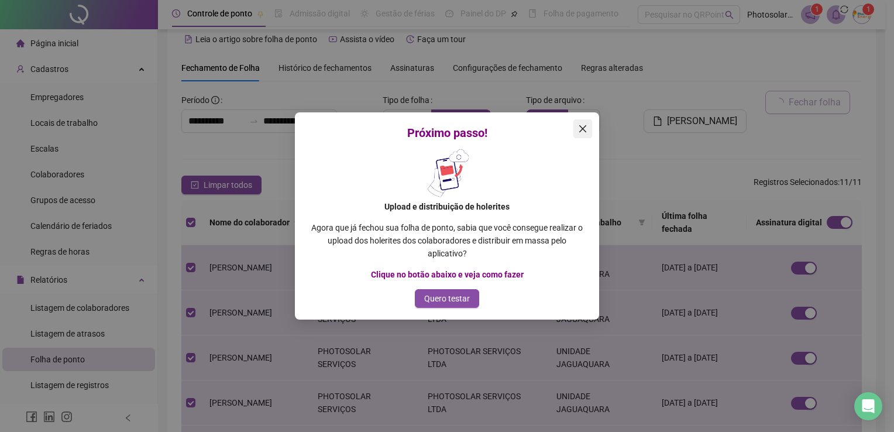
click at [583, 128] on icon "close" at bounding box center [582, 128] width 7 height 7
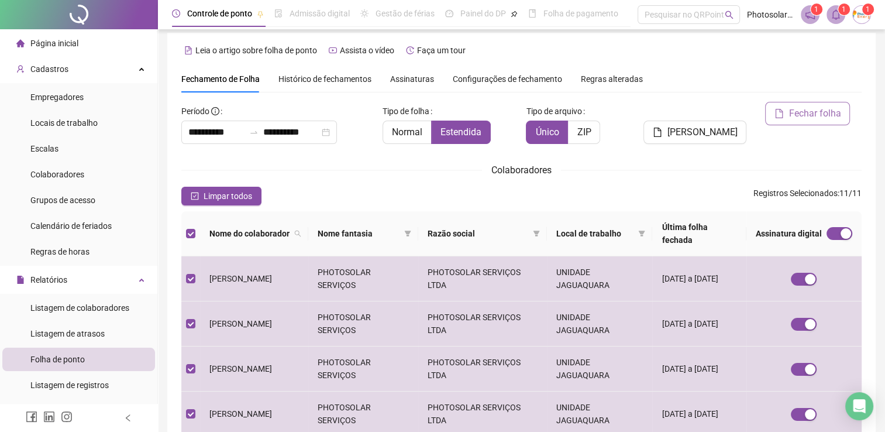
scroll to position [0, 0]
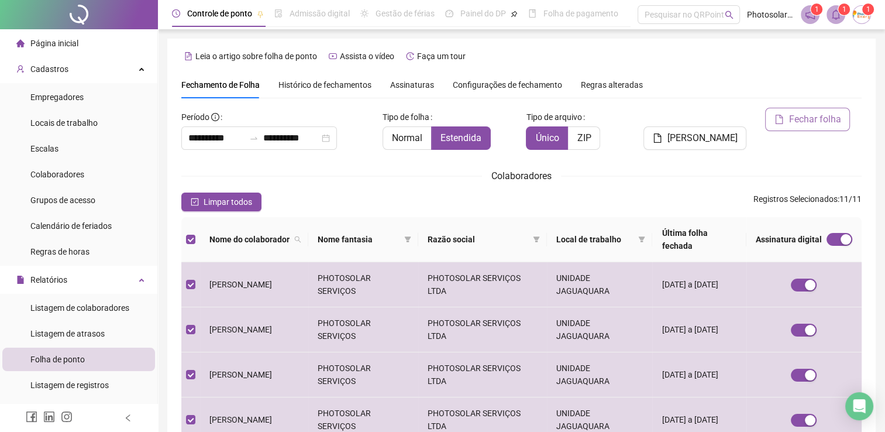
click at [60, 44] on span "Página inicial" at bounding box center [54, 43] width 48 height 9
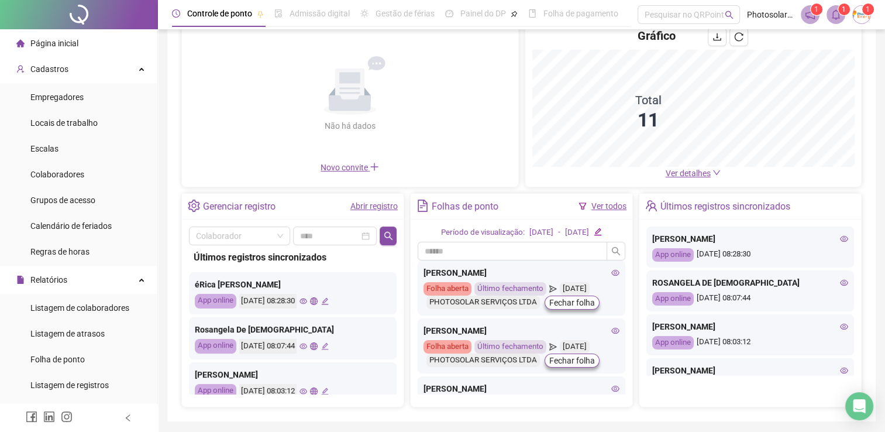
scroll to position [14, 0]
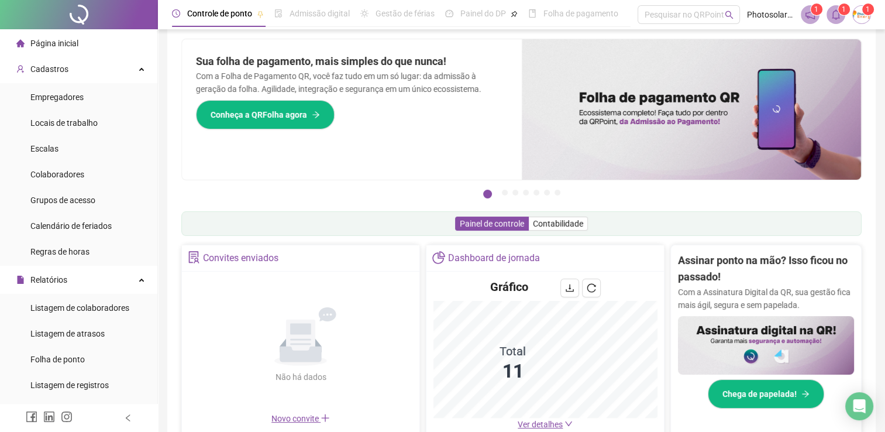
click at [63, 41] on span "Página inicial" at bounding box center [54, 43] width 48 height 9
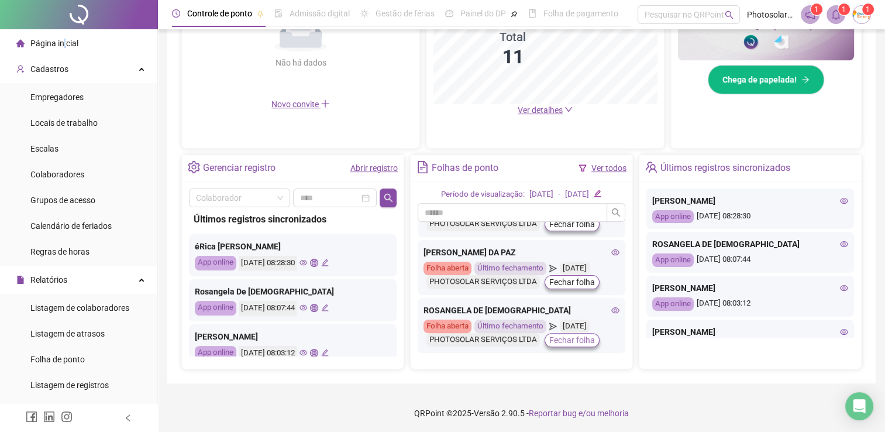
scroll to position [503, 0]
click at [61, 121] on span "Locais de trabalho" at bounding box center [63, 122] width 67 height 9
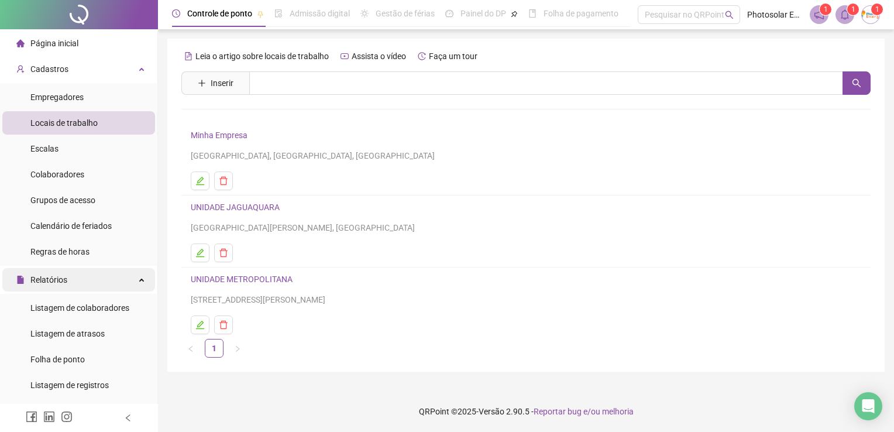
click at [55, 277] on span "Relatórios" at bounding box center [48, 279] width 37 height 9
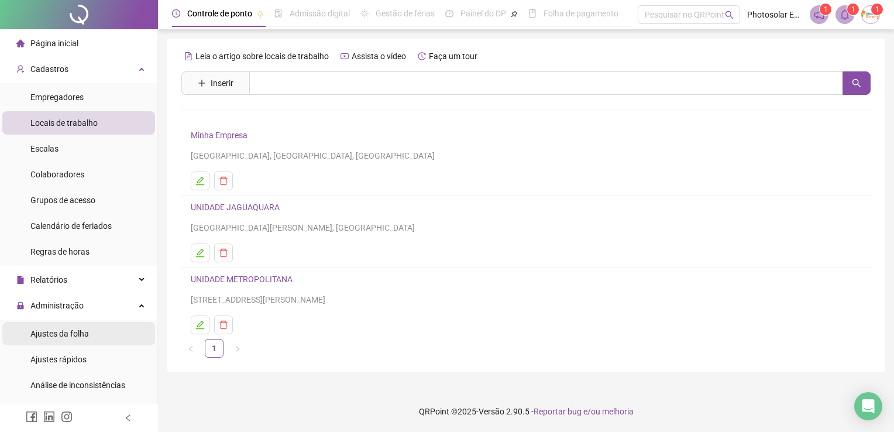
click at [48, 332] on span "Ajustes da folha" at bounding box center [59, 333] width 58 height 9
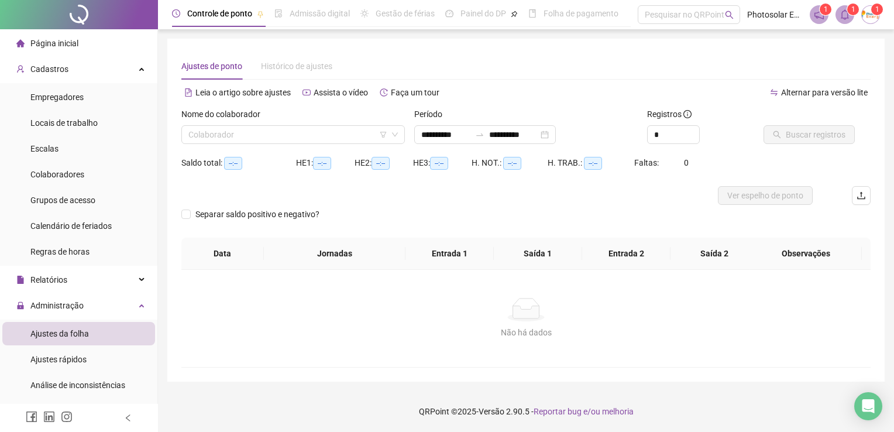
type input "**********"
click at [239, 130] on input "search" at bounding box center [287, 135] width 199 height 18
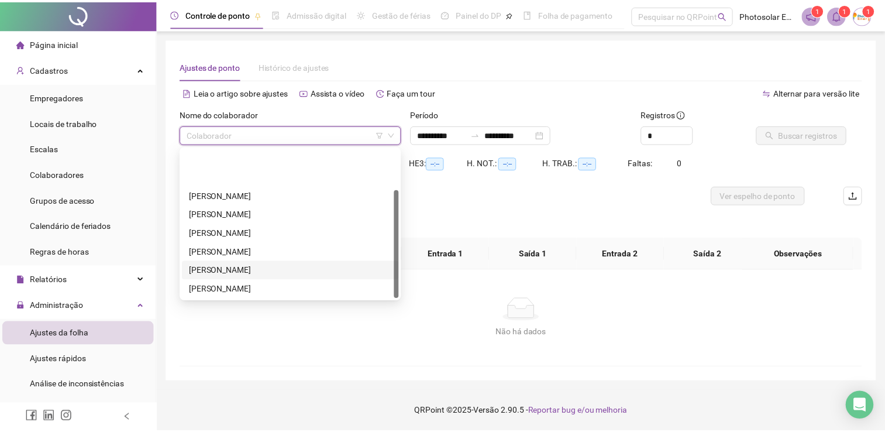
scroll to position [56, 0]
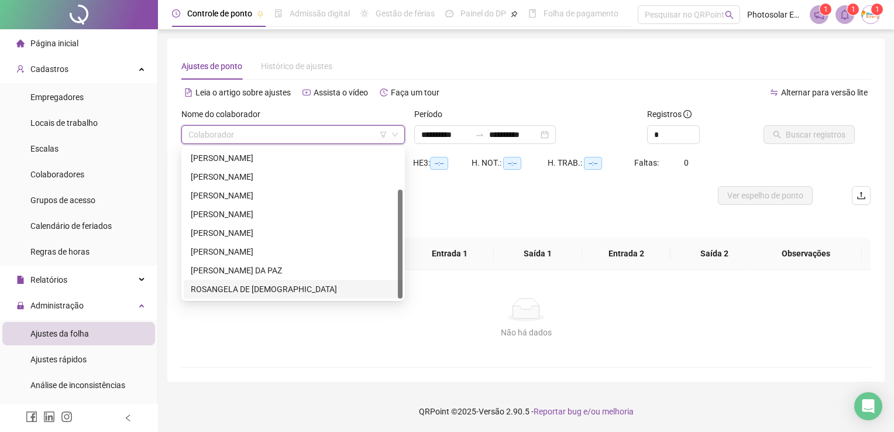
click at [211, 290] on div "ROSANGELA DE [DEMOGRAPHIC_DATA]" at bounding box center [293, 288] width 205 height 13
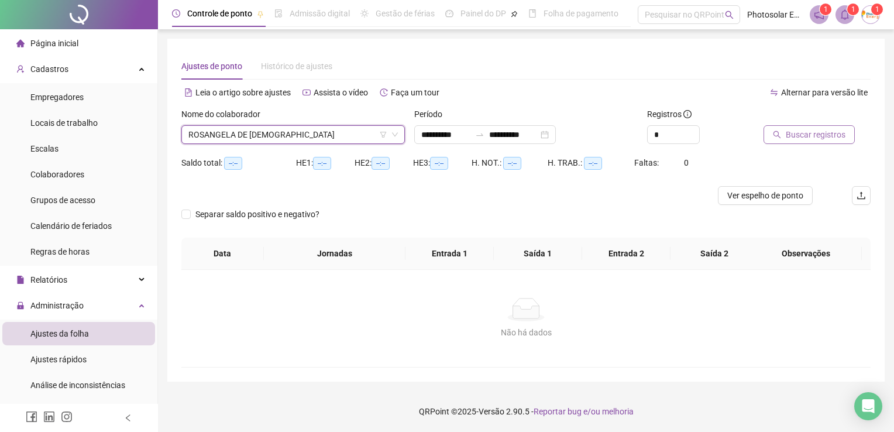
click at [826, 132] on span "Buscar registros" at bounding box center [815, 134] width 60 height 13
